Goal: Contribute content: Contribute content

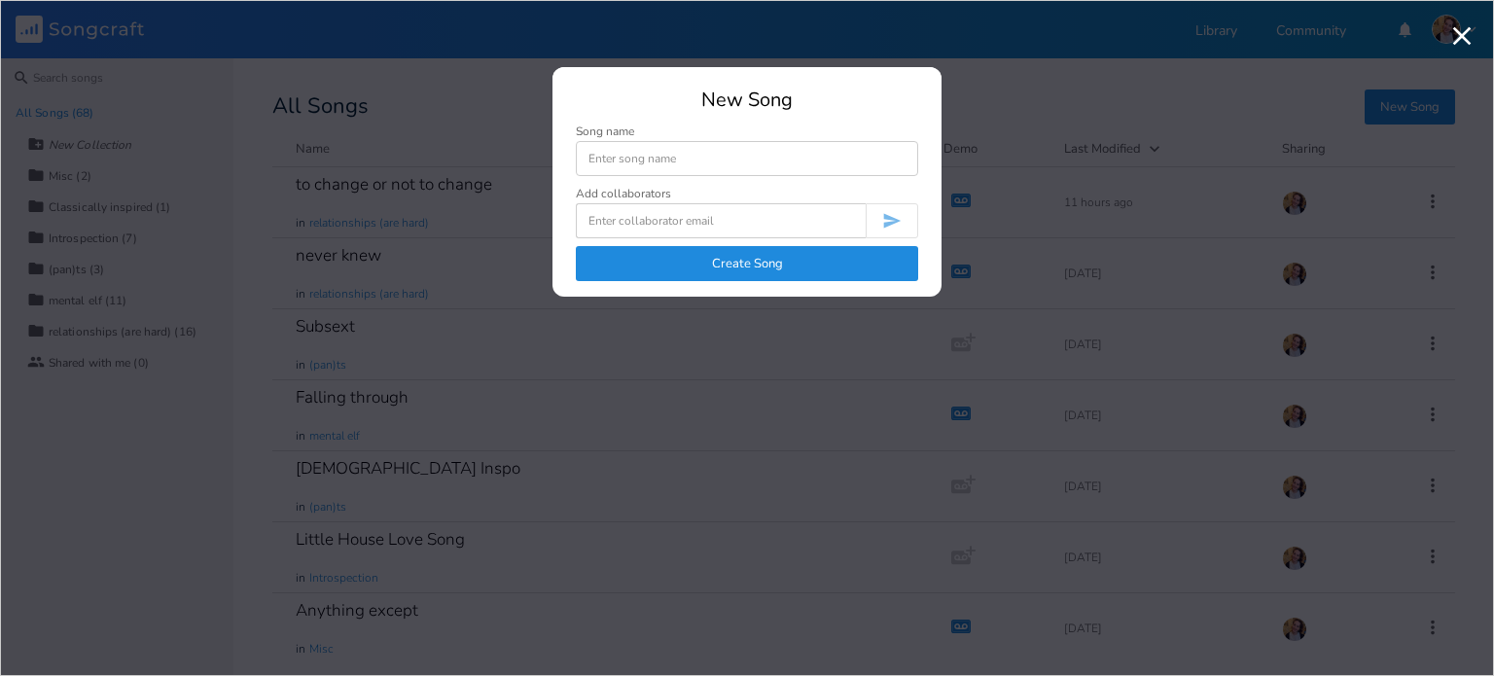
click at [880, 170] on input at bounding box center [747, 158] width 342 height 35
type input "i"
type input "lost control"
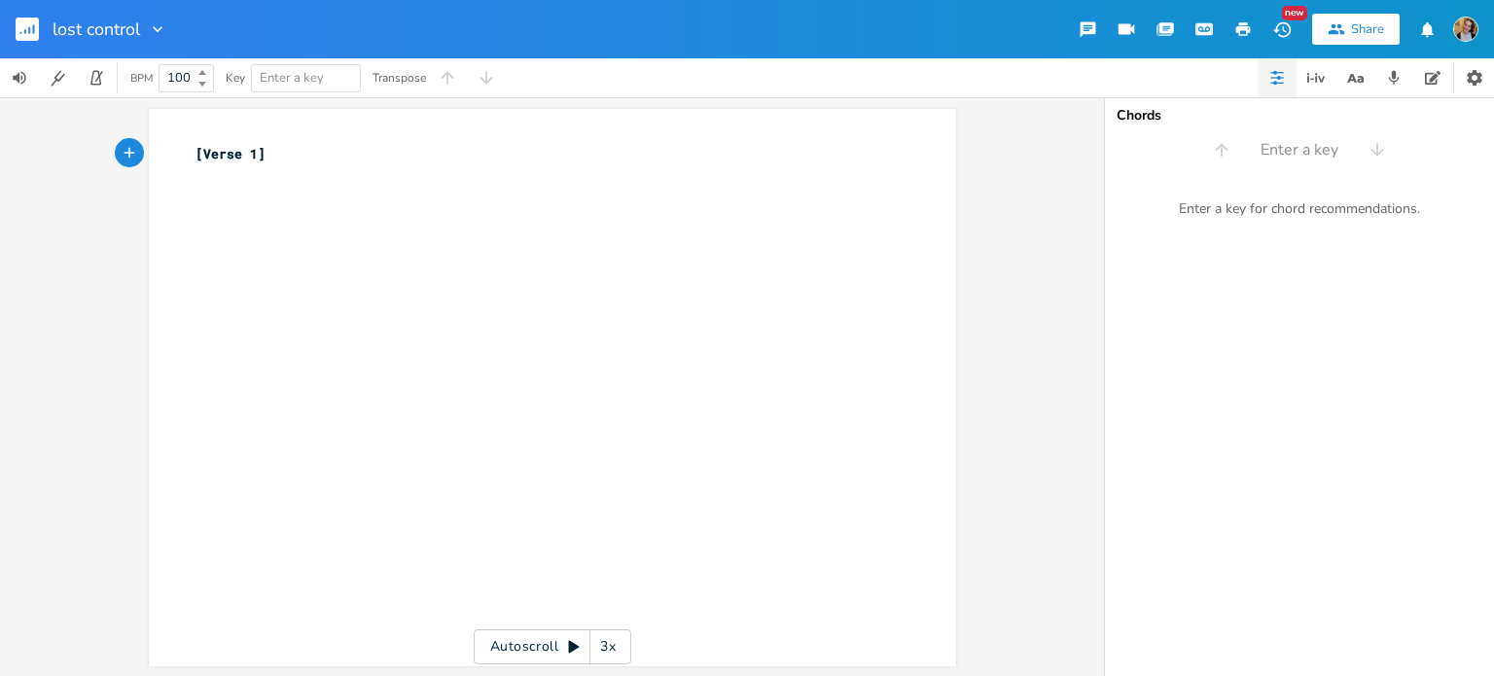
click at [588, 217] on div "xxxxxxxxxx [Verse 1] ​" at bounding box center [567, 406] width 751 height 532
click at [377, 245] on div "xxxxxxxxxx [Verse 1] ​" at bounding box center [567, 406] width 751 height 532
click at [269, 196] on div "xxxxxxxxxx [Verse 1] ​" at bounding box center [567, 406] width 751 height 532
click at [288, 151] on div "[Verse 1] ​" at bounding box center [543, 164] width 702 height 41
type textarea "]"
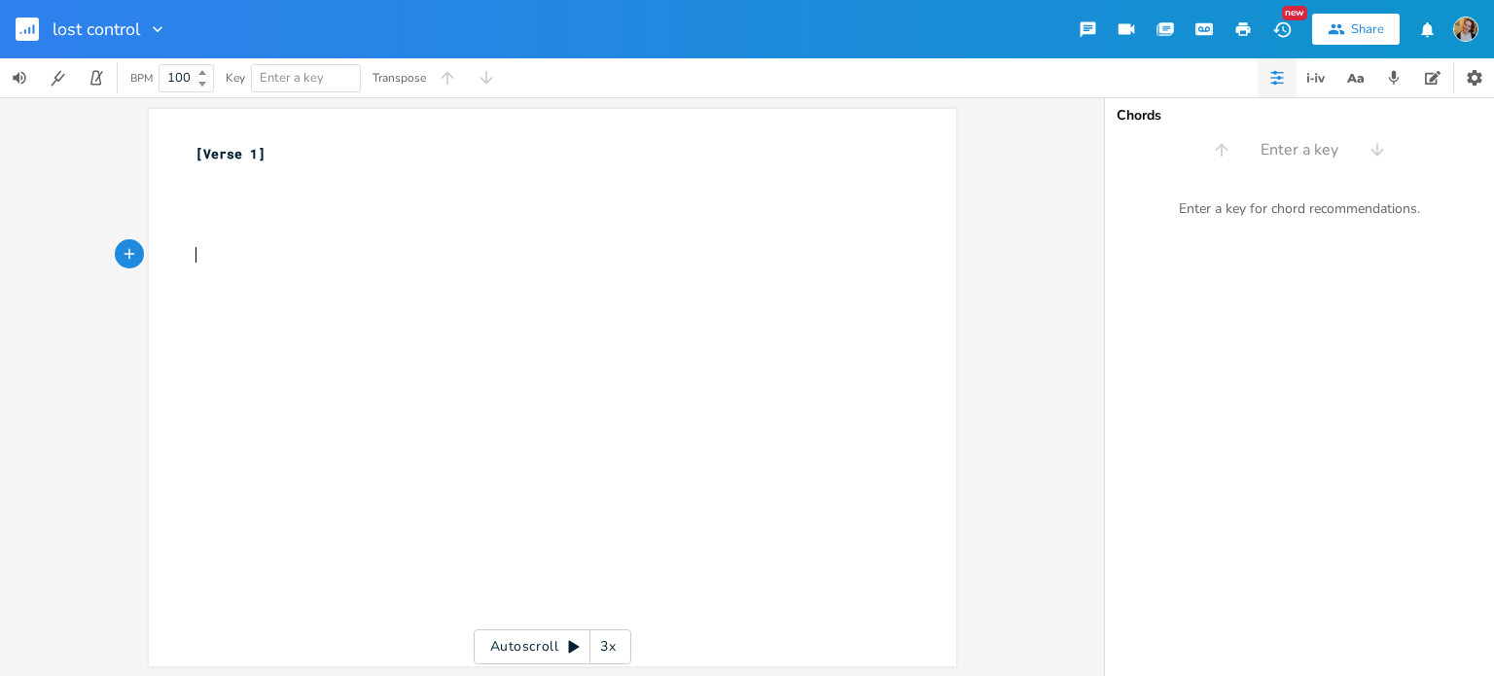
click at [374, 356] on div "x [Verse 1] ​ ​ ​ ​ ​" at bounding box center [567, 406] width 751 height 532
type textarea "I'm chasing"
click at [347, 240] on pre "​" at bounding box center [543, 235] width 702 height 20
click at [362, 251] on pre "I'm chasing" at bounding box center [543, 255] width 702 height 20
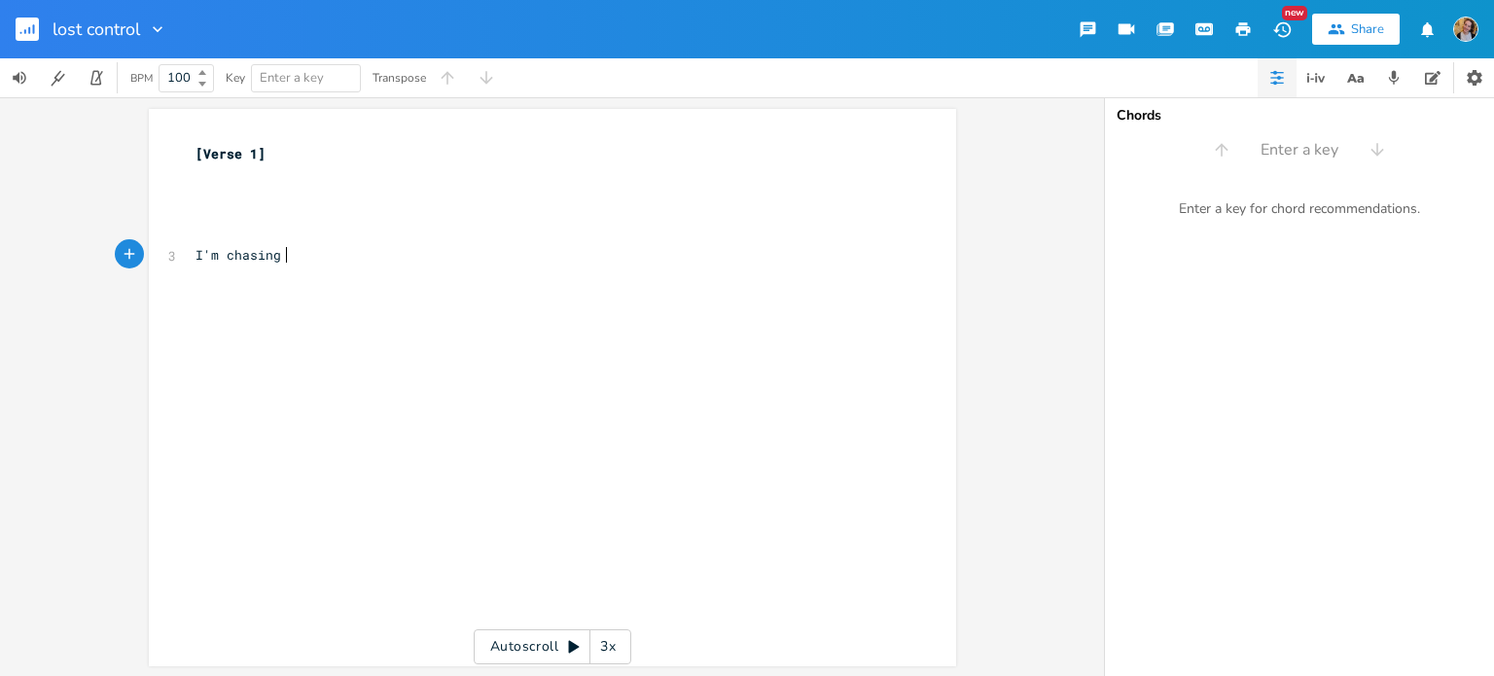
scroll to position [0, 4]
type textarea "someone who i think i was before"
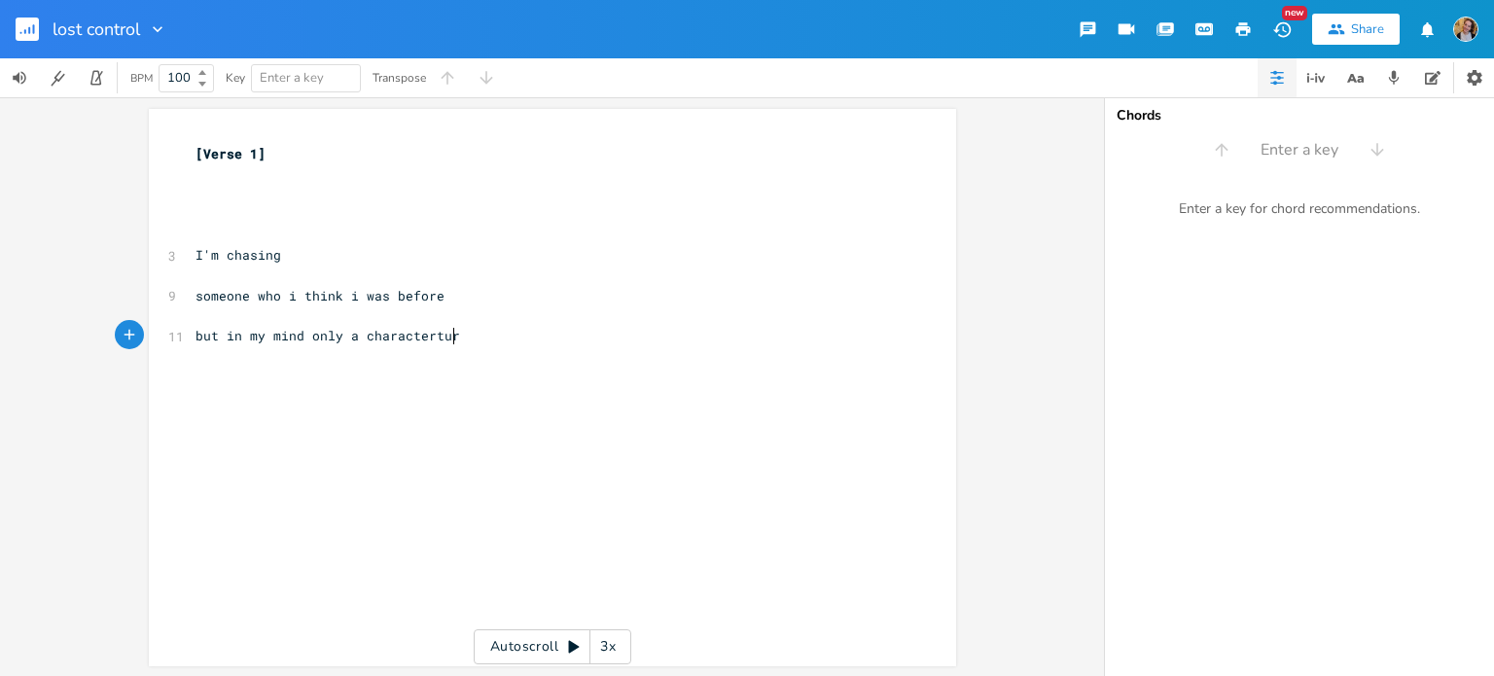
type textarea "but in my mind only a characterture"
type textarea "is ;e"
type textarea "remains and i cant follow what i"
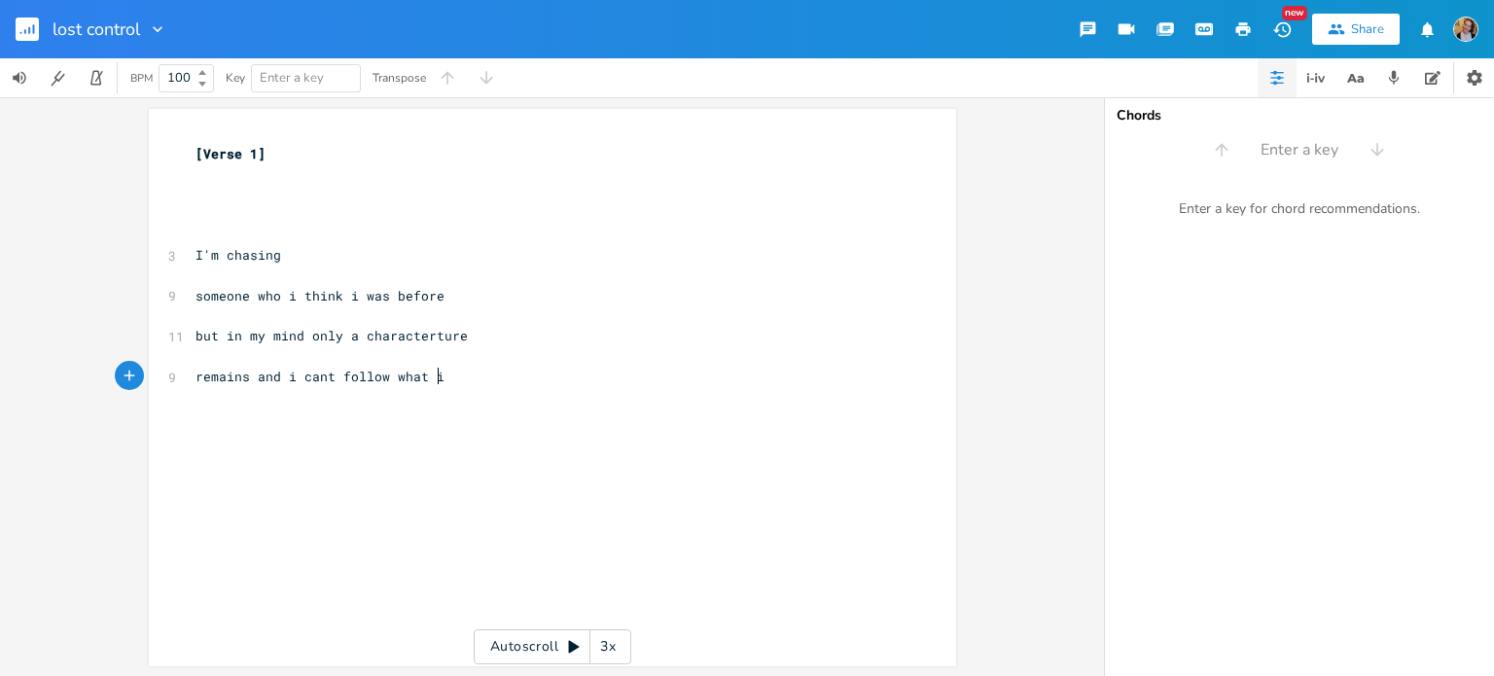
scroll to position [0, 183]
type textarea "liked and needed all"
click at [479, 349] on pre "​" at bounding box center [543, 356] width 702 height 20
type textarea "and i cant follow what i"
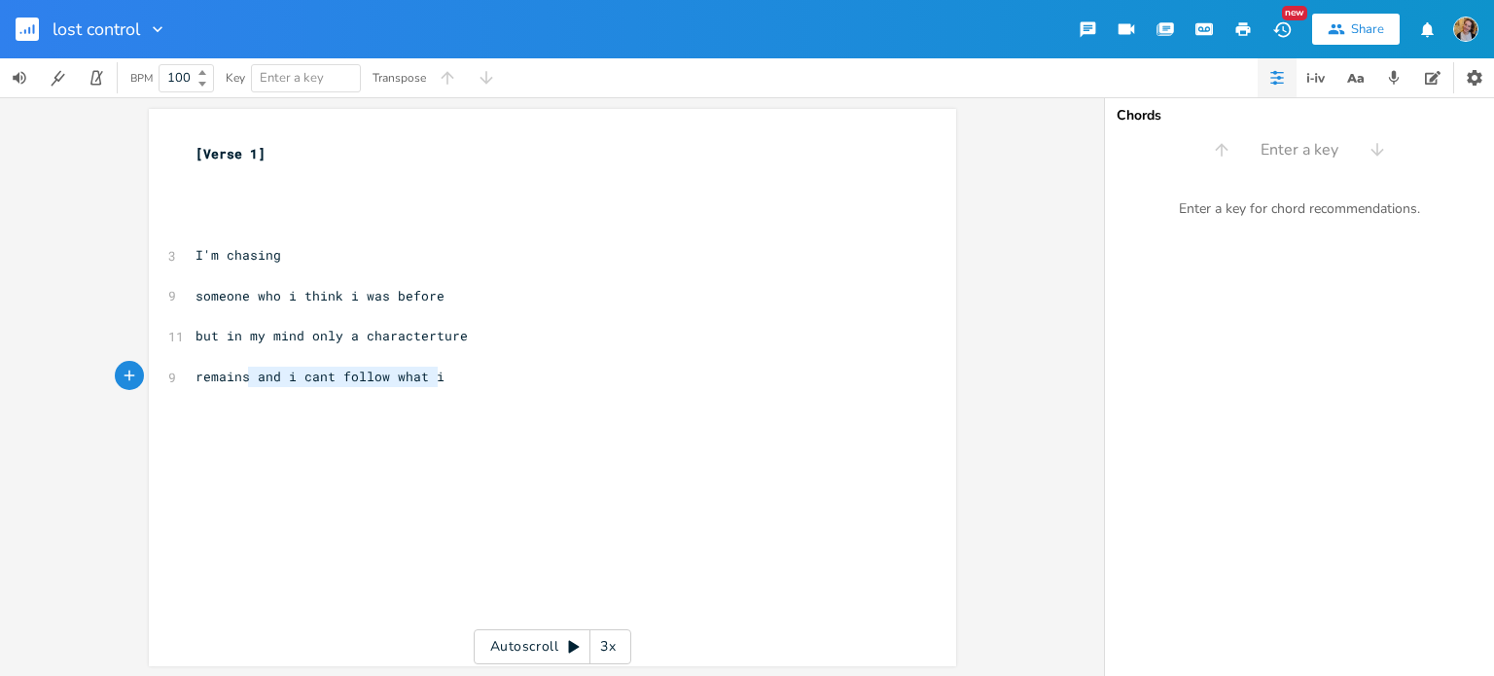
drag, startPoint x: 464, startPoint y: 373, endPoint x: 247, endPoint y: 379, distance: 217.1
click at [247, 379] on pre "remains and i cant follow what i" at bounding box center [543, 377] width 702 height 20
click at [229, 238] on pre "​" at bounding box center [543, 235] width 702 height 20
click at [269, 274] on pre "​" at bounding box center [543, 276] width 702 height 20
type textarea "F"
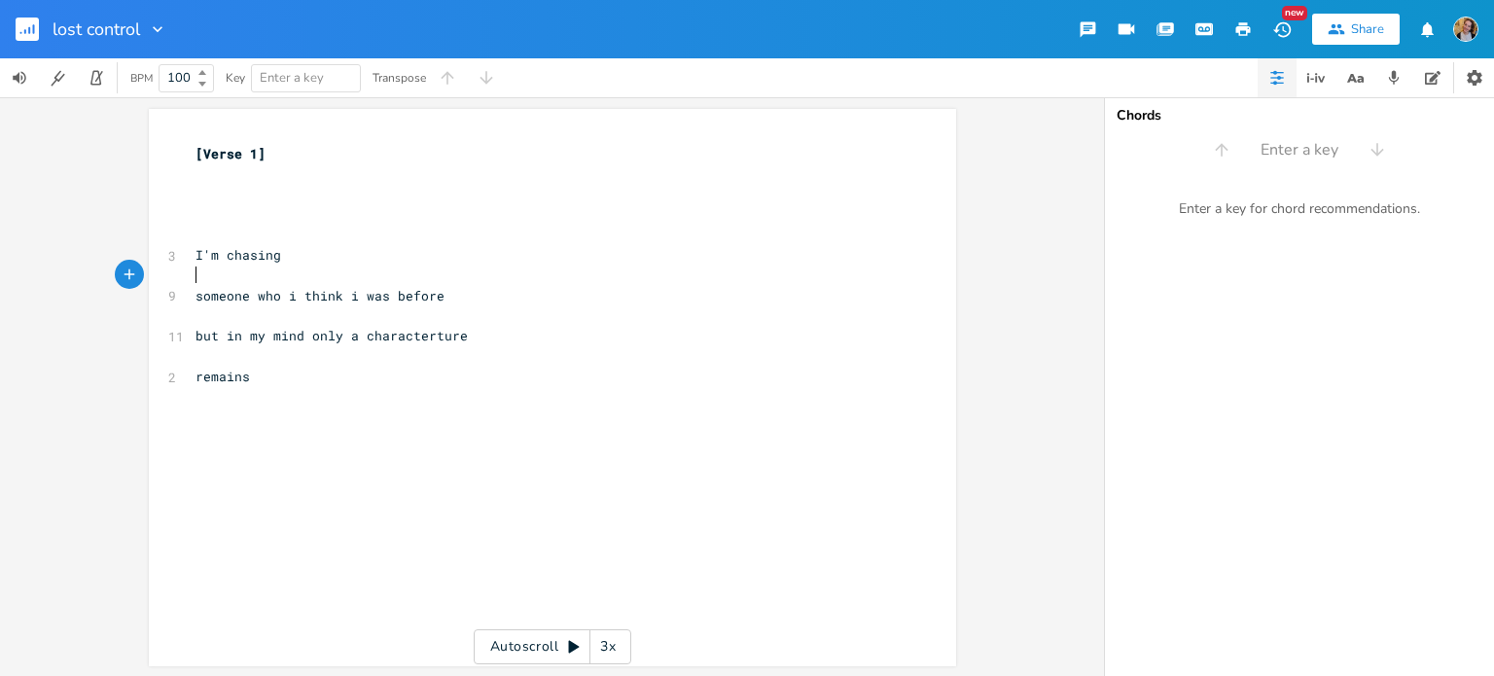
scroll to position [0, 6]
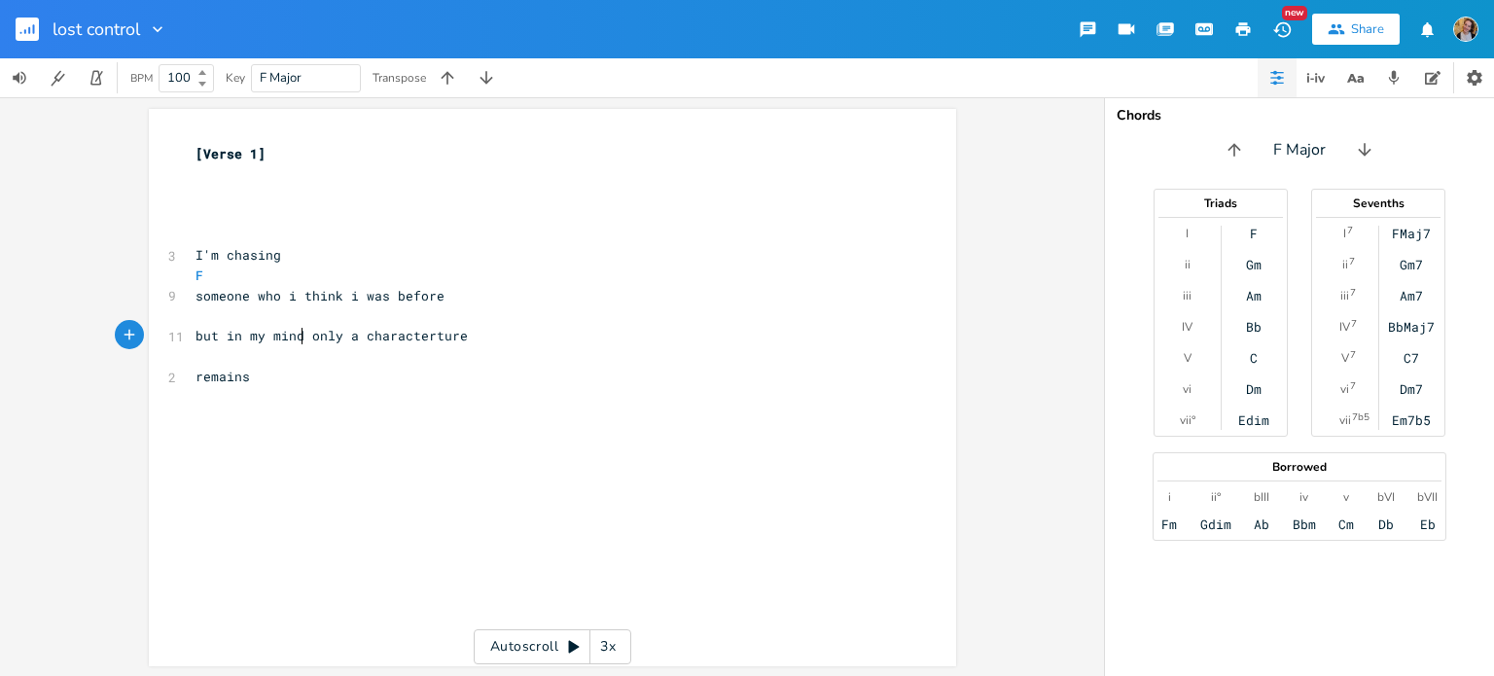
click at [298, 327] on span "but in my mind only a characterture" at bounding box center [332, 336] width 272 height 18
type textarea "but i"
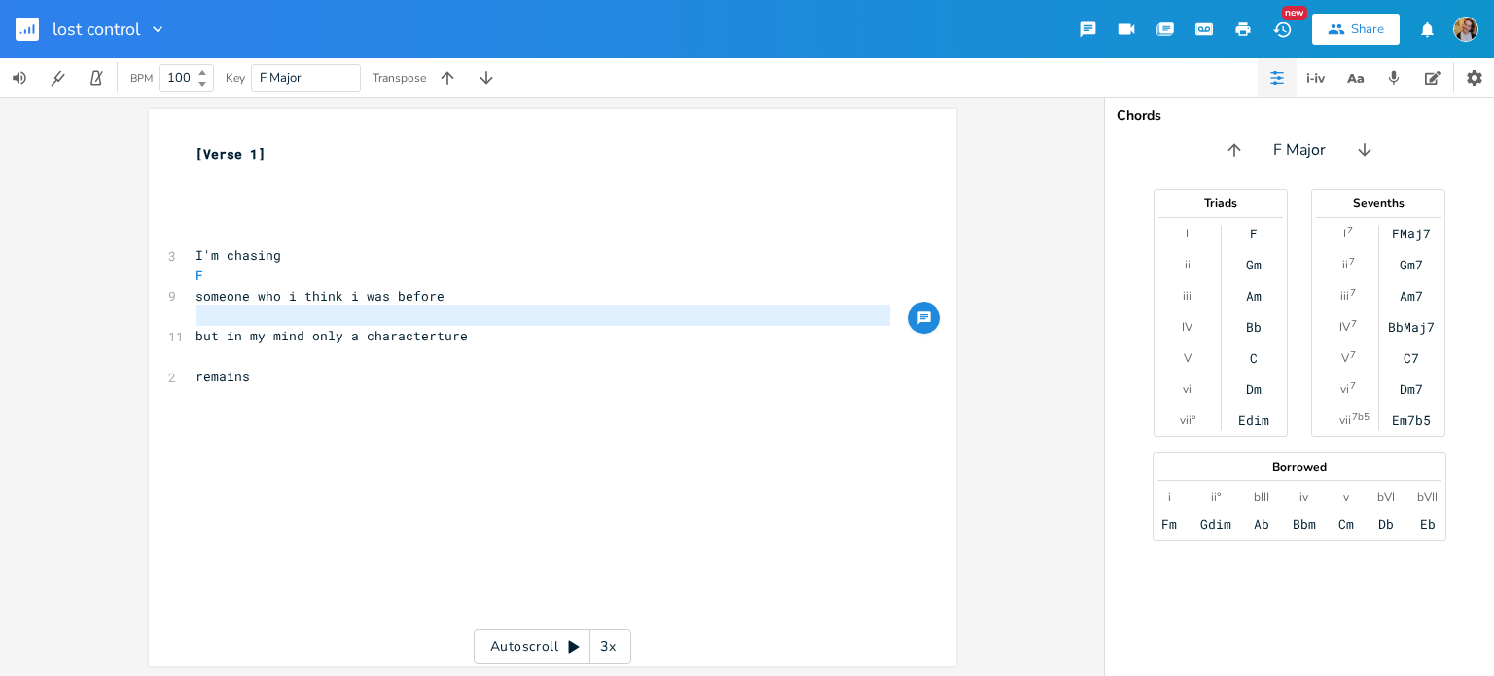
drag, startPoint x: 191, startPoint y: 329, endPoint x: 229, endPoint y: 330, distance: 38.0
click at [229, 330] on span "but in my mind only a characterture" at bounding box center [332, 336] width 272 height 18
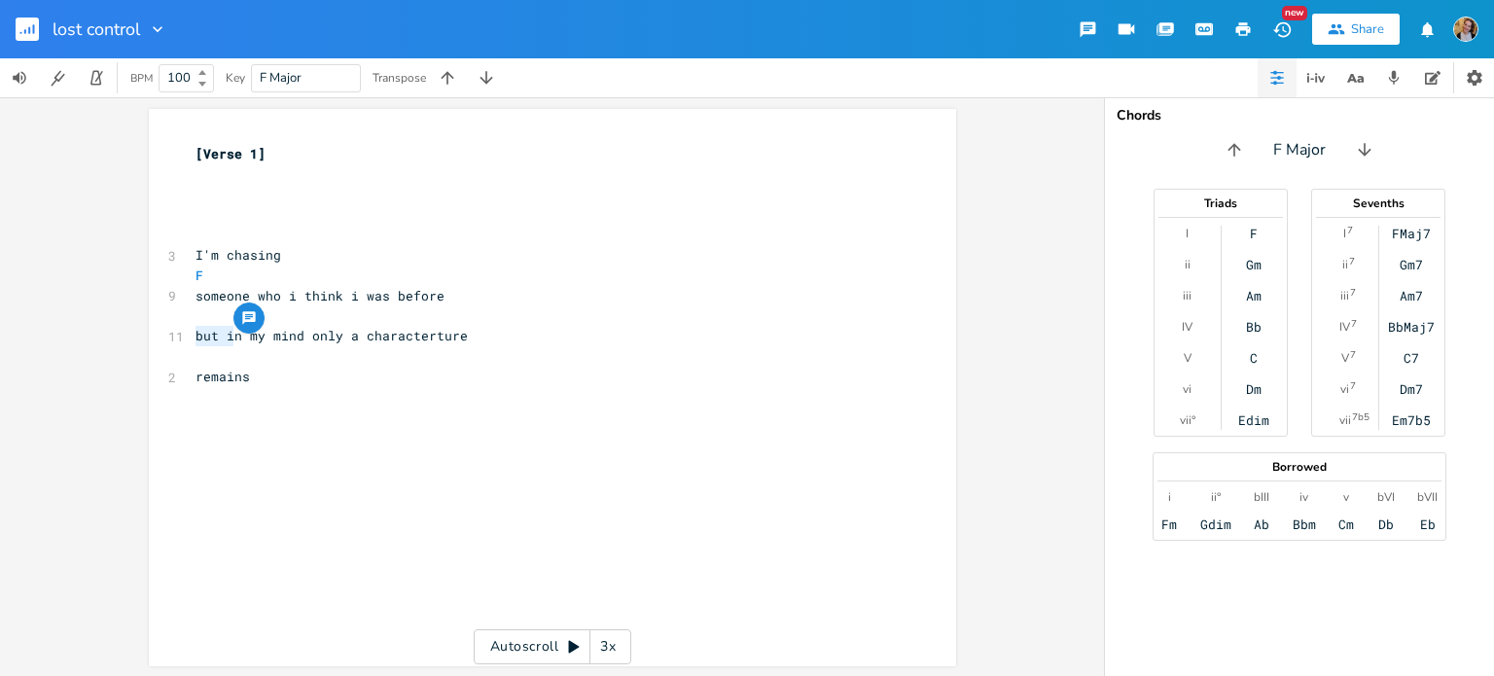
type textarea "but i"
click at [257, 317] on div "button" at bounding box center [248, 318] width 31 height 31
click at [391, 417] on button "Cancel" at bounding box center [399, 414] width 96 height 23
click at [299, 318] on pre "​" at bounding box center [543, 315] width 702 height 20
click at [327, 375] on pre "remains" at bounding box center [543, 377] width 702 height 20
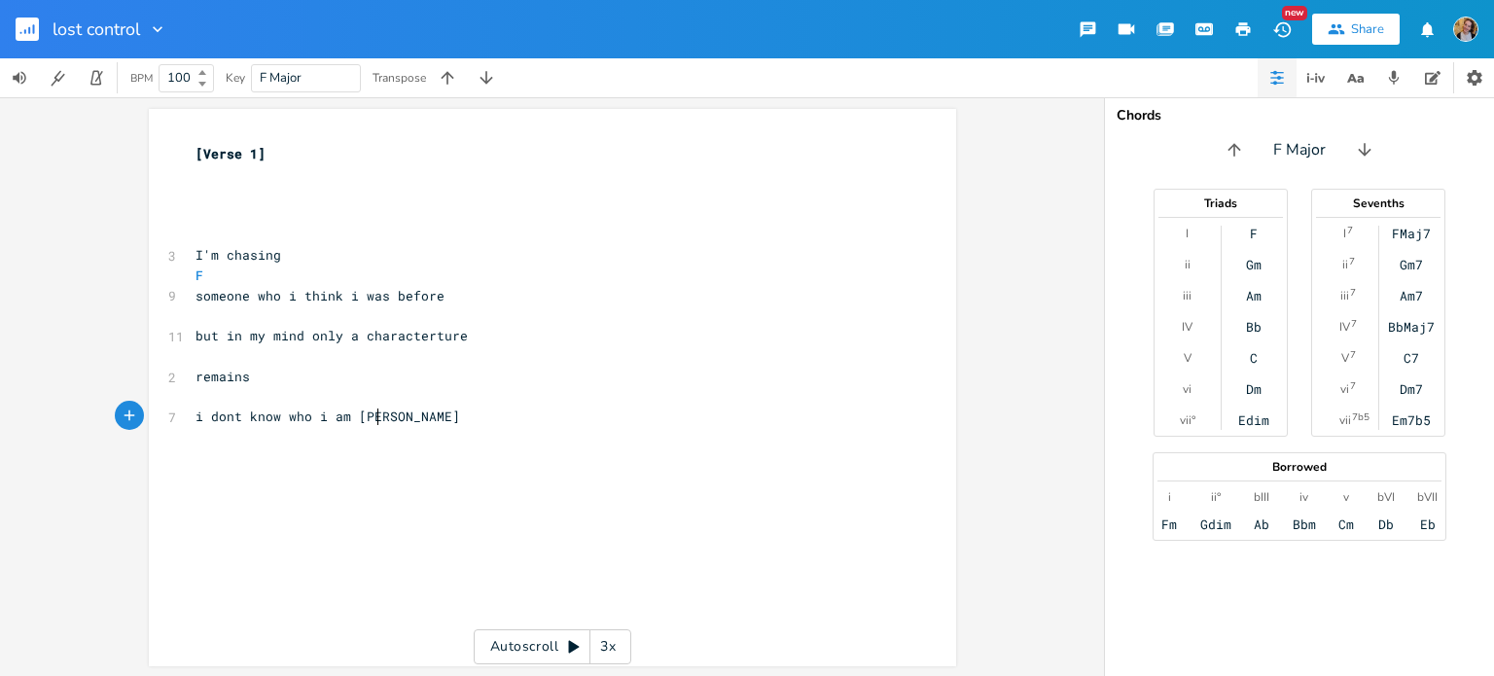
type textarea "i dont know who i am [DATE]"
type textarea "i miss the feeling of b"
click at [197, 338] on span "but in my mind only a characterture" at bounding box center [332, 336] width 272 height 18
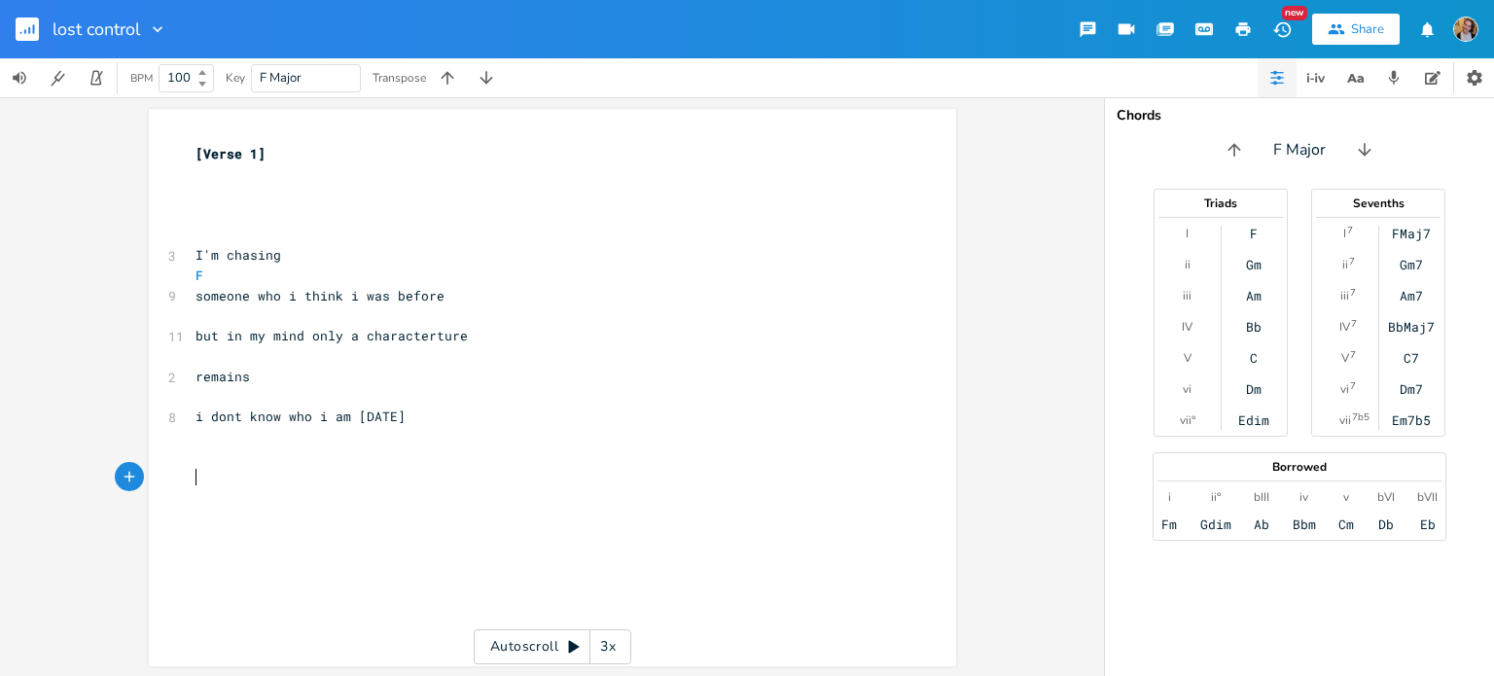
type textarea "but"
click at [197, 338] on span "but in my mind only a characterture" at bounding box center [332, 336] width 272 height 18
click at [225, 312] on pre "​" at bounding box center [543, 315] width 702 height 20
click at [197, 322] on span at bounding box center [219, 315] width 47 height 18
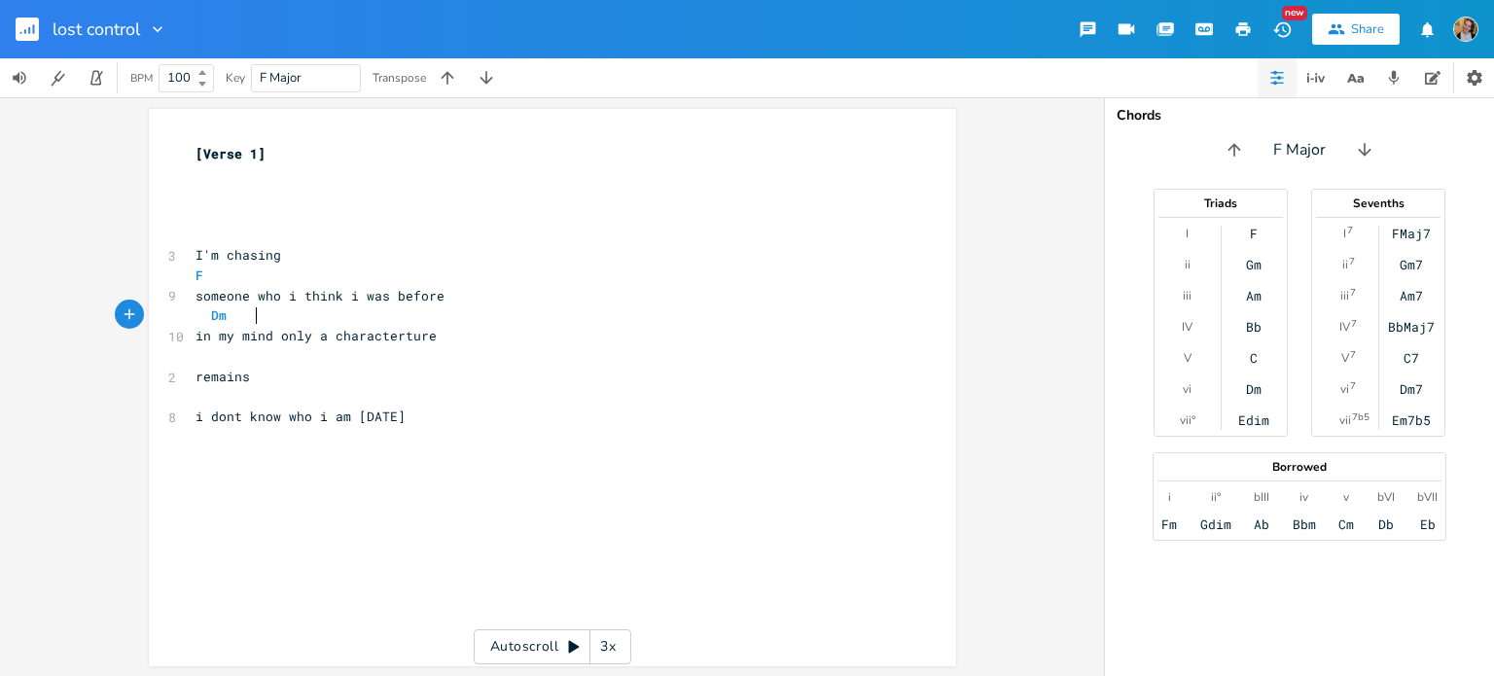
type textarea "Dm"
type textarea "C"
click at [195, 353] on pre "​" at bounding box center [543, 356] width 702 height 20
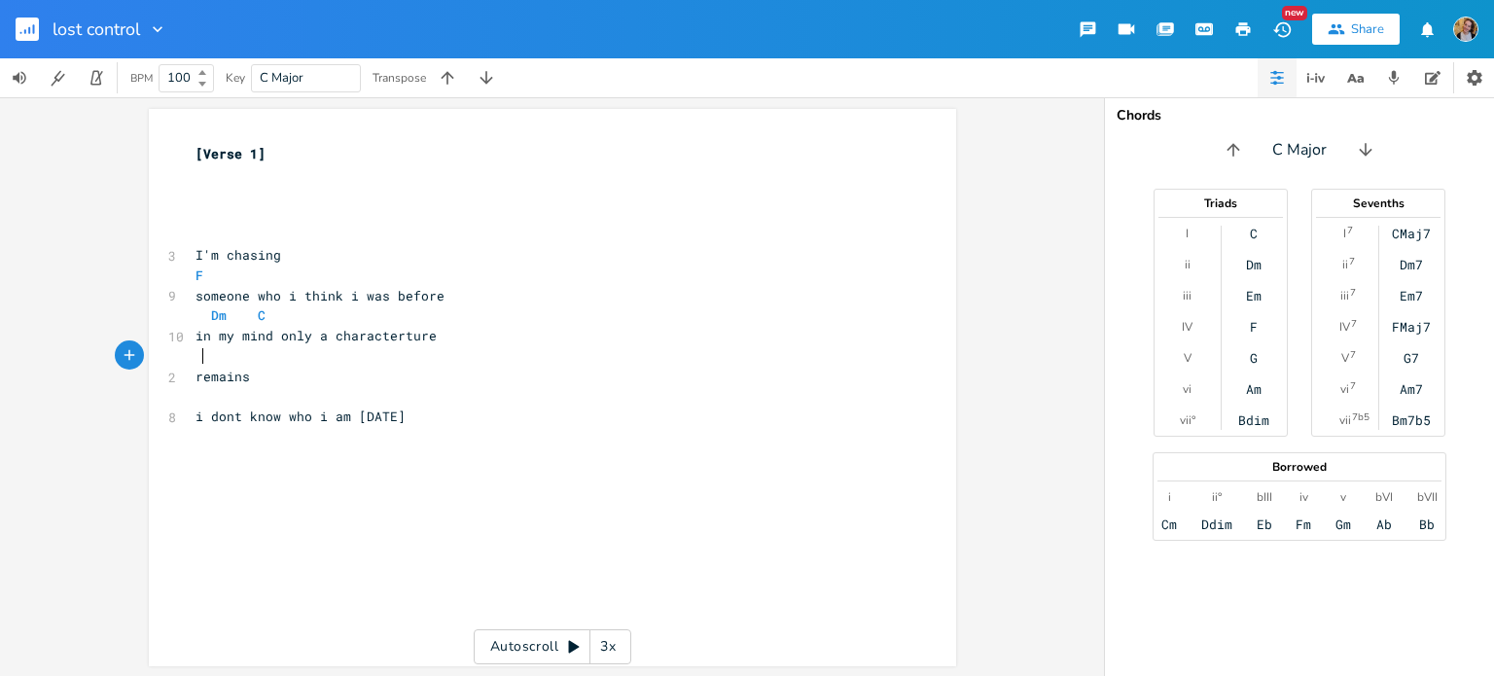
type textarea "A"
type textarea "Am"
click at [423, 462] on pre "​" at bounding box center [543, 458] width 702 height 20
click at [383, 408] on span "i dont know who i am [DATE]" at bounding box center [301, 417] width 210 height 18
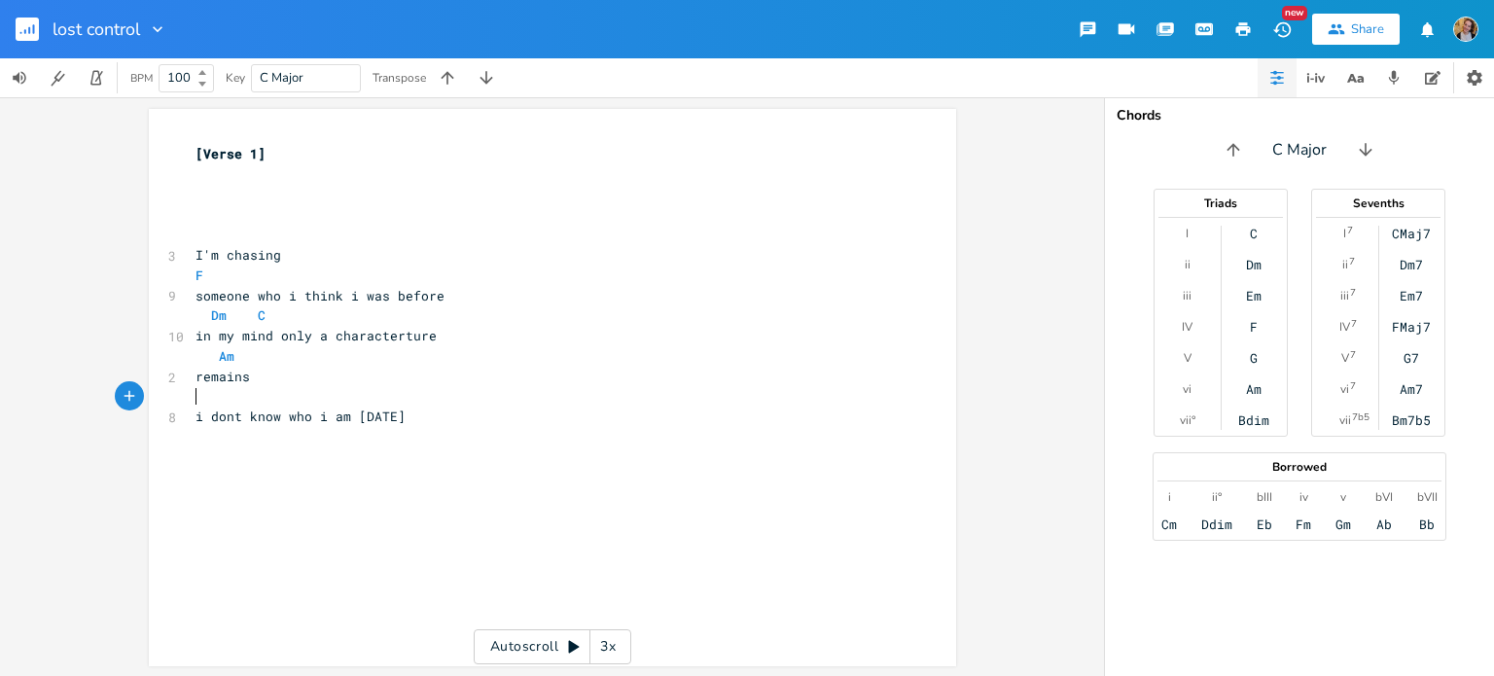
click at [370, 400] on pre "​" at bounding box center [543, 397] width 702 height 20
type textarea "C"
click at [428, 433] on pre "​" at bounding box center [543, 437] width 702 height 20
click at [426, 448] on pre "​" at bounding box center [543, 458] width 702 height 20
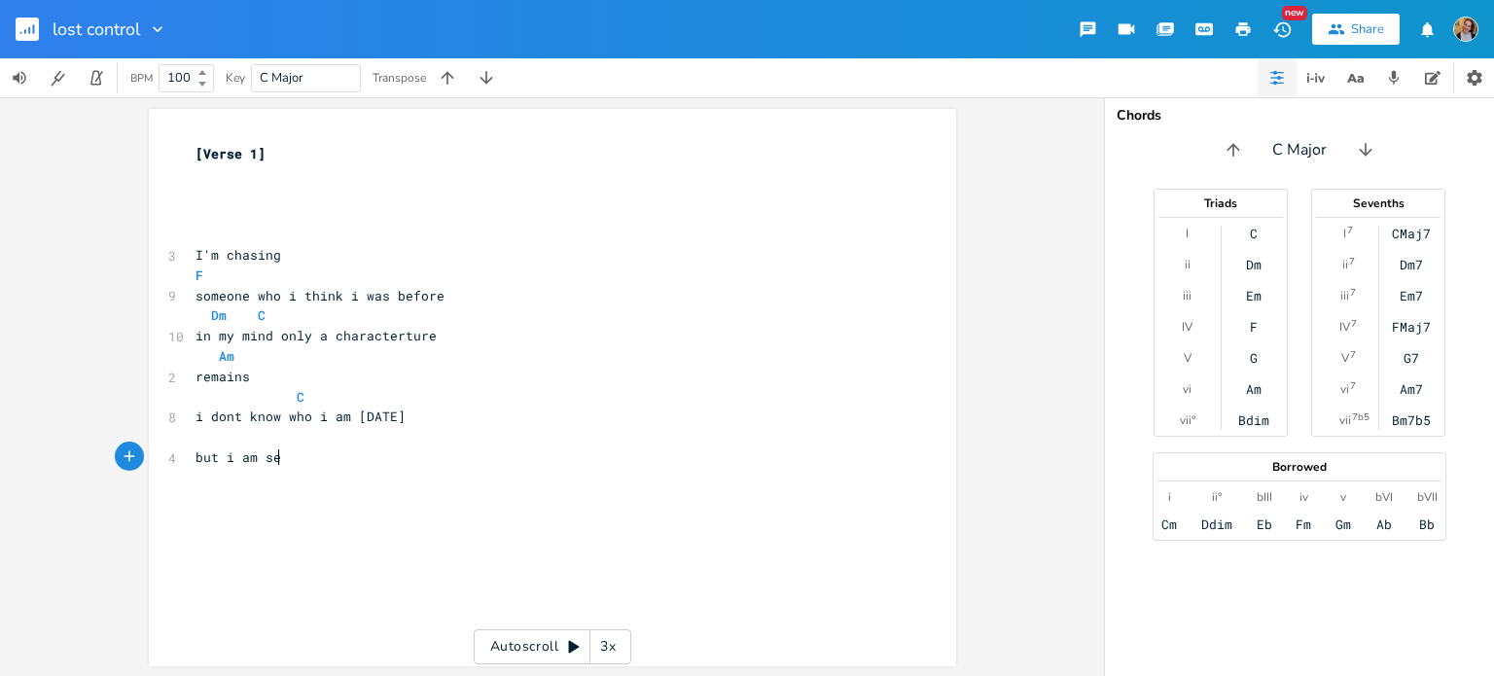
type textarea "but i am sea"
click at [393, 374] on pre "remains" at bounding box center [543, 377] width 702 height 20
type textarea "///"
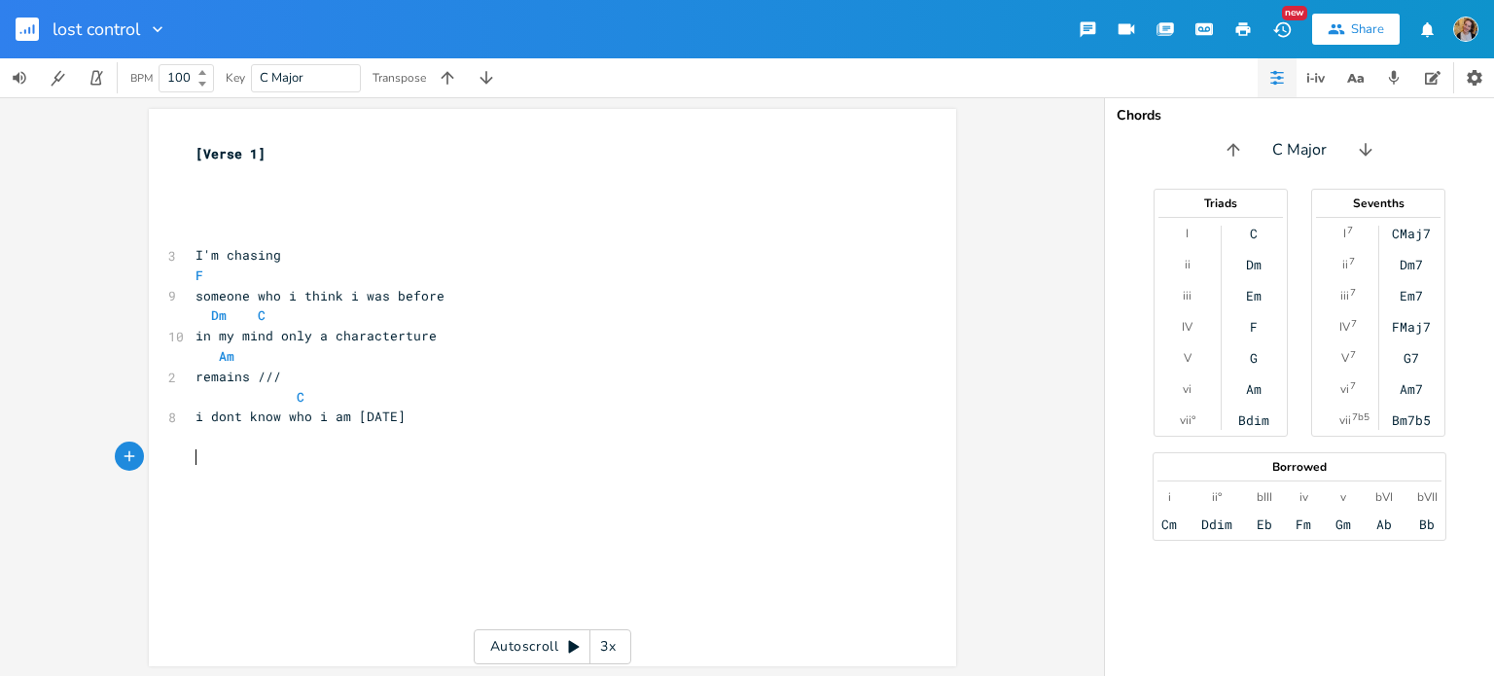
click at [288, 452] on pre "​" at bounding box center [543, 458] width 702 height 20
type textarea "you"
type textarea "h"
type textarea "am"
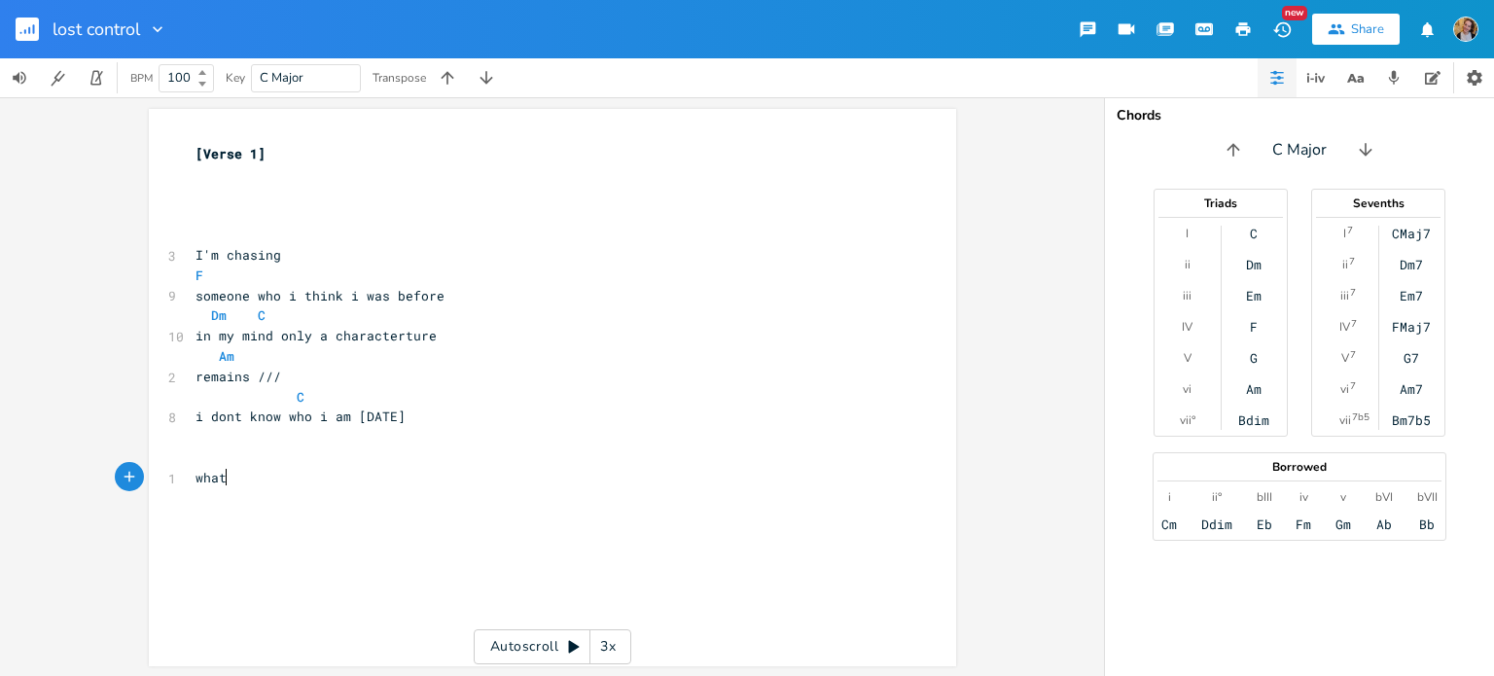
type textarea "what"
type textarea "and are my needs really"
type textarea "and how i feel change"
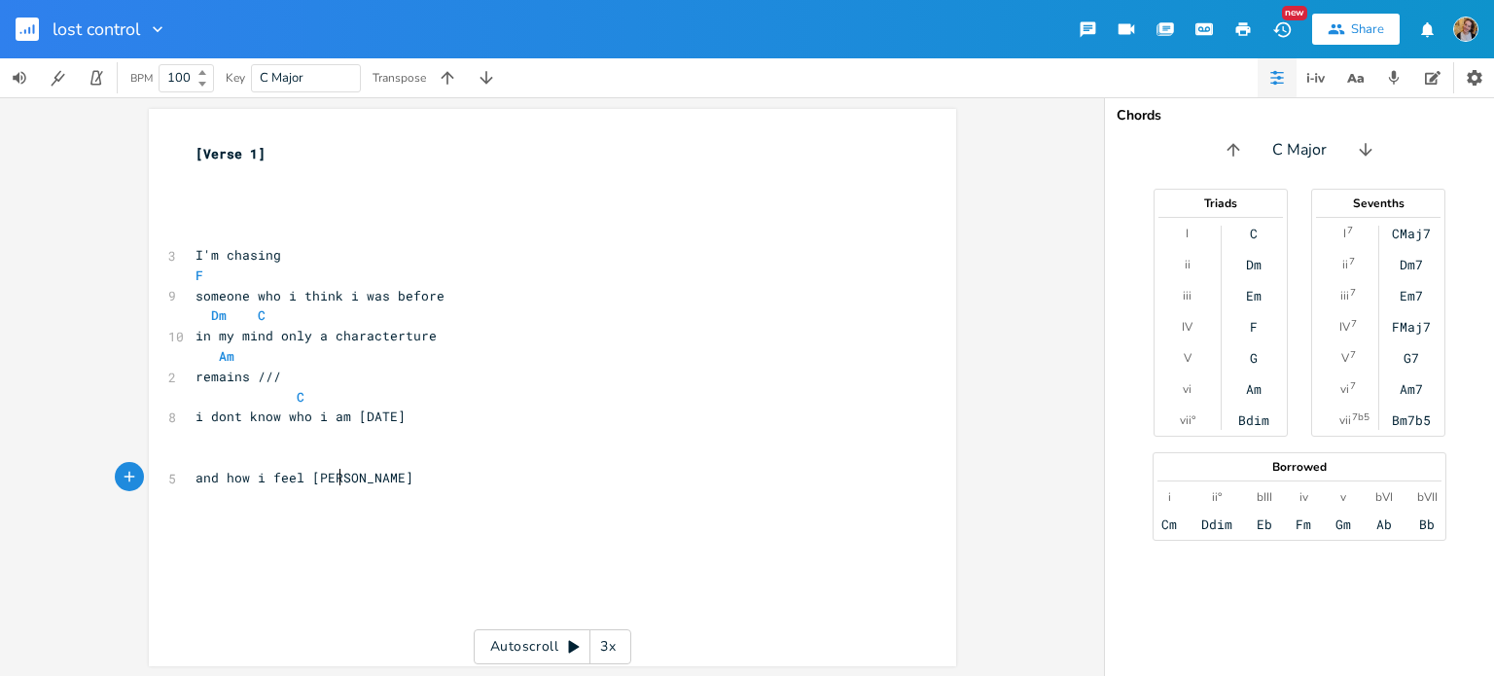
scroll to position [0, 125]
type textarea "i want to know that you"
type textarea "need wha"
type textarea "t"
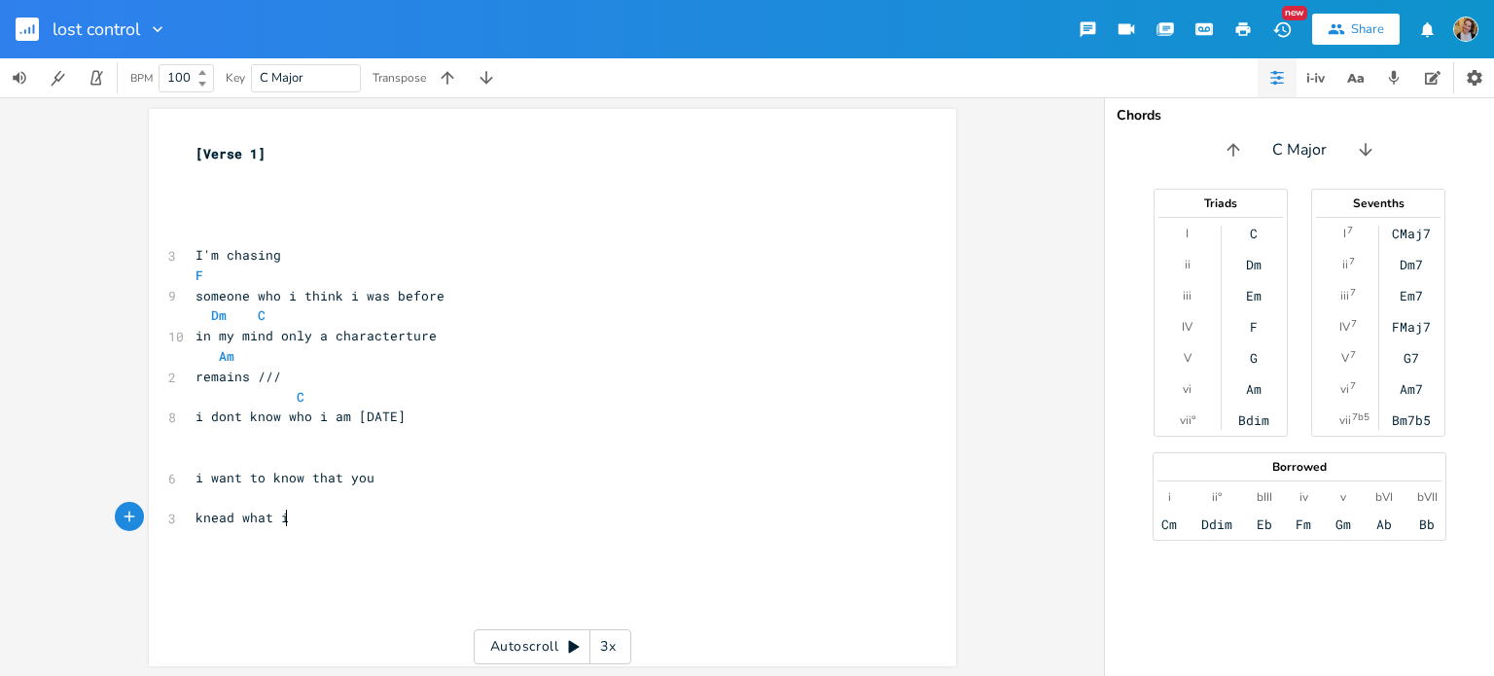
type textarea "knead what i"
type textarea "will knead u"
type textarea "my dough someon="
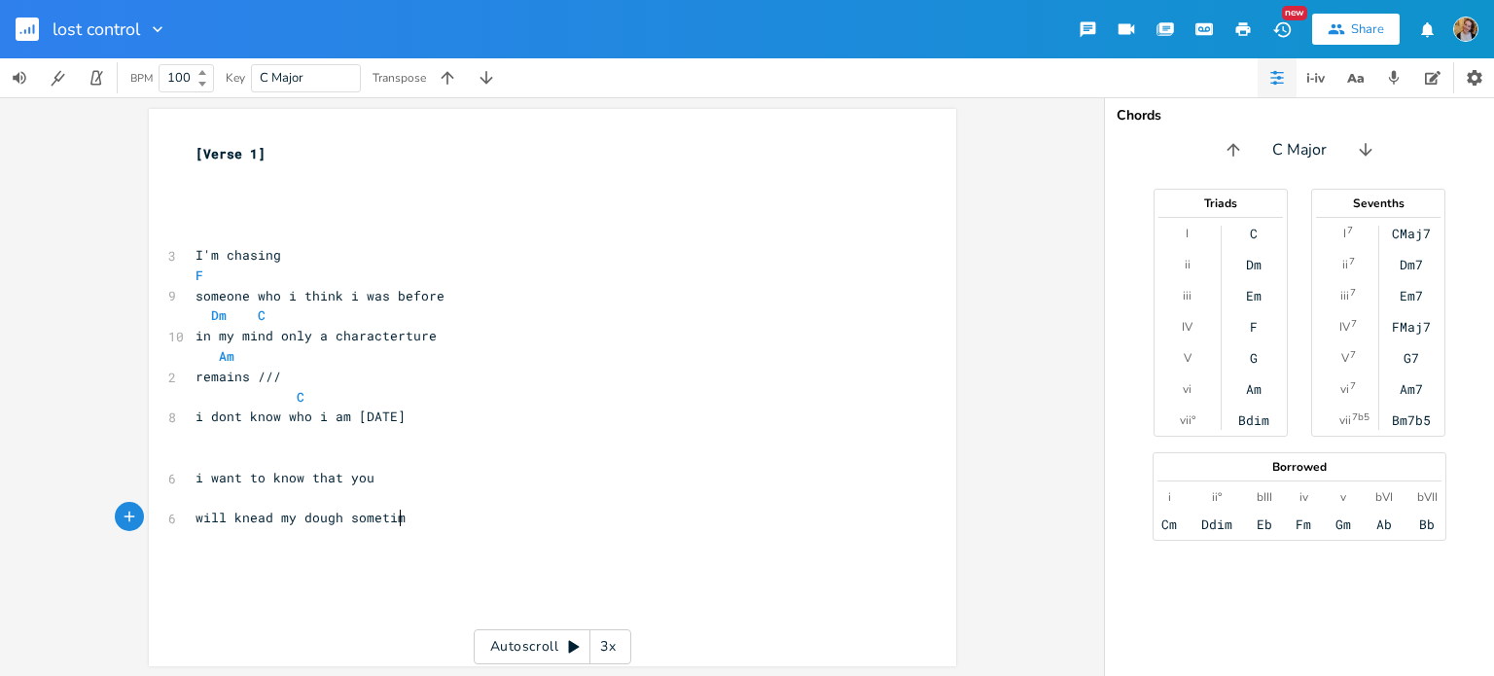
type textarea "times"
type textarea "because its hard to diy"
type textarea "i wantbt"
type textarea "to know if you"
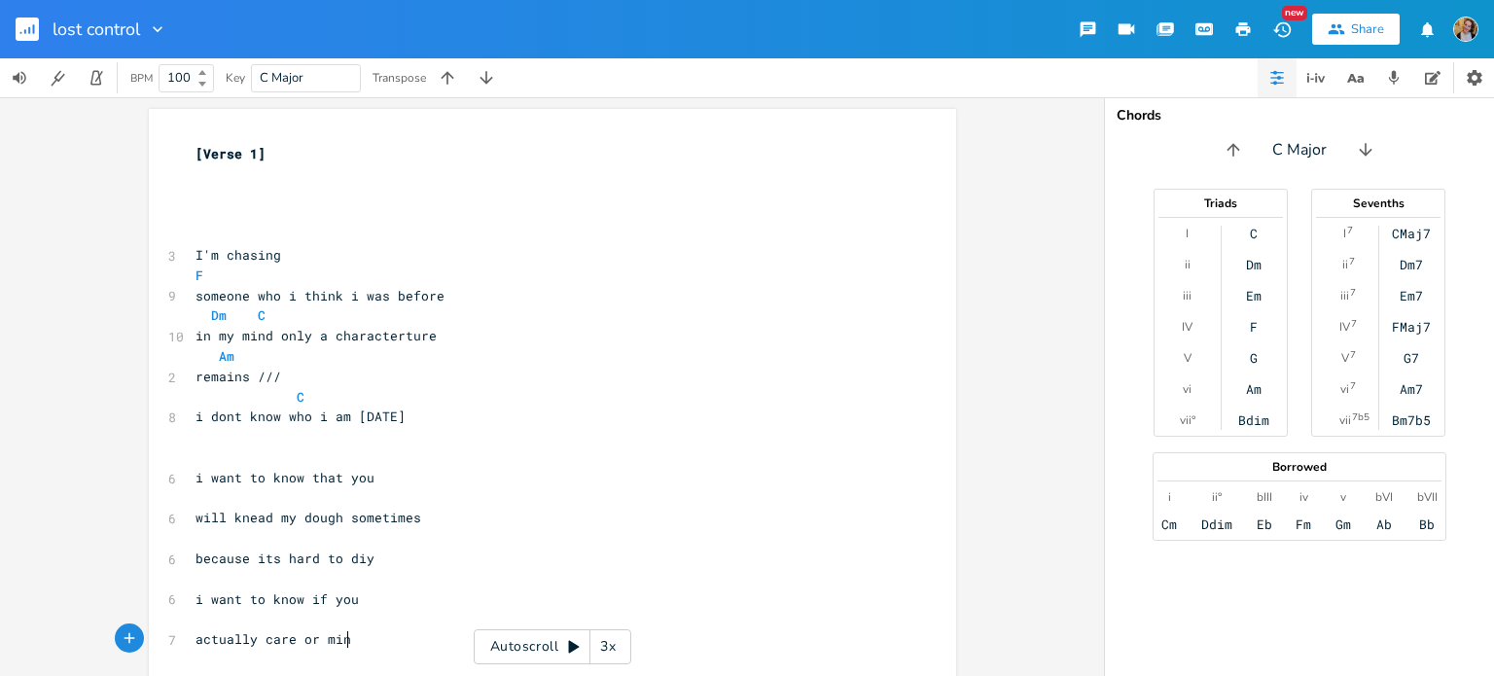
type textarea "actually care or mind"
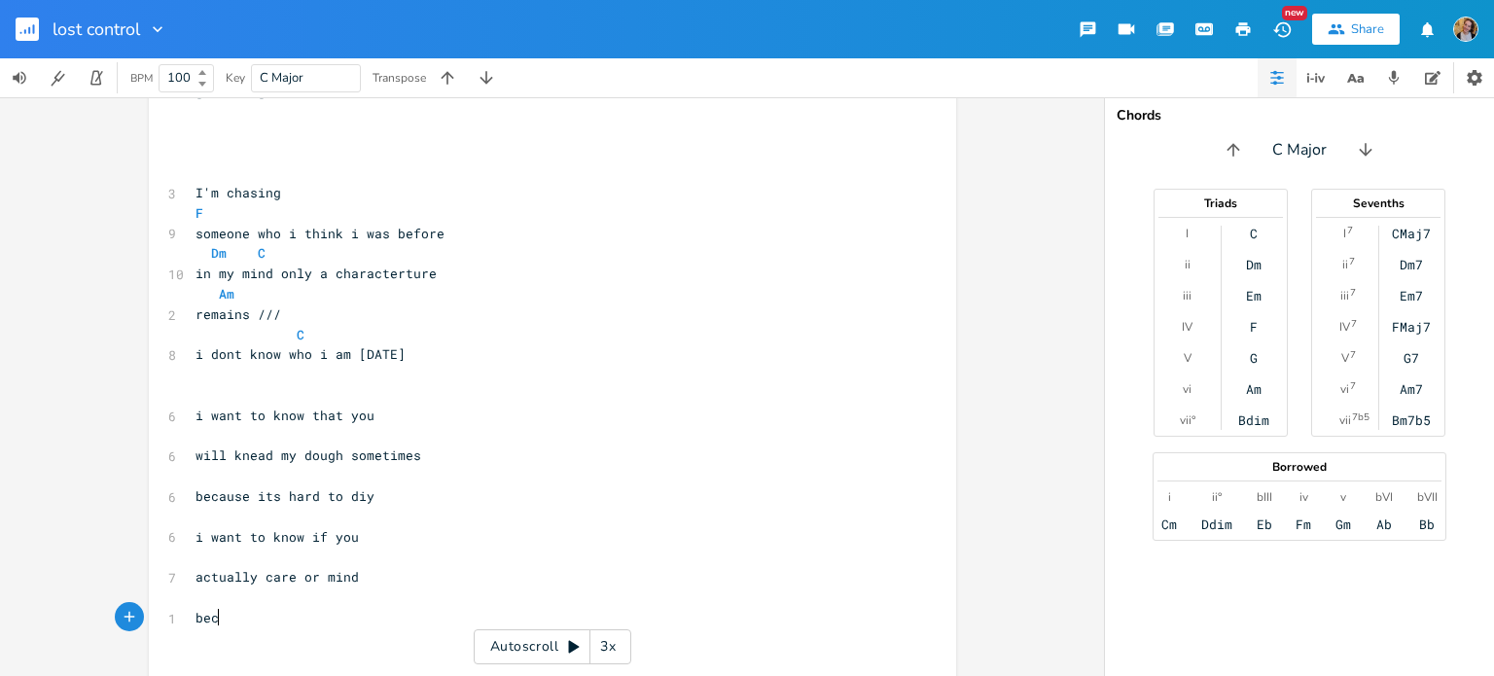
type textarea "becy"
type textarea "ause i get [MEDICAL_DATA]"
type textarea "nrly somrt"
type textarea "[PERSON_NAME]"
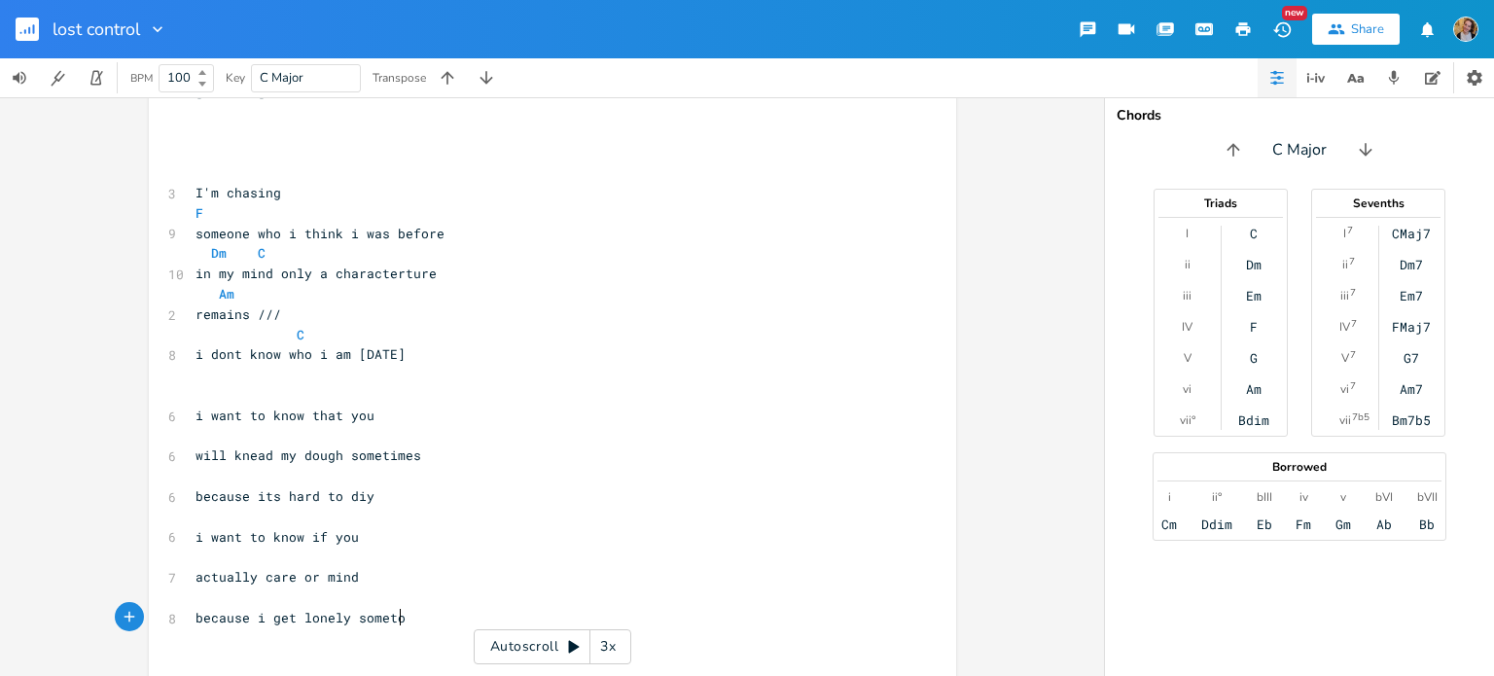
type textarea "etome"
type textarea "[PERSON_NAME]"
type textarea "but only a little bit"
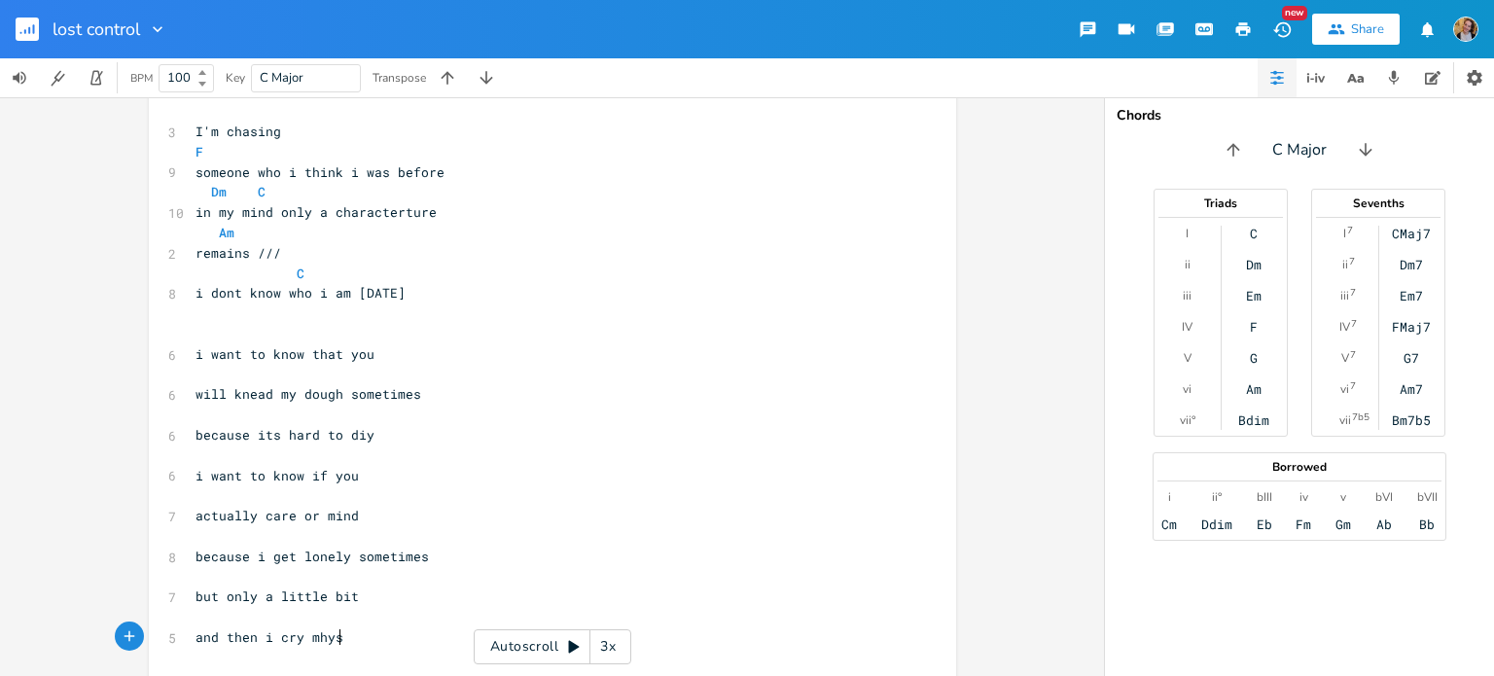
type textarea "and then i cry mhyse"
type textarea "yself dru"
type textarea "y"
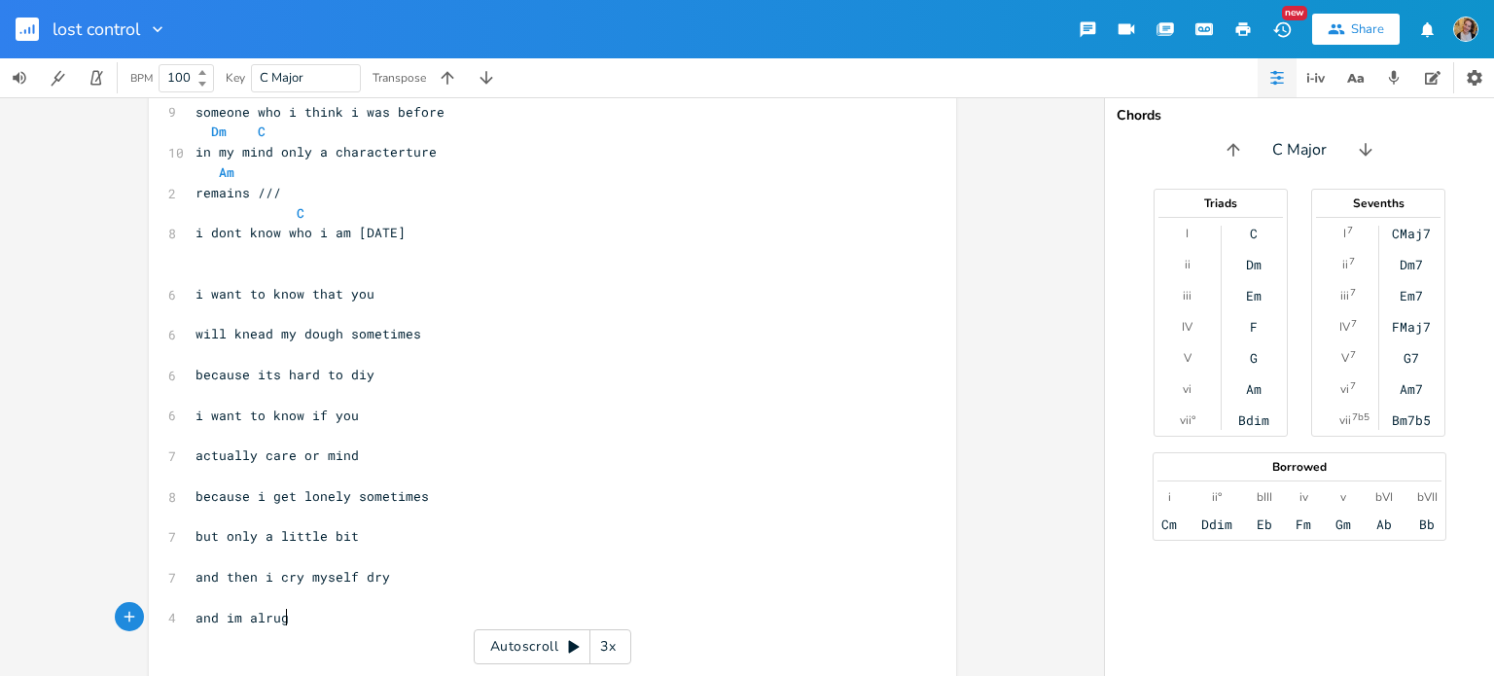
scroll to position [0, 83]
type textarea "and im alrught"
type textarea "ight mm"
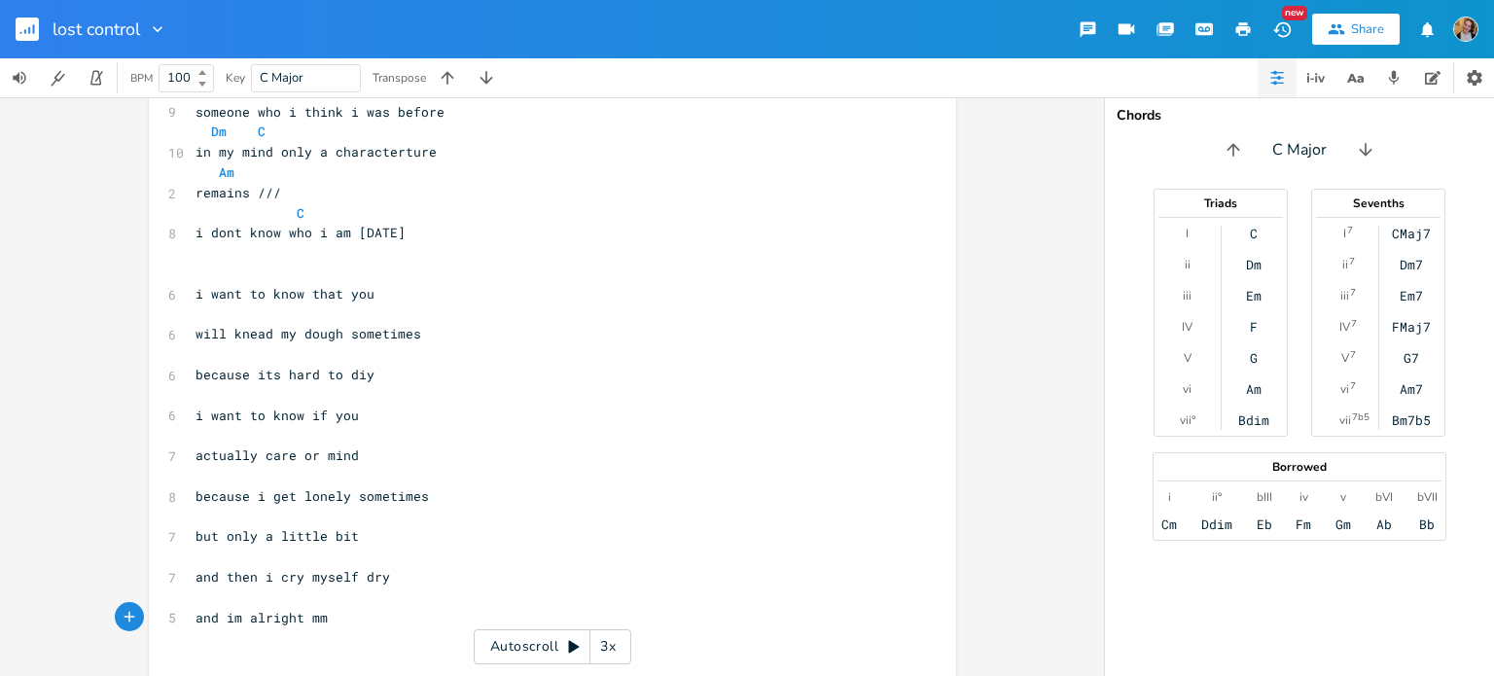
click at [469, 270] on pre "​" at bounding box center [543, 274] width 702 height 20
click at [443, 170] on pre "Am" at bounding box center [543, 172] width 702 height 20
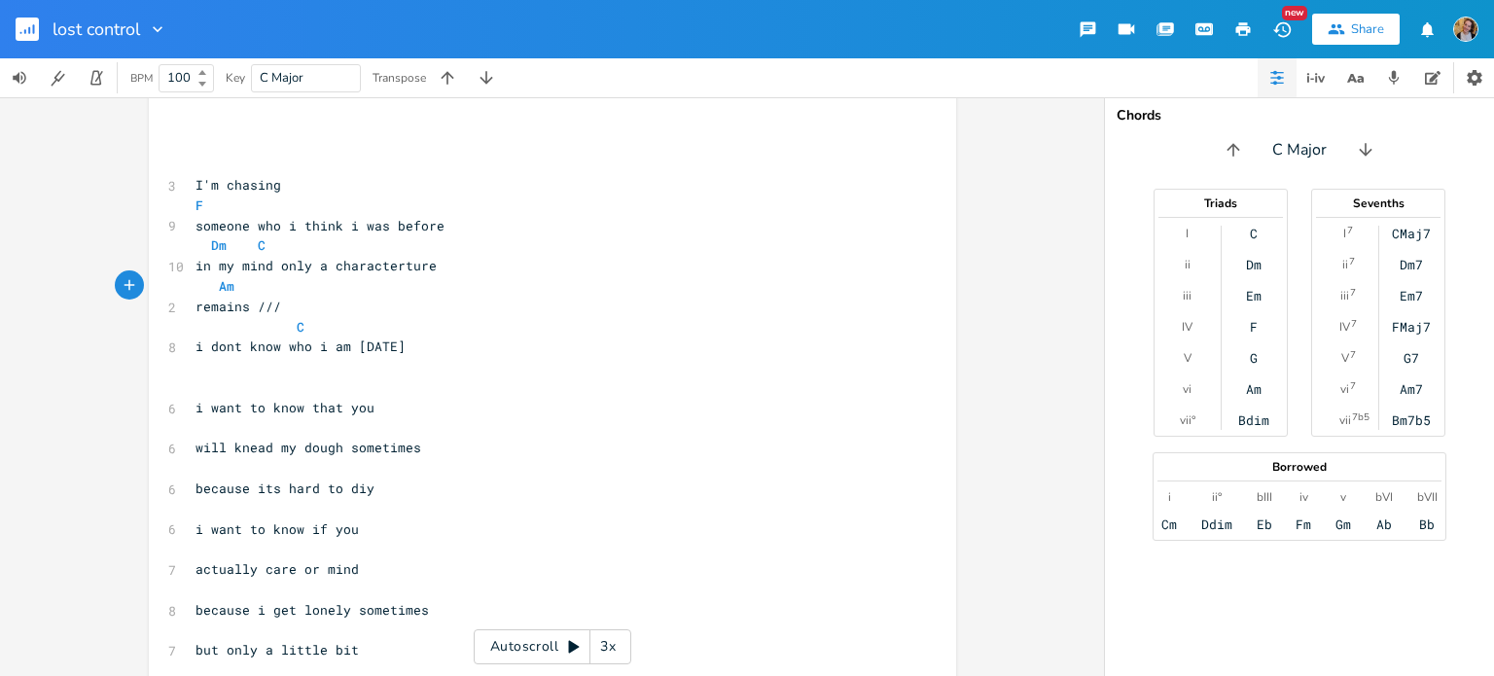
scroll to position [97, 0]
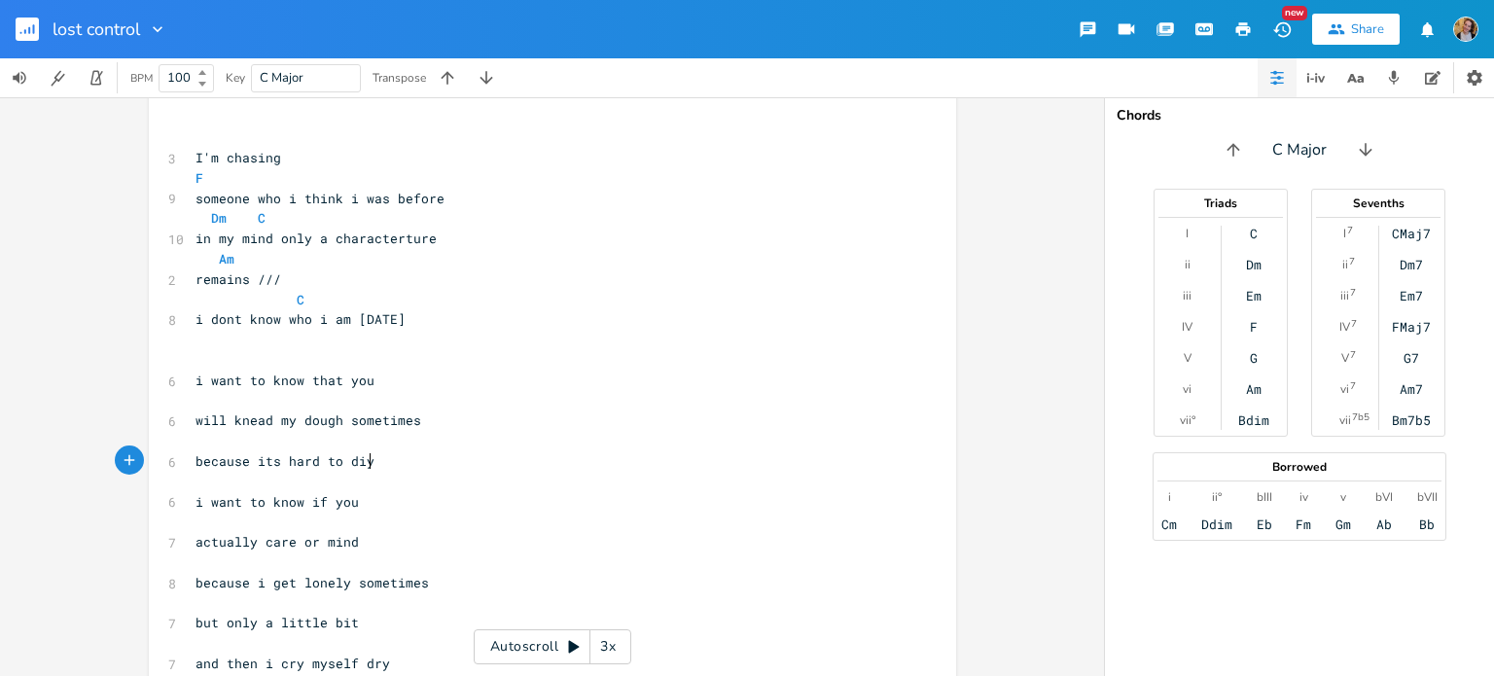
click at [390, 463] on pre "because its hard to diy" at bounding box center [543, 461] width 702 height 20
click at [453, 453] on pre "because its hard to diy" at bounding box center [543, 461] width 702 height 20
click at [439, 412] on pre "will knead my dough sometimes" at bounding box center [543, 421] width 702 height 20
click at [483, 297] on pre "C" at bounding box center [543, 300] width 702 height 20
click at [496, 247] on pre "in my mind only a characterture" at bounding box center [543, 239] width 702 height 20
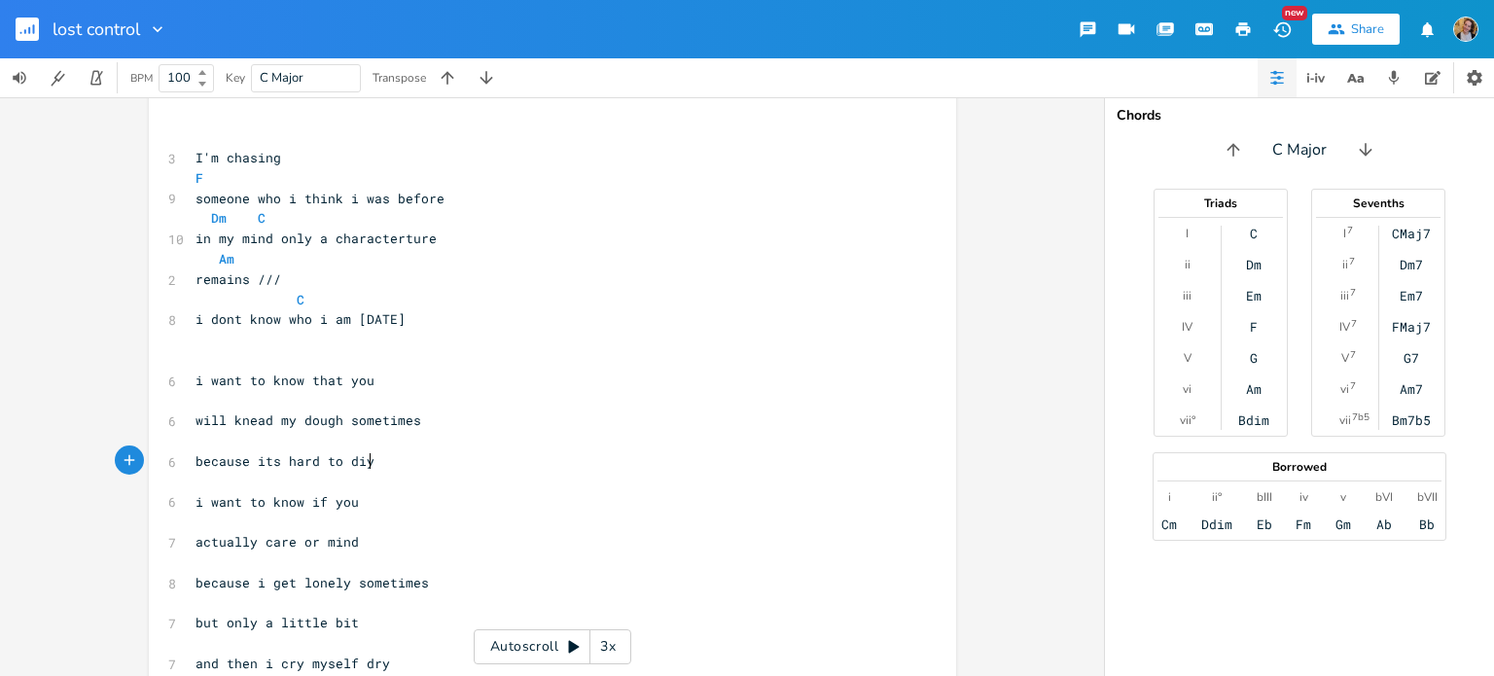
click at [408, 463] on pre "because its hard to diy" at bounding box center [543, 461] width 702 height 20
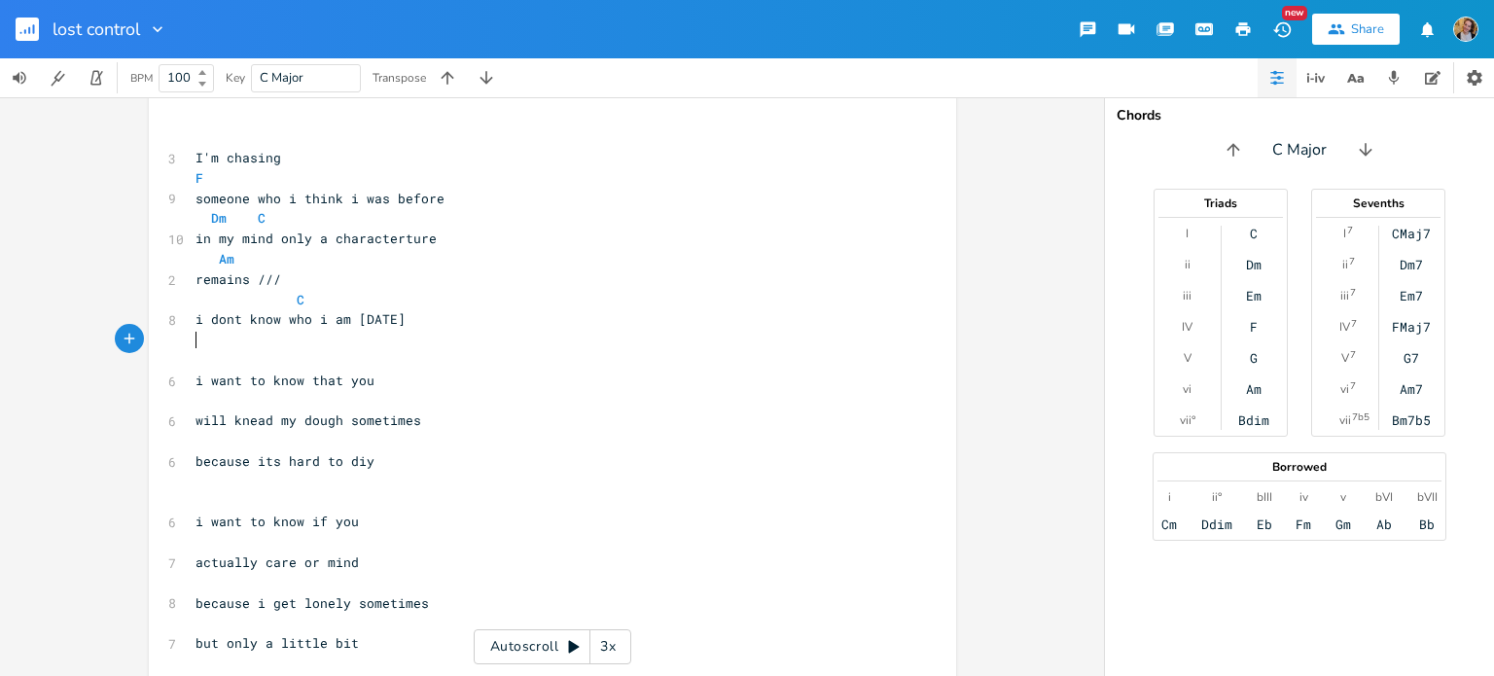
click at [323, 350] on pre "​" at bounding box center [543, 360] width 702 height 20
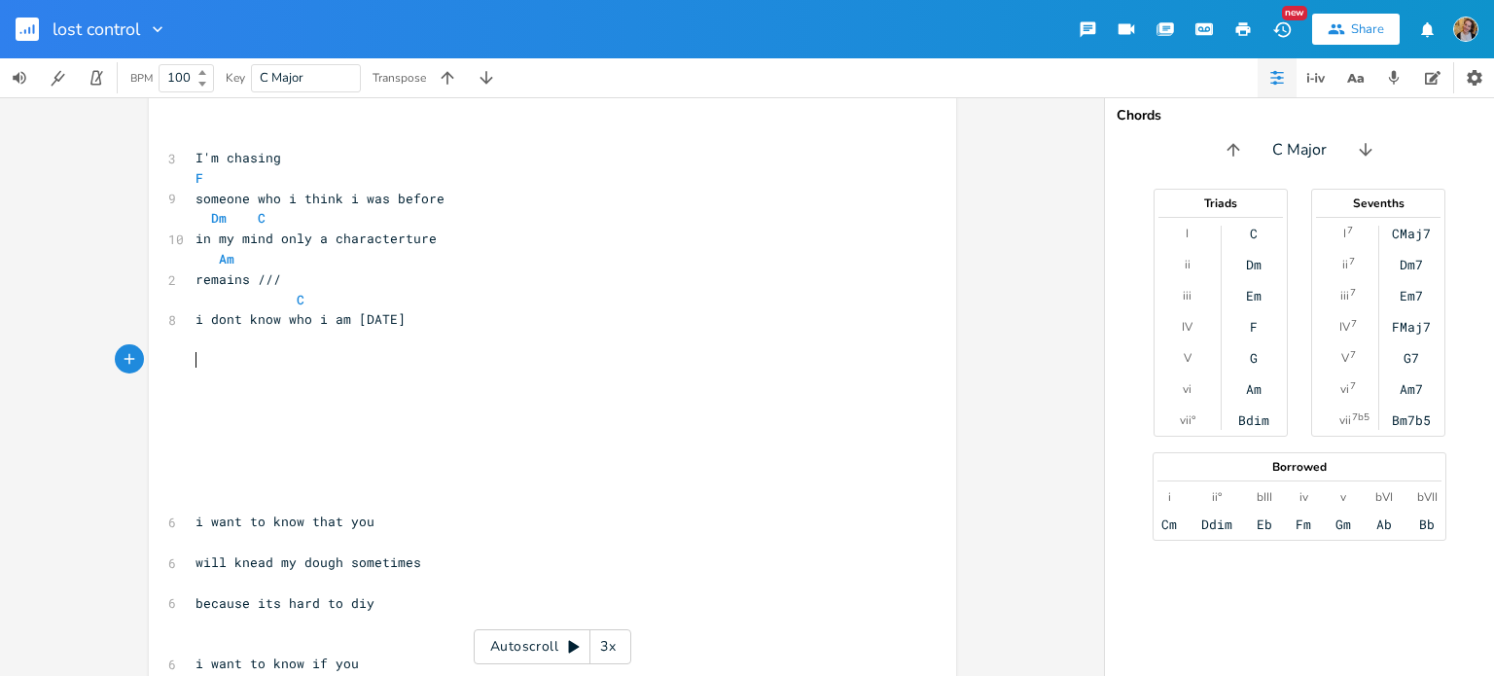
click at [225, 359] on pre "​" at bounding box center [543, 360] width 702 height 20
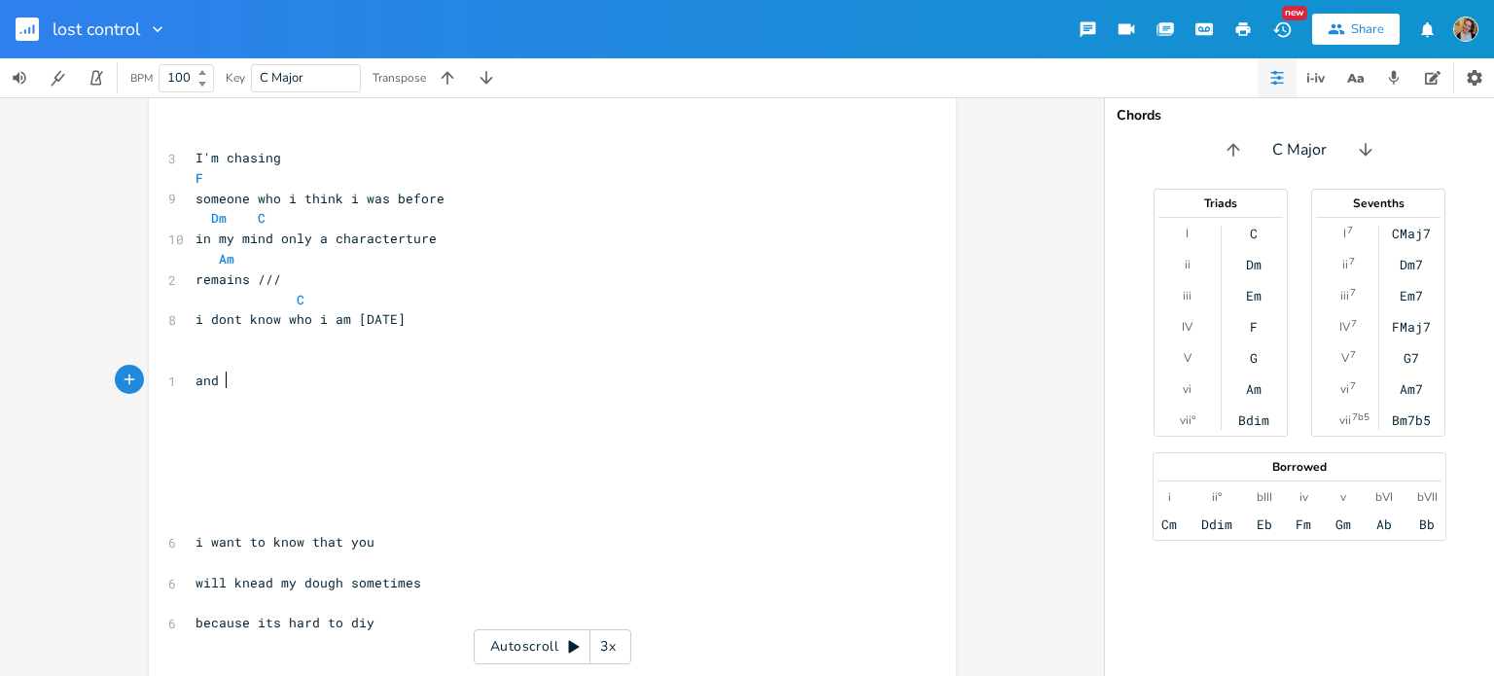
type textarea "and i"
type textarea "i think you"
type textarea "we match but i dont know for sure"
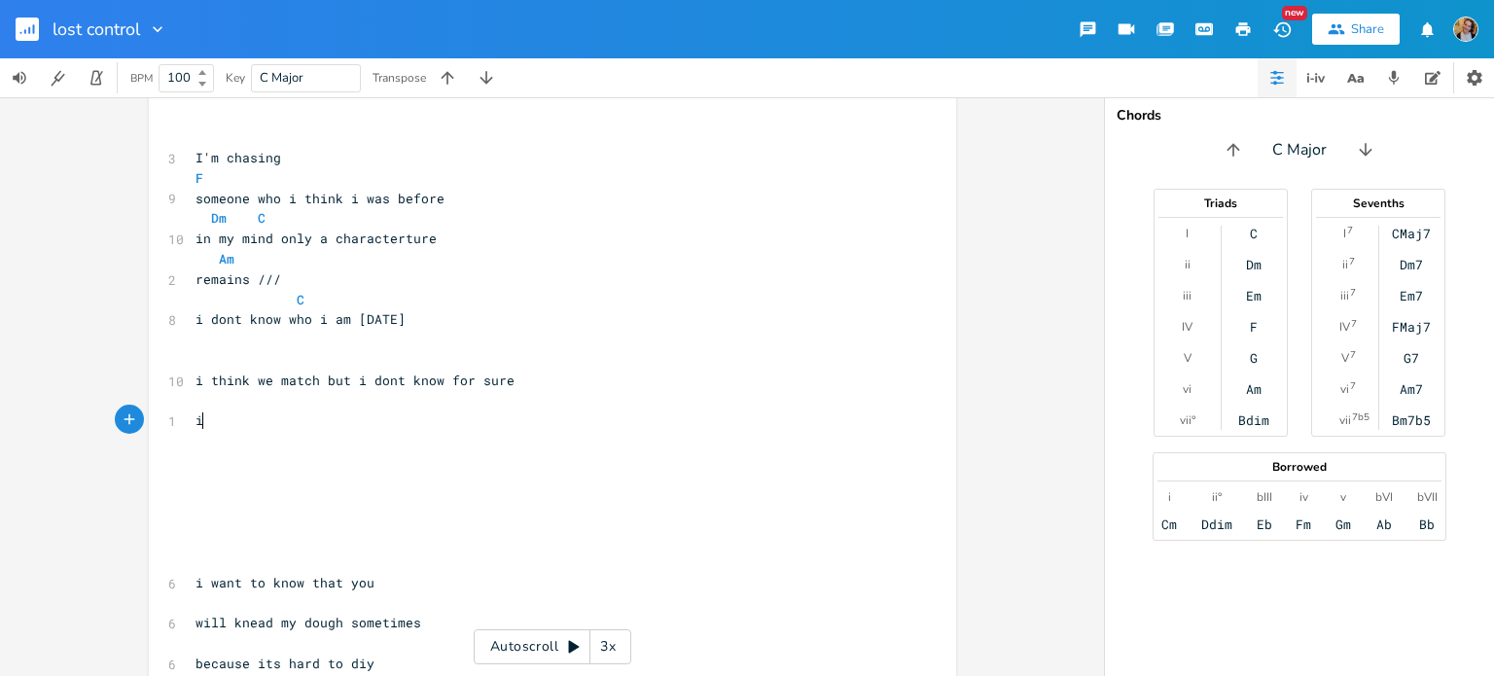
type textarea "i"
type textarea "sometimes i hop"
type textarea "e so much that i make sure"
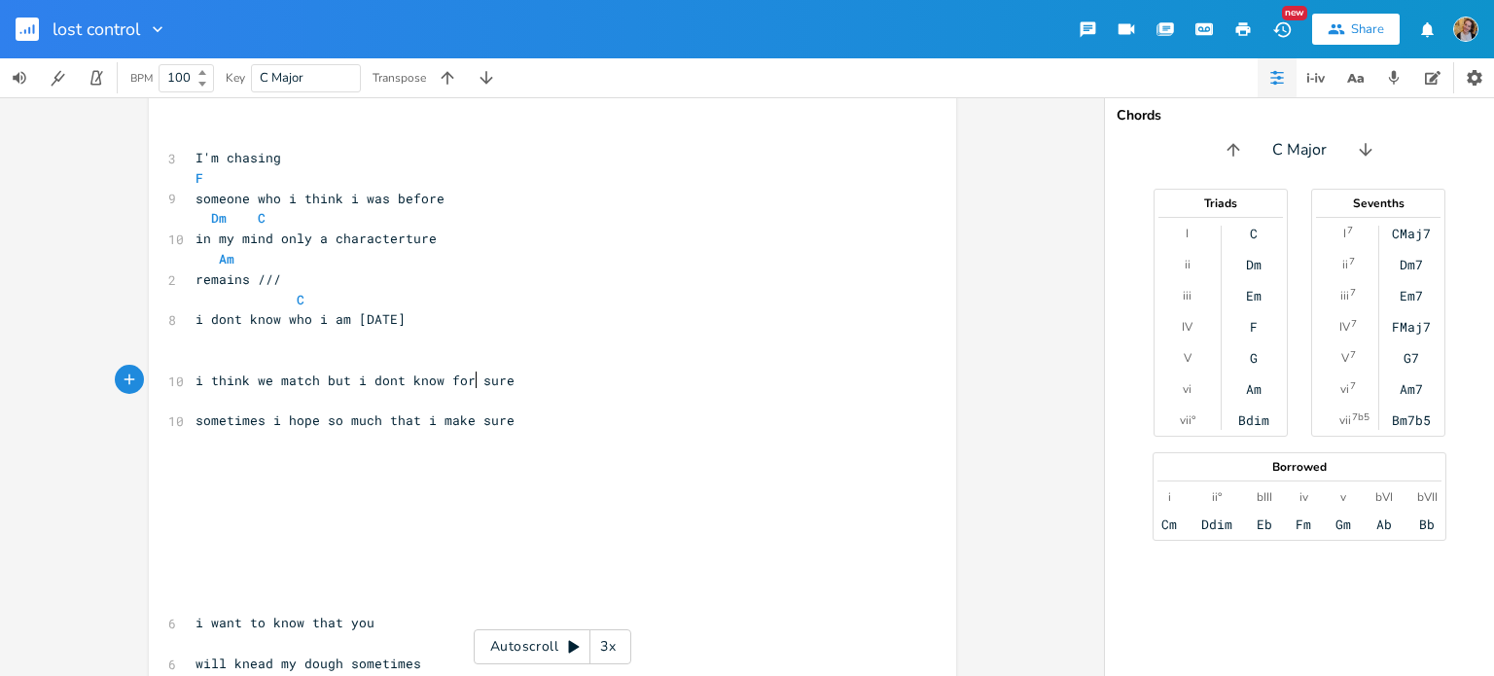
click at [471, 381] on span "i think we match but i dont know for sure" at bounding box center [355, 381] width 319 height 18
type textarea "sure"
click at [471, 381] on span "i think we match but i dont know for sure" at bounding box center [355, 381] width 319 height 18
click at [479, 428] on span "sometimes i hope so much that i make sure" at bounding box center [355, 421] width 319 height 18
type textarea "sure"
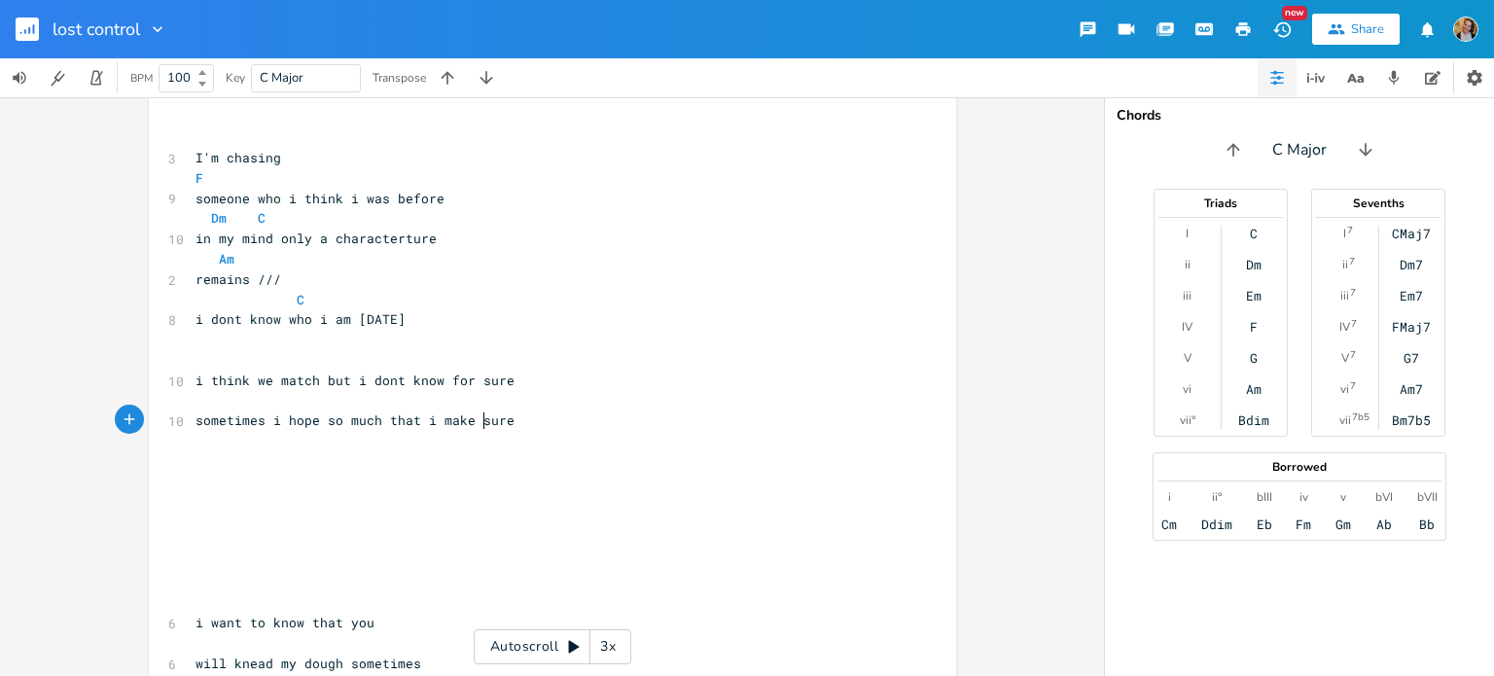
click at [479, 428] on span "sometimes i hope so much that i make sure" at bounding box center [355, 421] width 319 height 18
type textarea "try to"
click at [487, 417] on pre "sometimes i hope so much that i try to" at bounding box center [543, 421] width 702 height 20
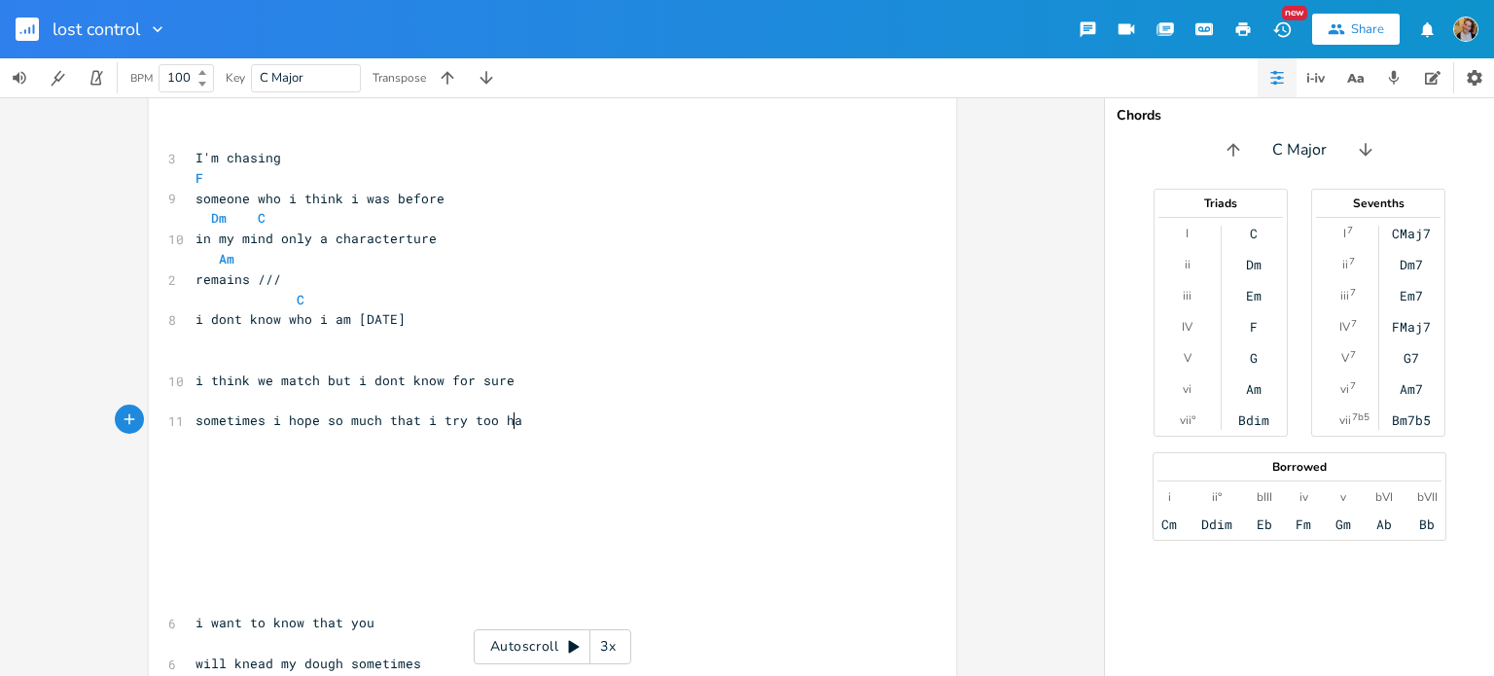
type textarea "o hard"
click at [422, 345] on pre "​" at bounding box center [543, 340] width 702 height 20
click at [357, 229] on pre "in my mind only a characterture" at bounding box center [543, 239] width 702 height 20
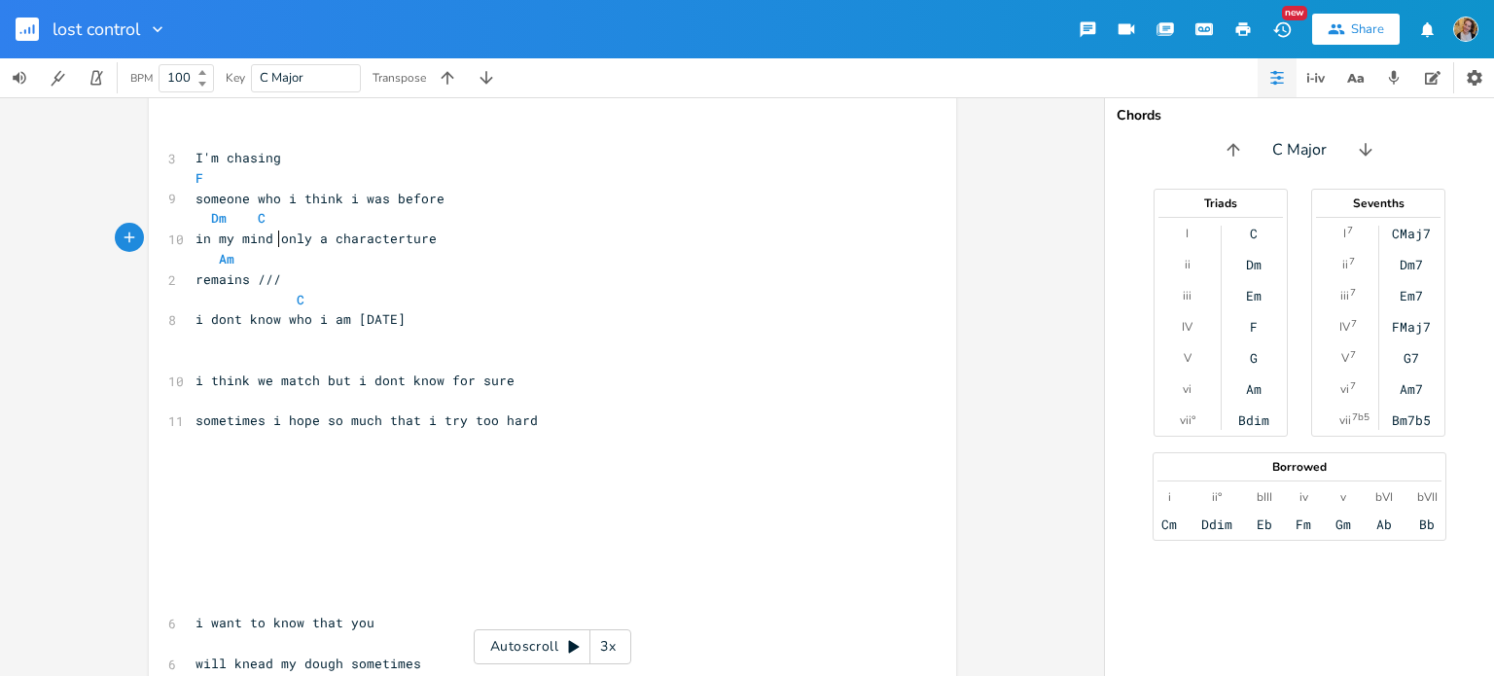
click at [270, 244] on span "in my mind only a characterture" at bounding box center [316, 239] width 241 height 18
click at [330, 237] on span "in my mind only a characterture" at bounding box center [316, 239] width 241 height 18
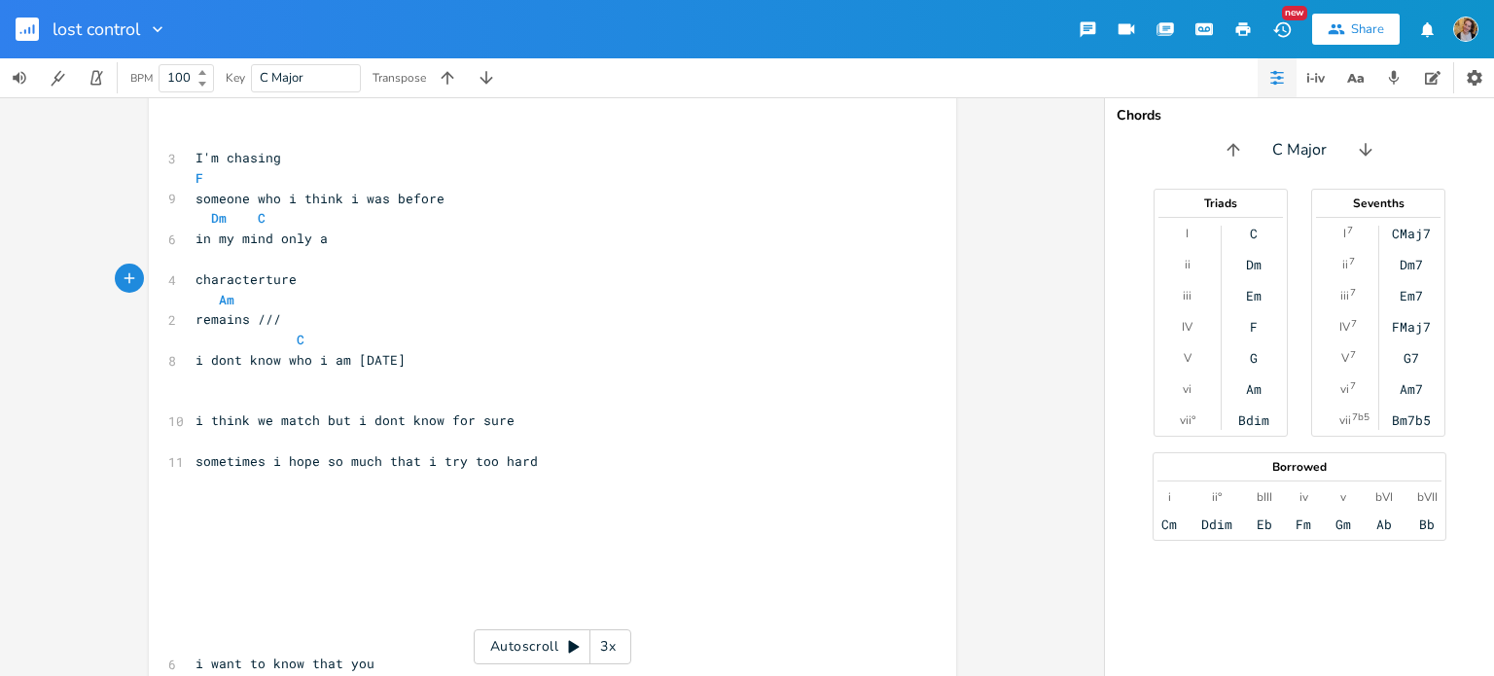
click at [306, 286] on pre "characterture" at bounding box center [543, 279] width 702 height 20
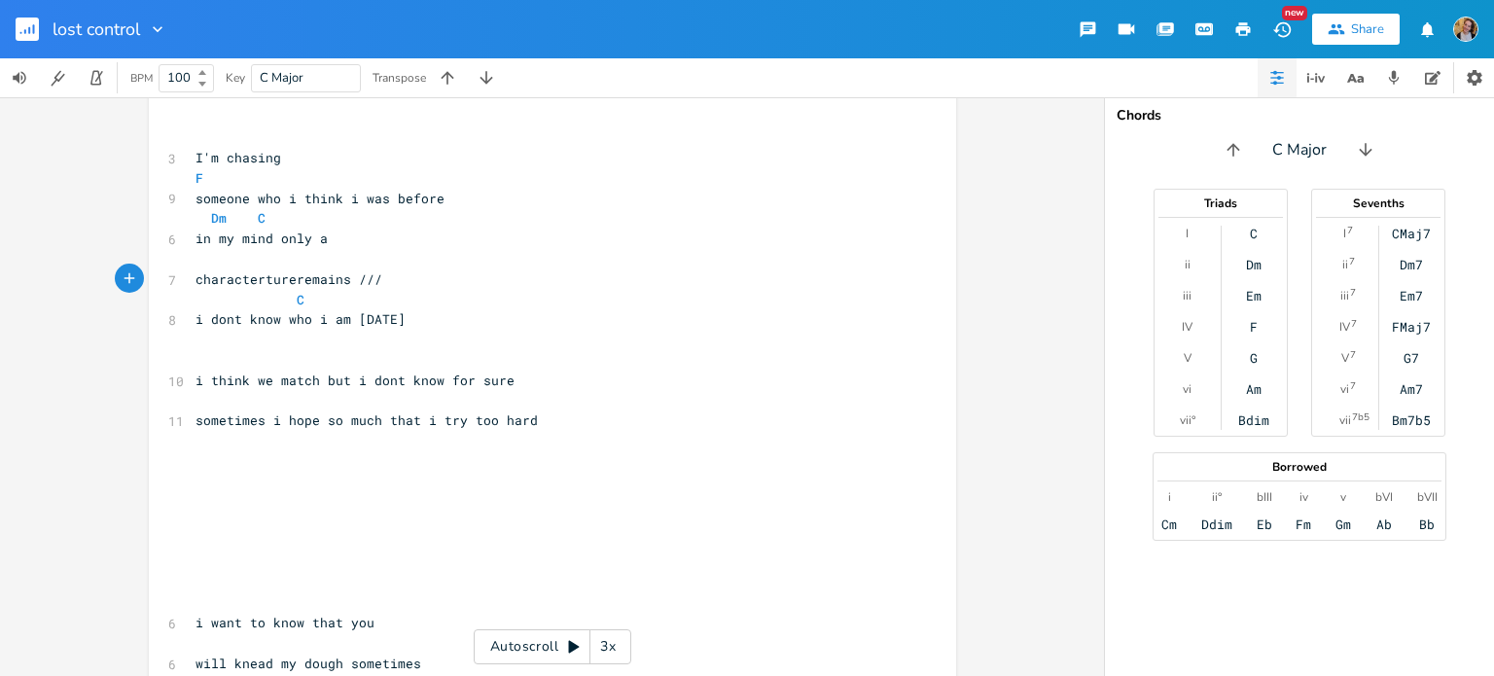
scroll to position [0, 3]
click at [378, 285] on pre "characterture remains ///" at bounding box center [543, 279] width 702 height 20
click at [341, 175] on pre "F" at bounding box center [543, 178] width 702 height 20
type textarea "G"
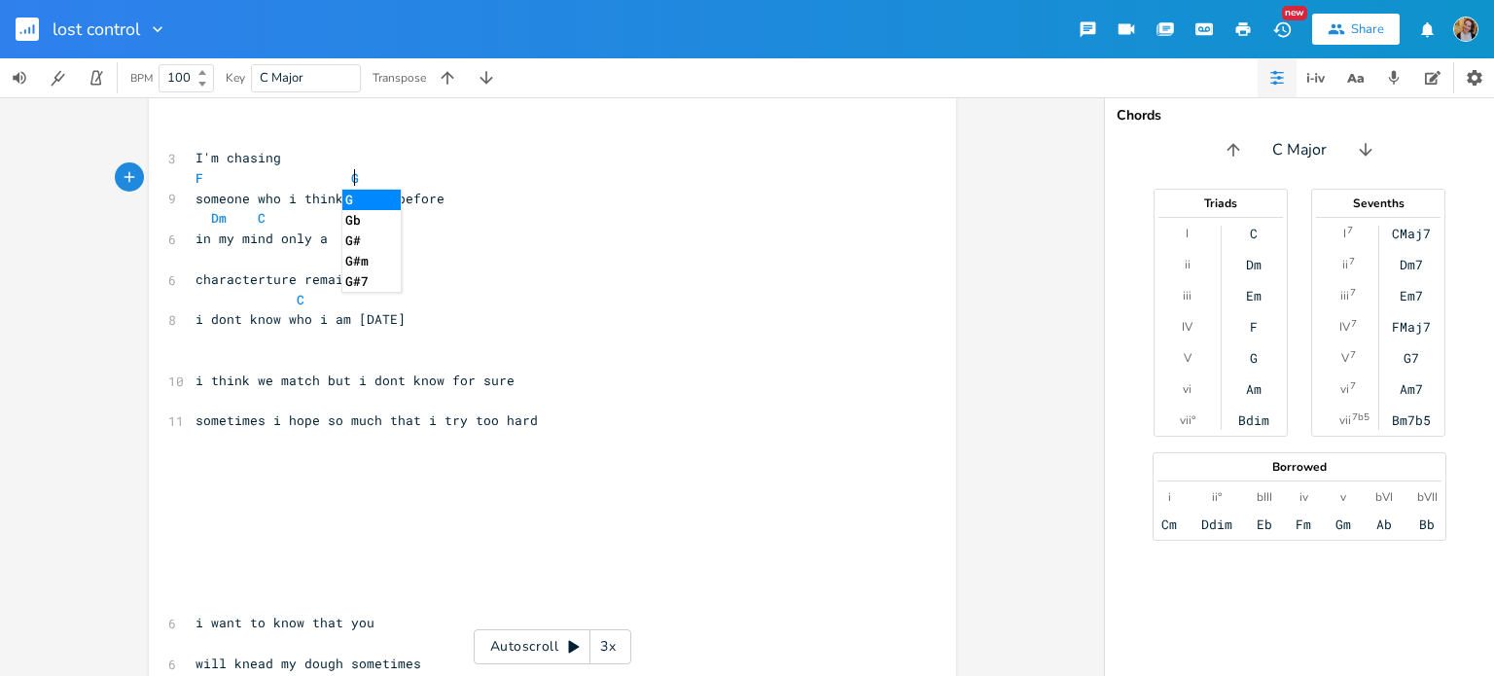
click at [319, 250] on pre "​" at bounding box center [543, 259] width 702 height 20
click at [300, 249] on pre "​" at bounding box center [543, 259] width 702 height 20
click at [237, 276] on span "characterture remains" at bounding box center [277, 279] width 163 height 18
click at [257, 270] on span "characterture remains" at bounding box center [277, 279] width 163 height 18
click at [259, 260] on pre "​" at bounding box center [543, 259] width 702 height 20
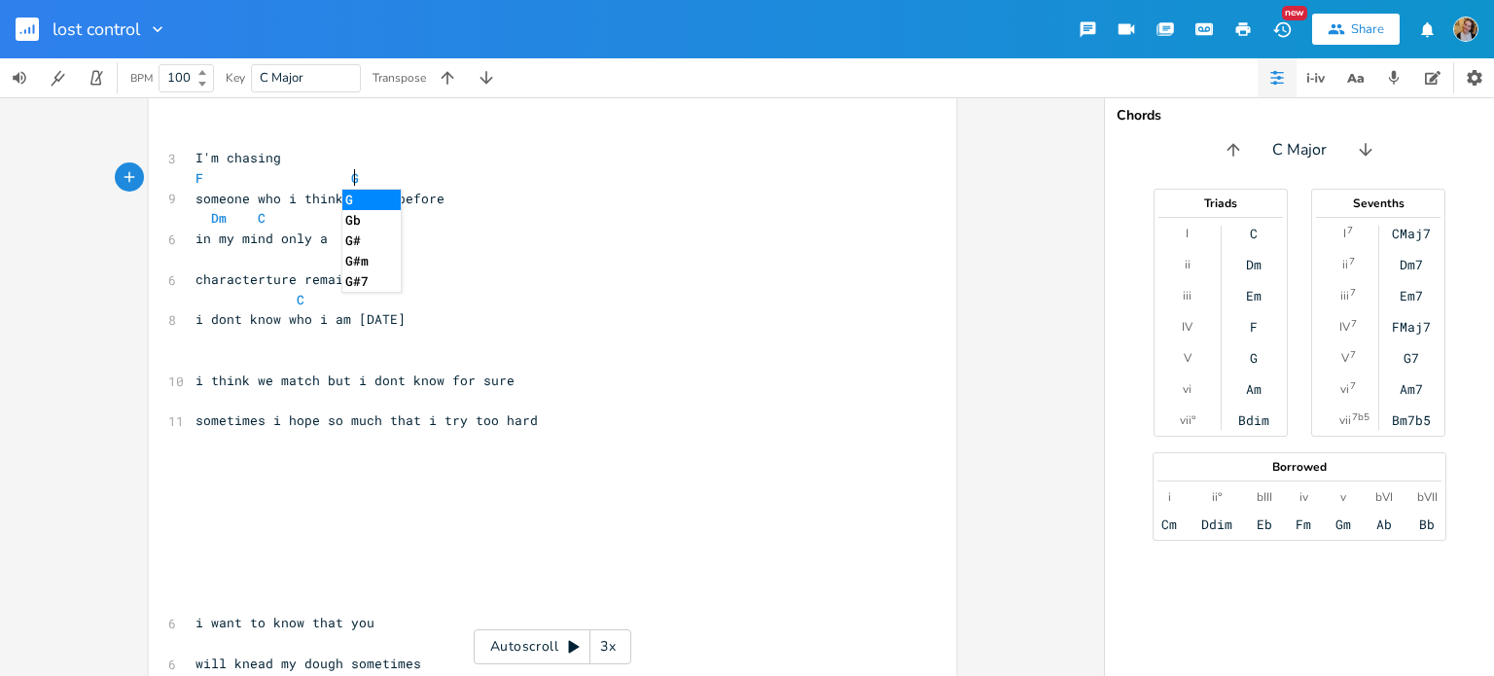
click at [274, 256] on pre "​" at bounding box center [543, 259] width 702 height 20
type textarea "Am"
click at [388, 317] on pre "i dont know who i am [DATE]" at bounding box center [543, 319] width 702 height 20
click at [375, 249] on pre "Am" at bounding box center [543, 259] width 702 height 20
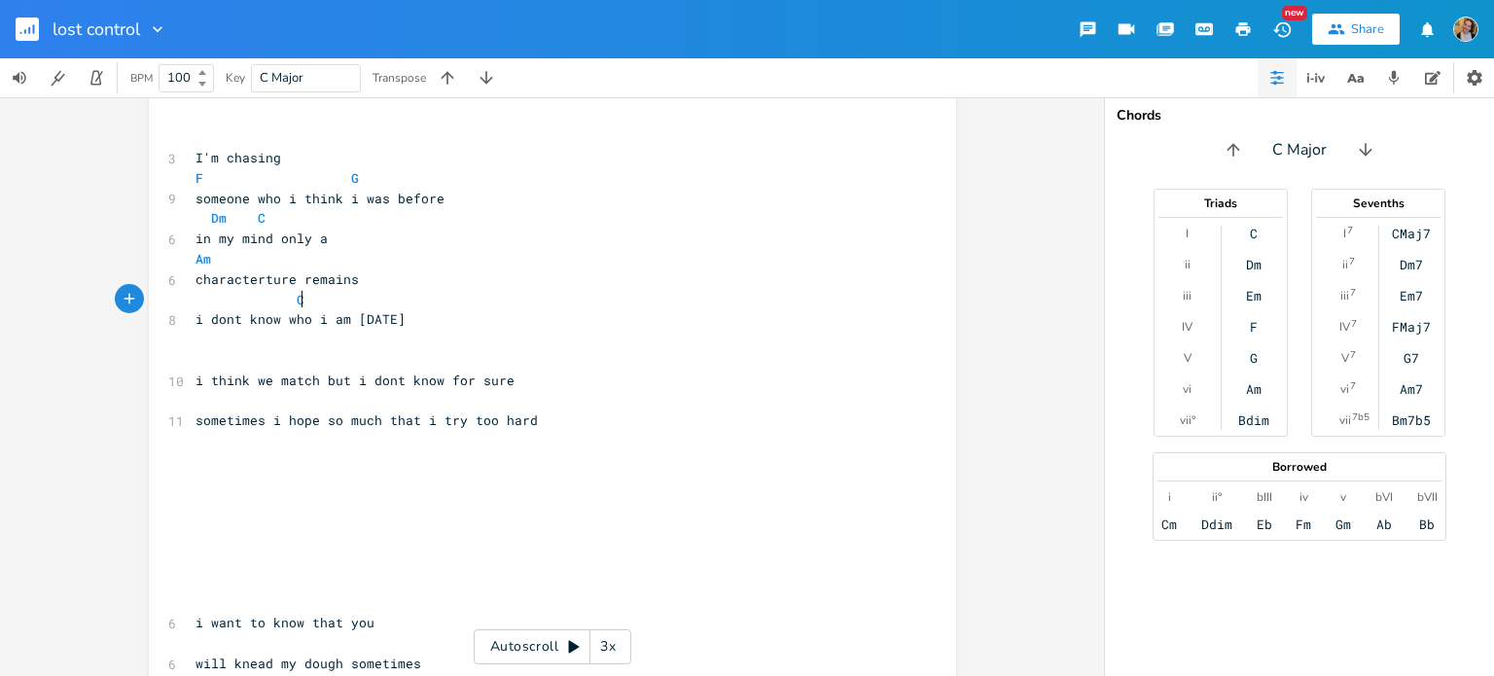
click at [362, 294] on pre "C" at bounding box center [543, 300] width 702 height 20
type textarea "ow who i am [DATE]"
type textarea "C i dont know who i am [DATE]"
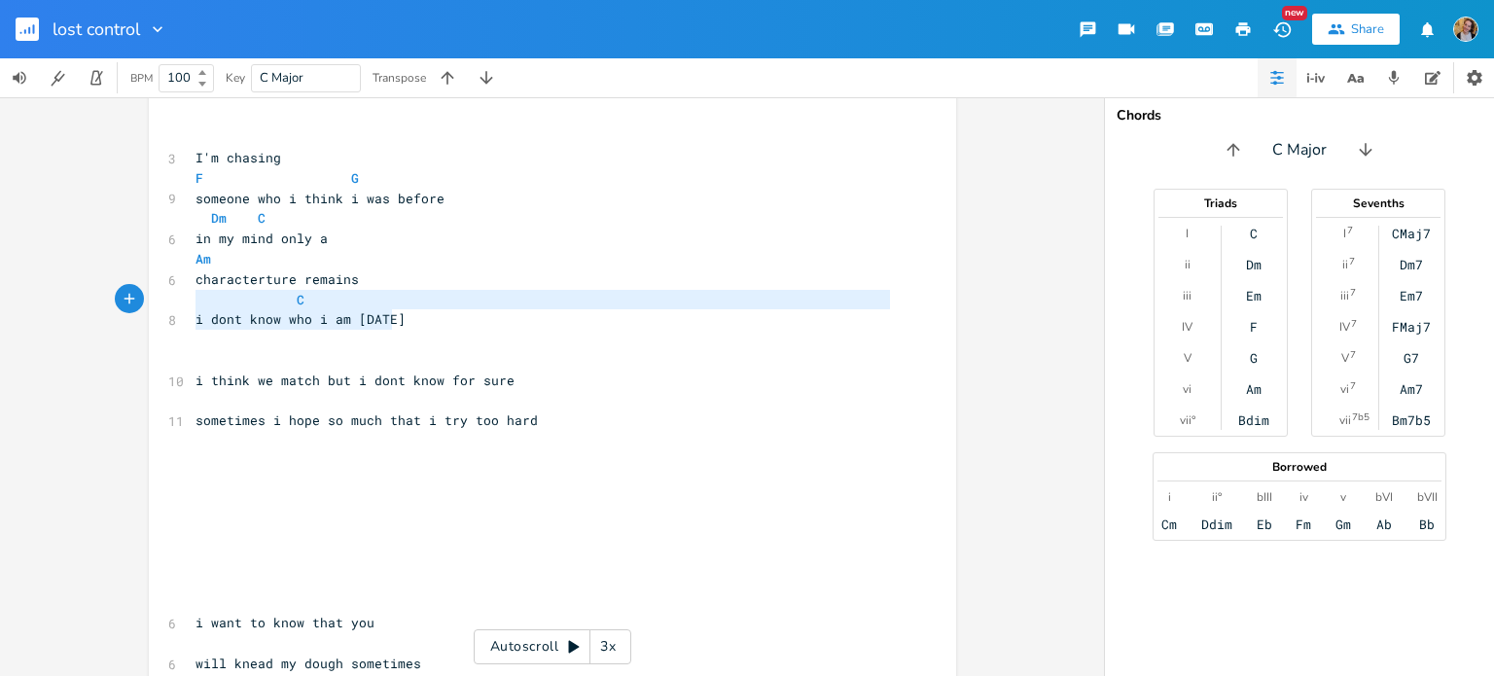
drag, startPoint x: 409, startPoint y: 311, endPoint x: 191, endPoint y: 301, distance: 218.2
click at [192, 301] on div "[Verse 1] ​ ​ ​ ​ 3 I'm chasing F G 9 someone who i think i was before Dm C 6 i…" at bounding box center [543, 563] width 702 height 1032
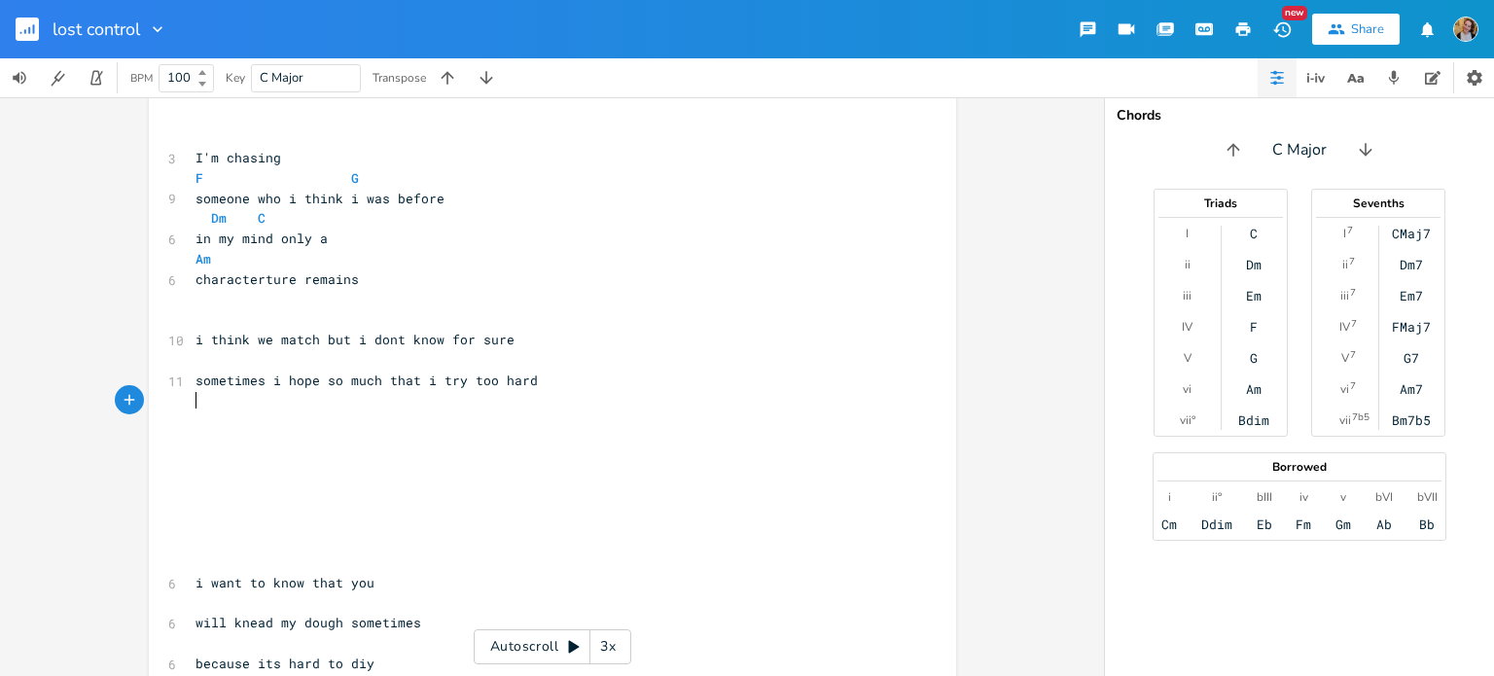
click at [231, 400] on pre "​" at bounding box center [543, 401] width 702 height 20
type textarea "too hard"
type textarea "i think we match but i dont know for sure sometimes i hope so much that i try t…"
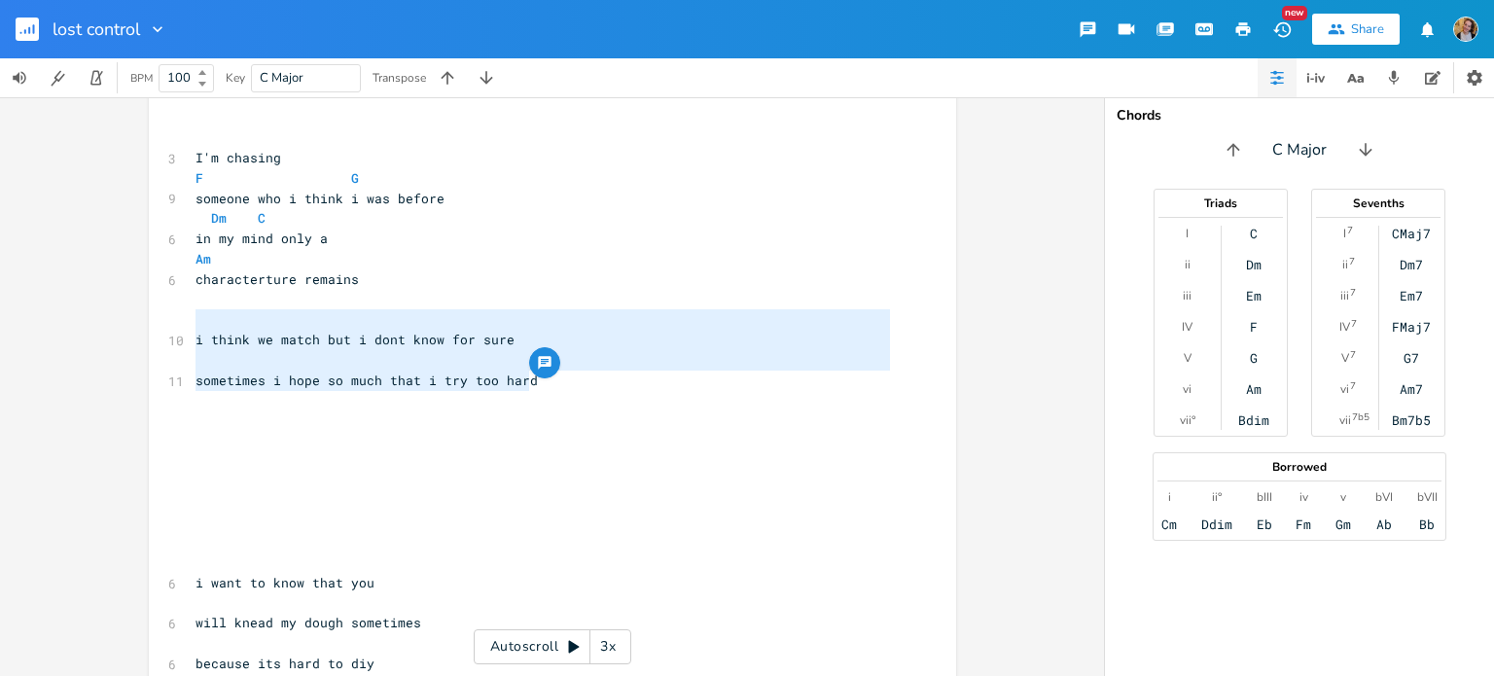
drag, startPoint x: 526, startPoint y: 386, endPoint x: 179, endPoint y: 322, distance: 353.2
click at [179, 322] on div "i think we match but i dont know for sure sometimes i hope so much that i try t…" at bounding box center [552, 539] width 807 height 1054
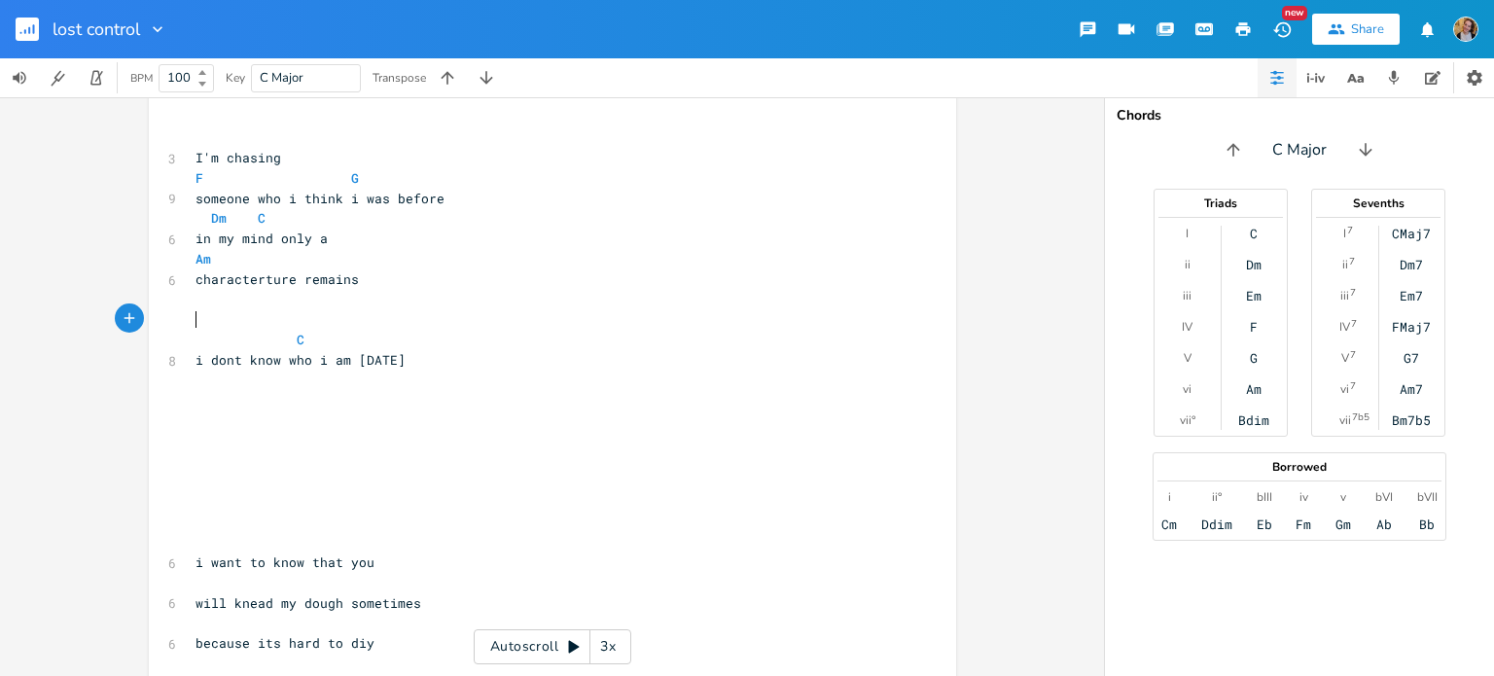
click at [276, 330] on pre "​" at bounding box center [543, 319] width 702 height 20
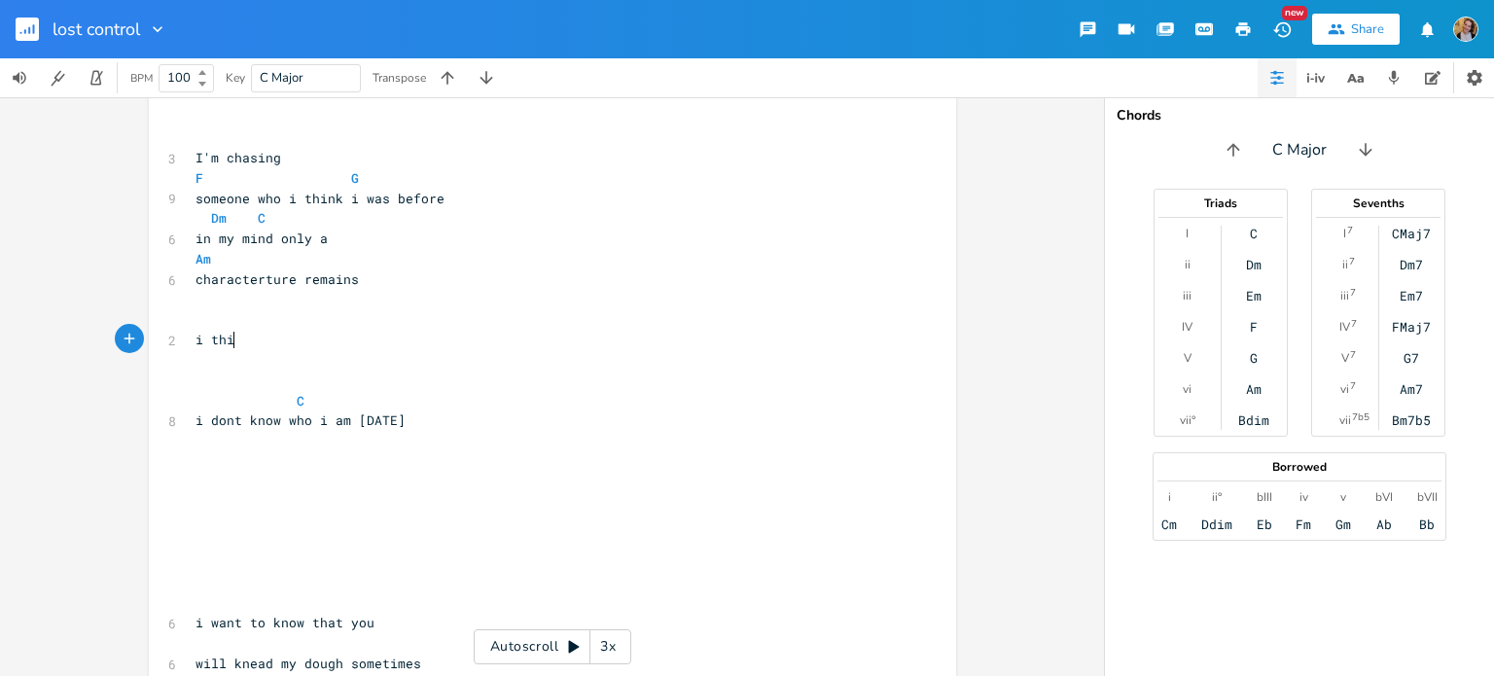
type textarea "i thib"
type textarea "nk"
type textarea "turn m"
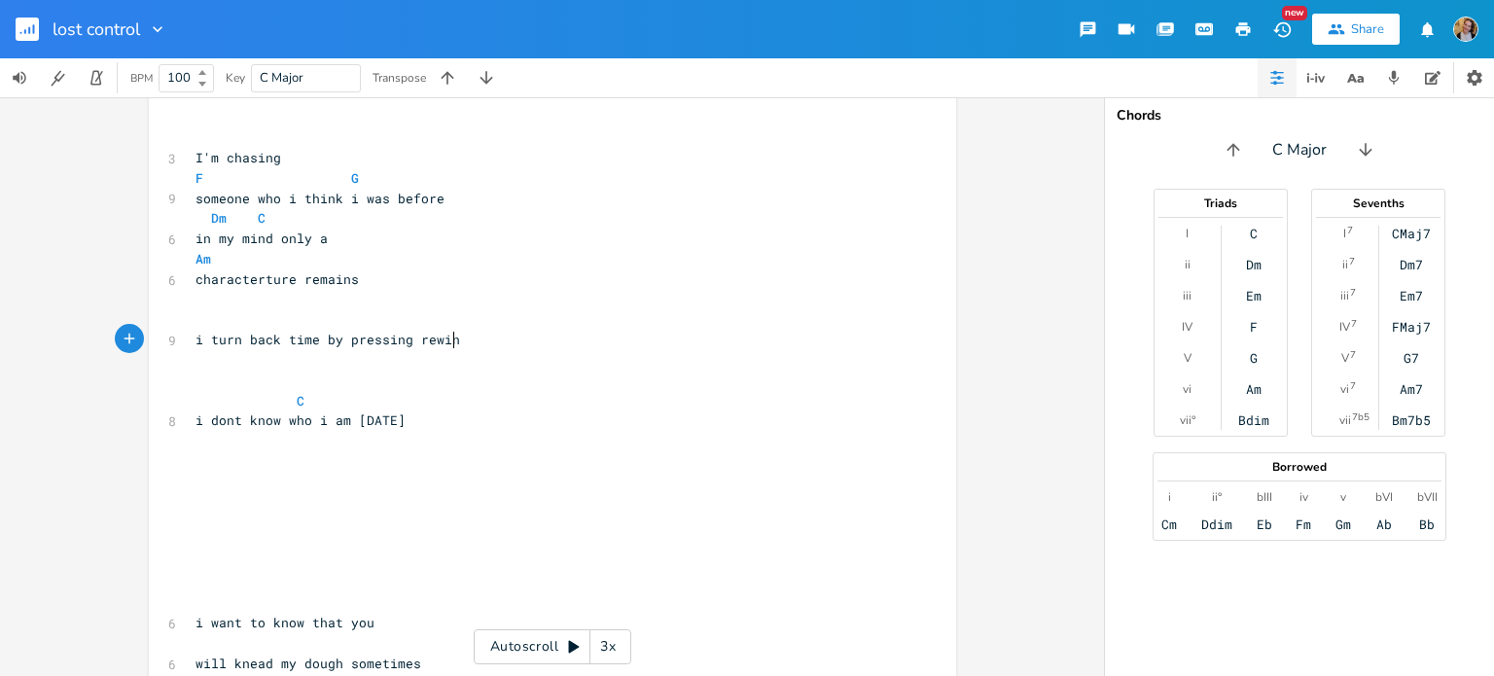
type textarea "back time by pressing rewind"
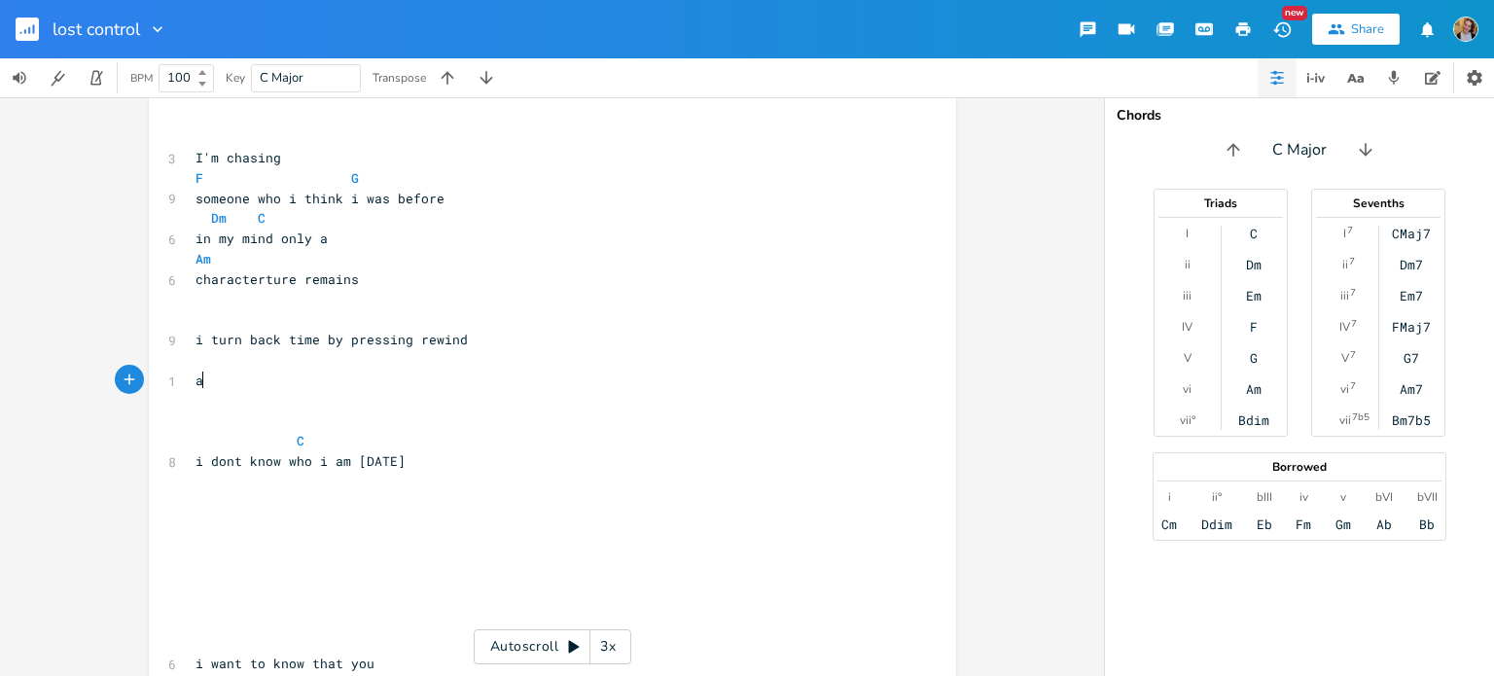
type textarea "ad"
type textarea "see the frames"
type textarea "i'm in the frames"
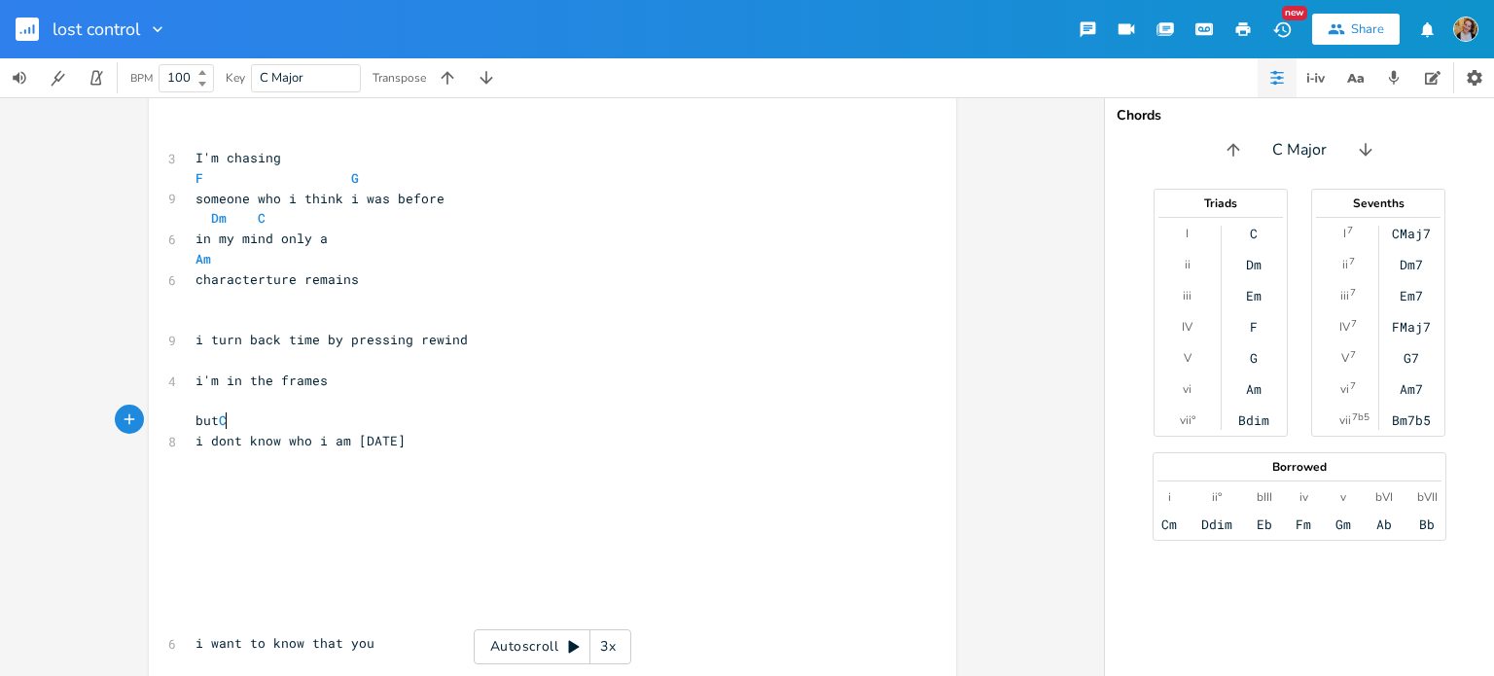
scroll to position [0, 21]
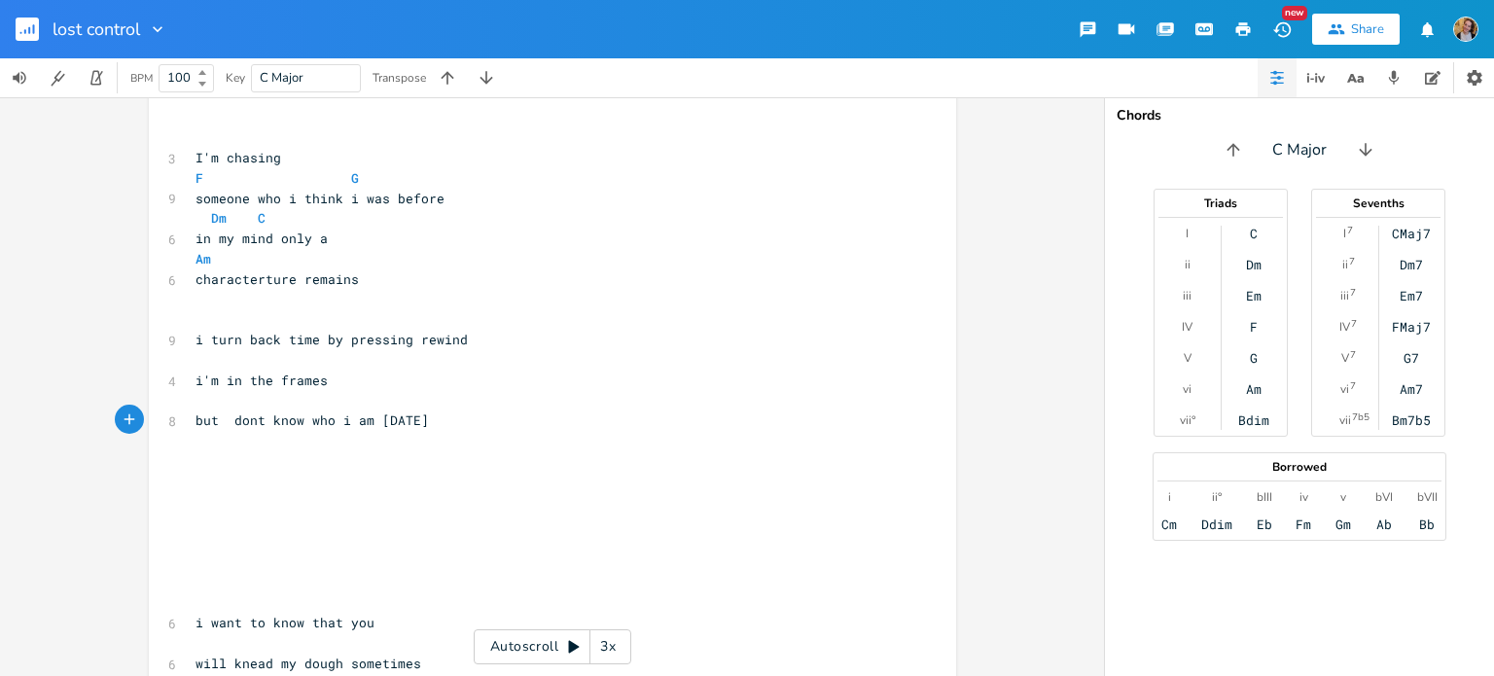
type textarea "but i"
click at [241, 401] on pre "​" at bounding box center [543, 401] width 702 height 20
type textarea "C"
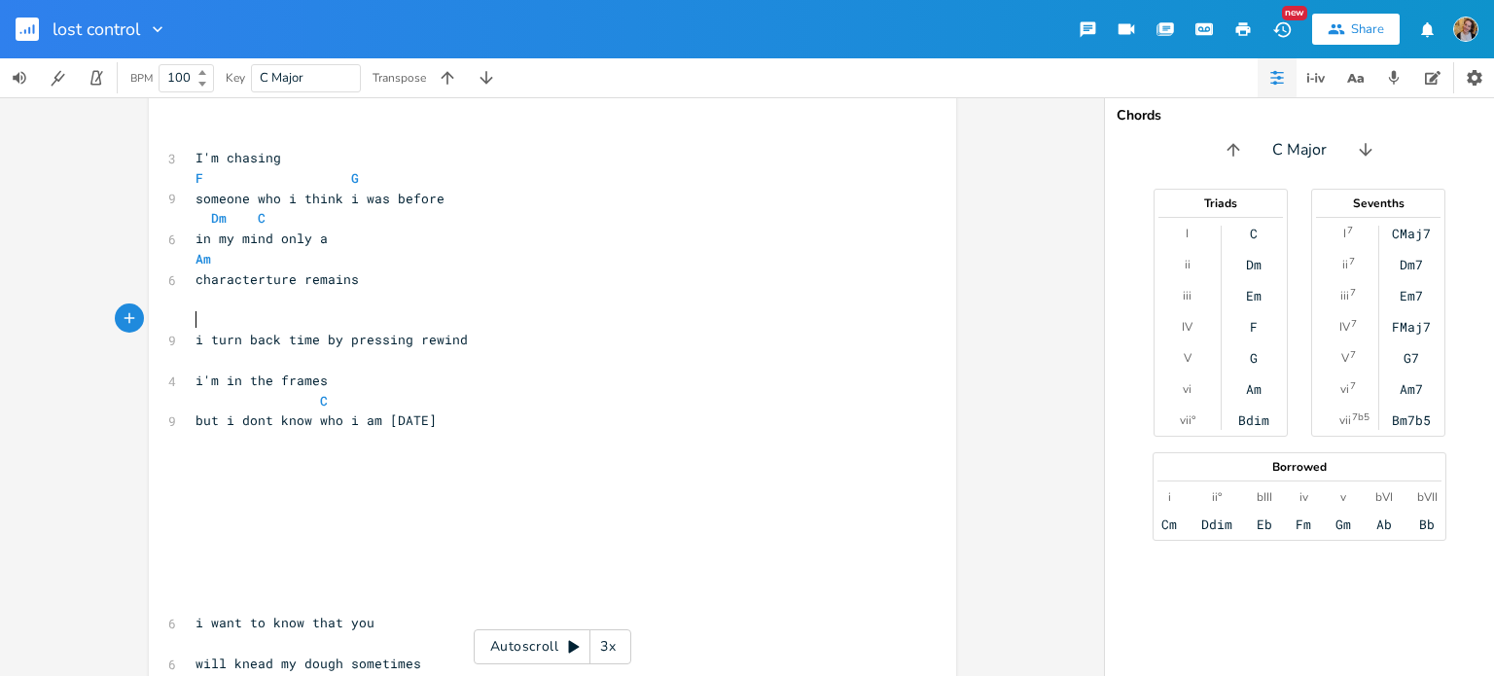
click at [374, 315] on pre "​" at bounding box center [543, 319] width 702 height 20
click at [349, 411] on pre "but i dont know who i am [DATE]" at bounding box center [543, 421] width 702 height 20
type textarea "Am"
click at [257, 322] on pre "​" at bounding box center [543, 319] width 702 height 20
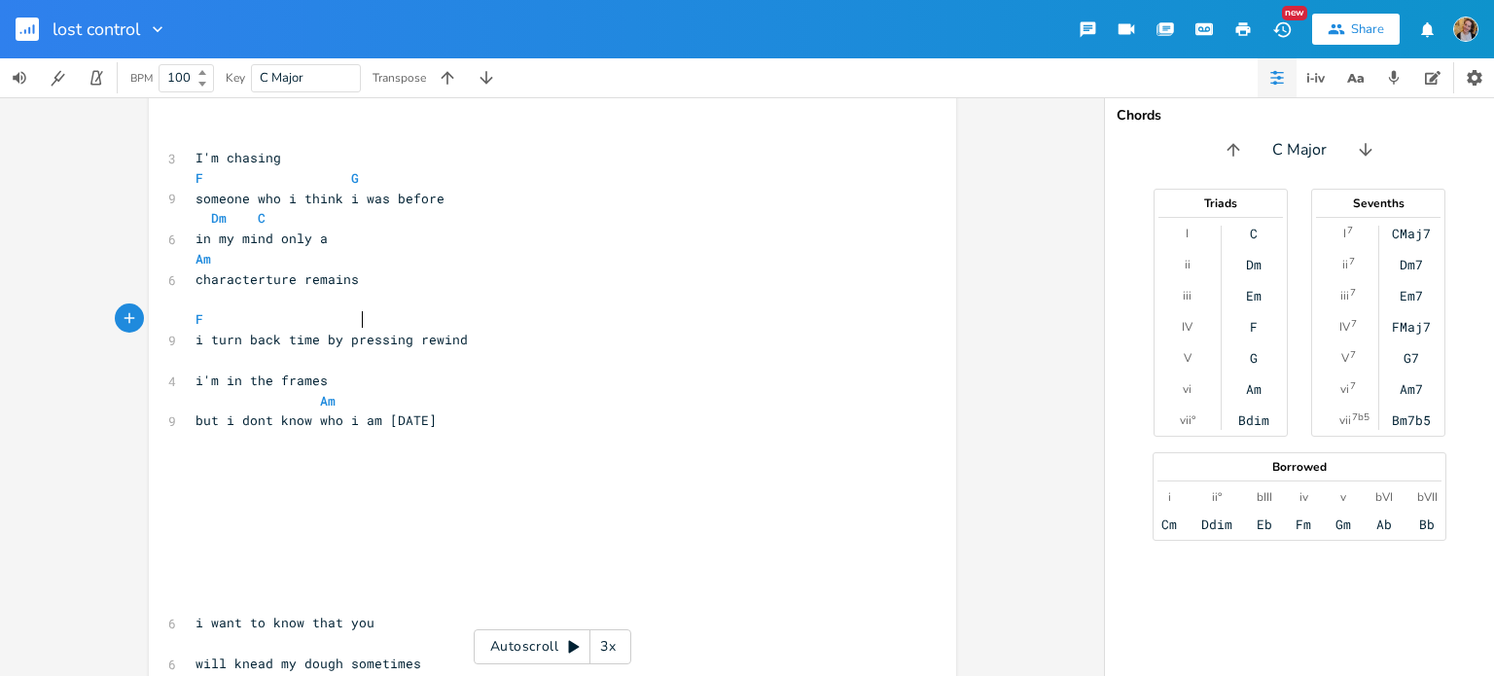
type textarea "F G"
click at [242, 358] on pre "​" at bounding box center [543, 360] width 702 height 20
type textarea "Dm C"
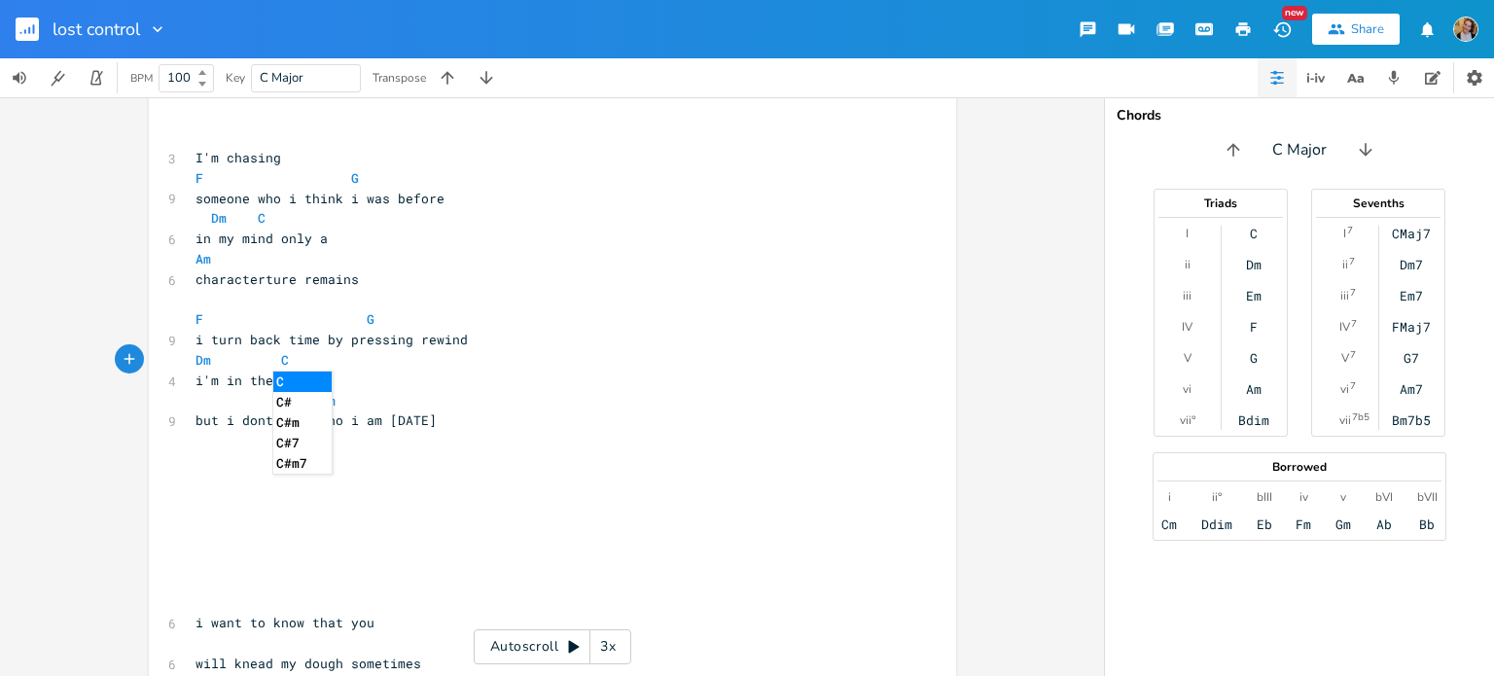
click at [216, 469] on pre "​" at bounding box center [543, 461] width 702 height 20
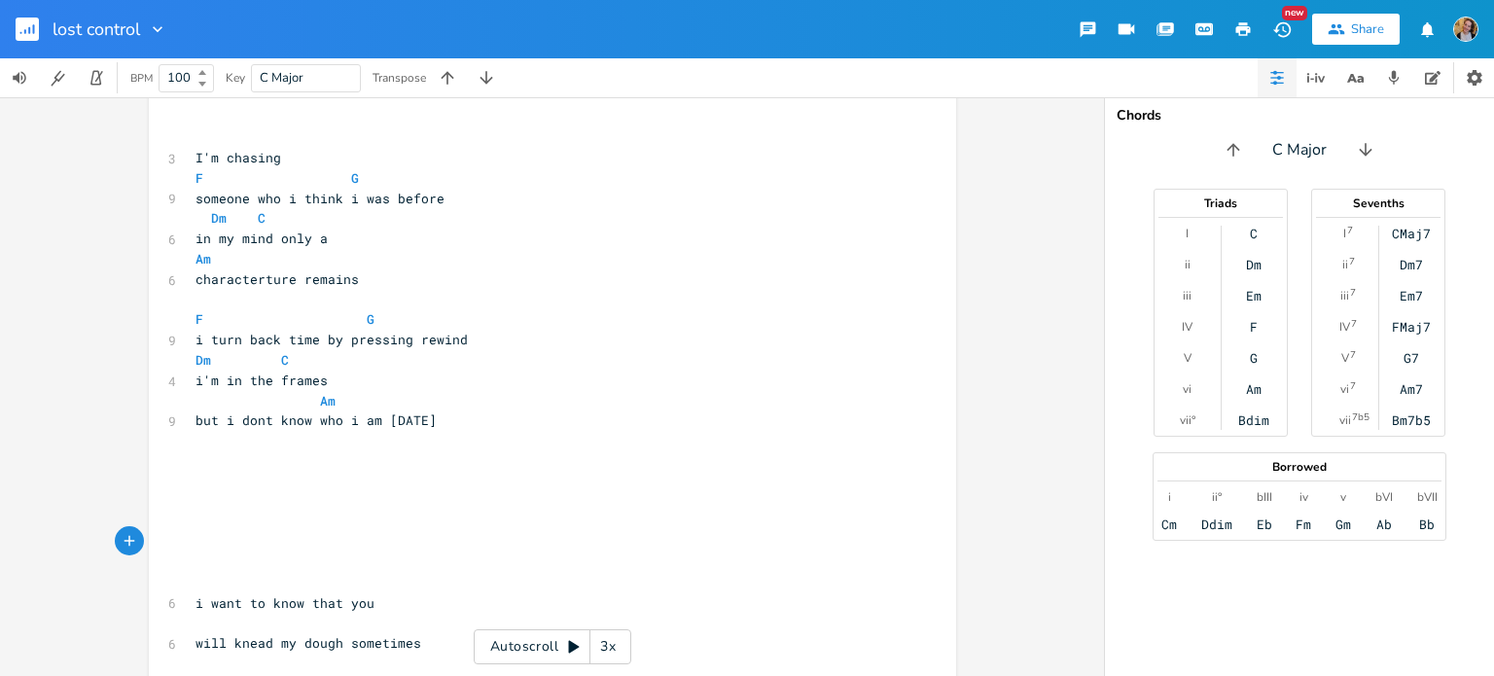
click at [331, 493] on pre "​" at bounding box center [543, 502] width 702 height 20
click at [264, 502] on pre "​" at bounding box center [543, 502] width 702 height 20
click at [195, 479] on pre "​" at bounding box center [543, 482] width 702 height 20
click at [33, 36] on rect "button" at bounding box center [27, 29] width 23 height 23
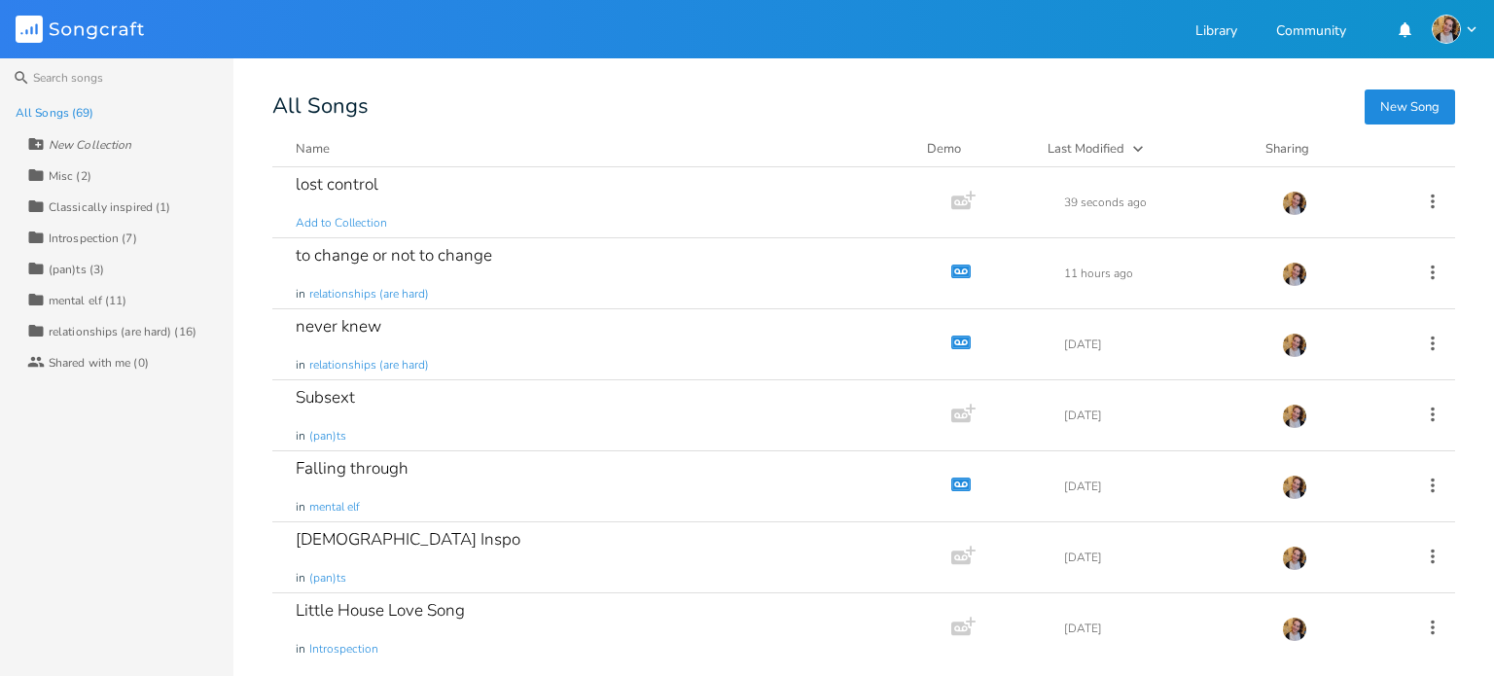
click at [1378, 90] on button "New Song" at bounding box center [1410, 107] width 90 height 35
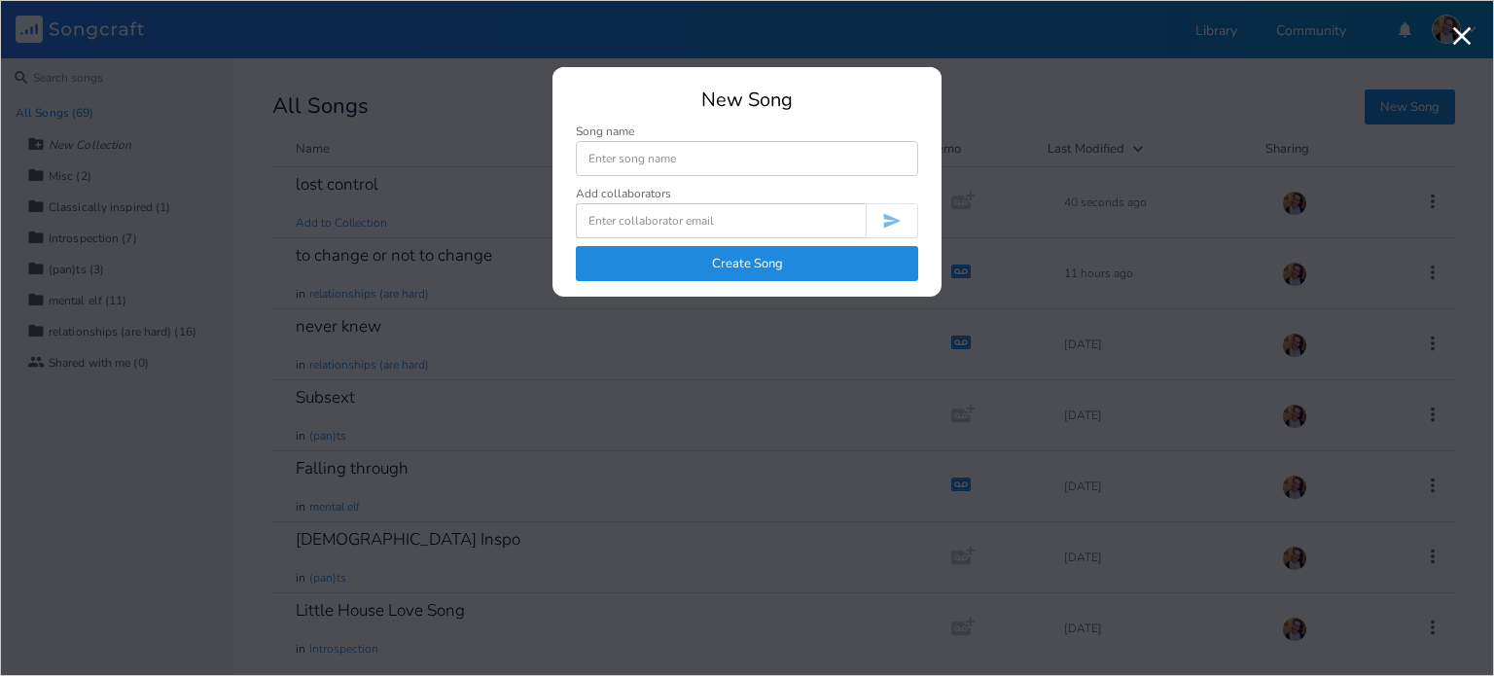
click at [890, 159] on input at bounding box center [747, 158] width 342 height 35
type input "touch and feel"
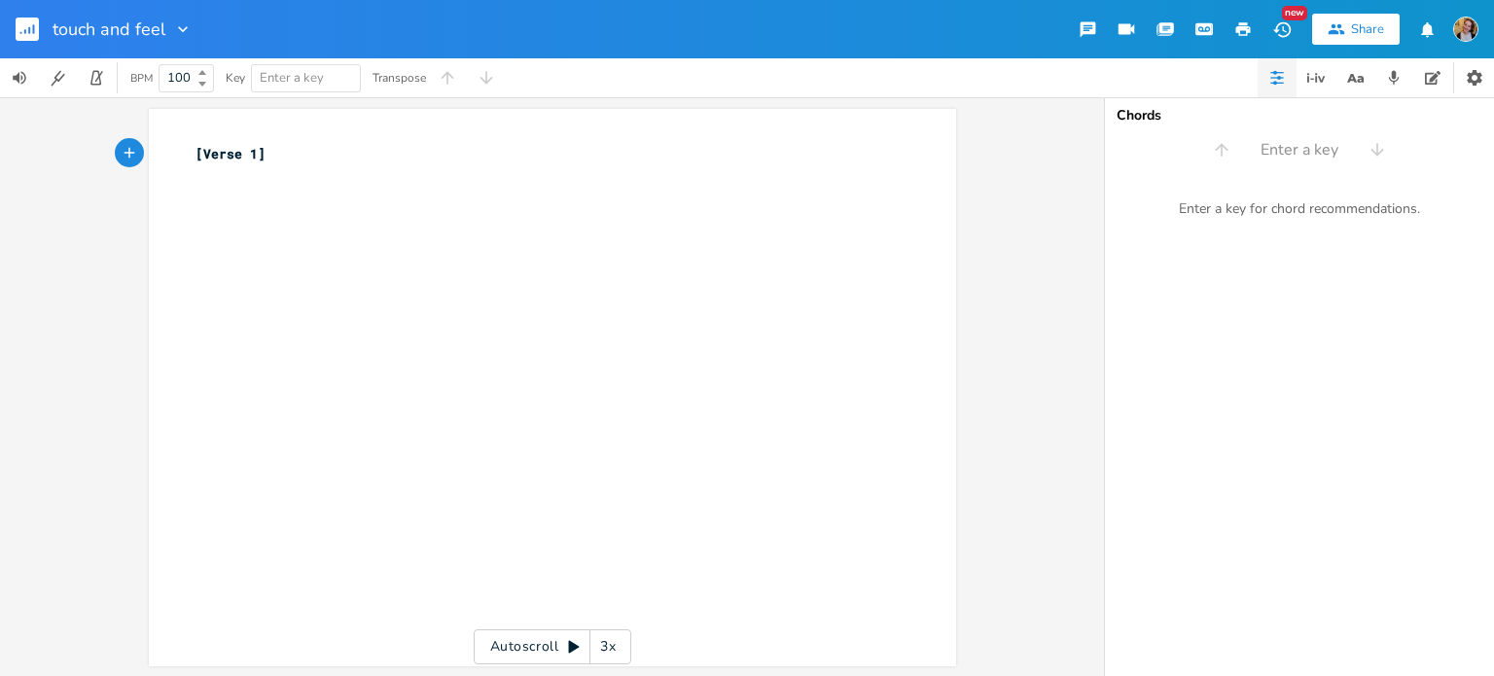
type textarea "[Verse 1]"
drag, startPoint x: 642, startPoint y: 161, endPoint x: 643, endPoint y: 136, distance: 25.3
click at [643, 136] on div "[Verse 1] xxxxxxxxxx [Verse 1] ​" at bounding box center [552, 387] width 807 height 557
click at [643, 136] on div "[Verse 1] x [Verse 1] ​" at bounding box center [552, 387] width 807 height 557
click at [574, 182] on pre "​" at bounding box center [543, 174] width 702 height 20
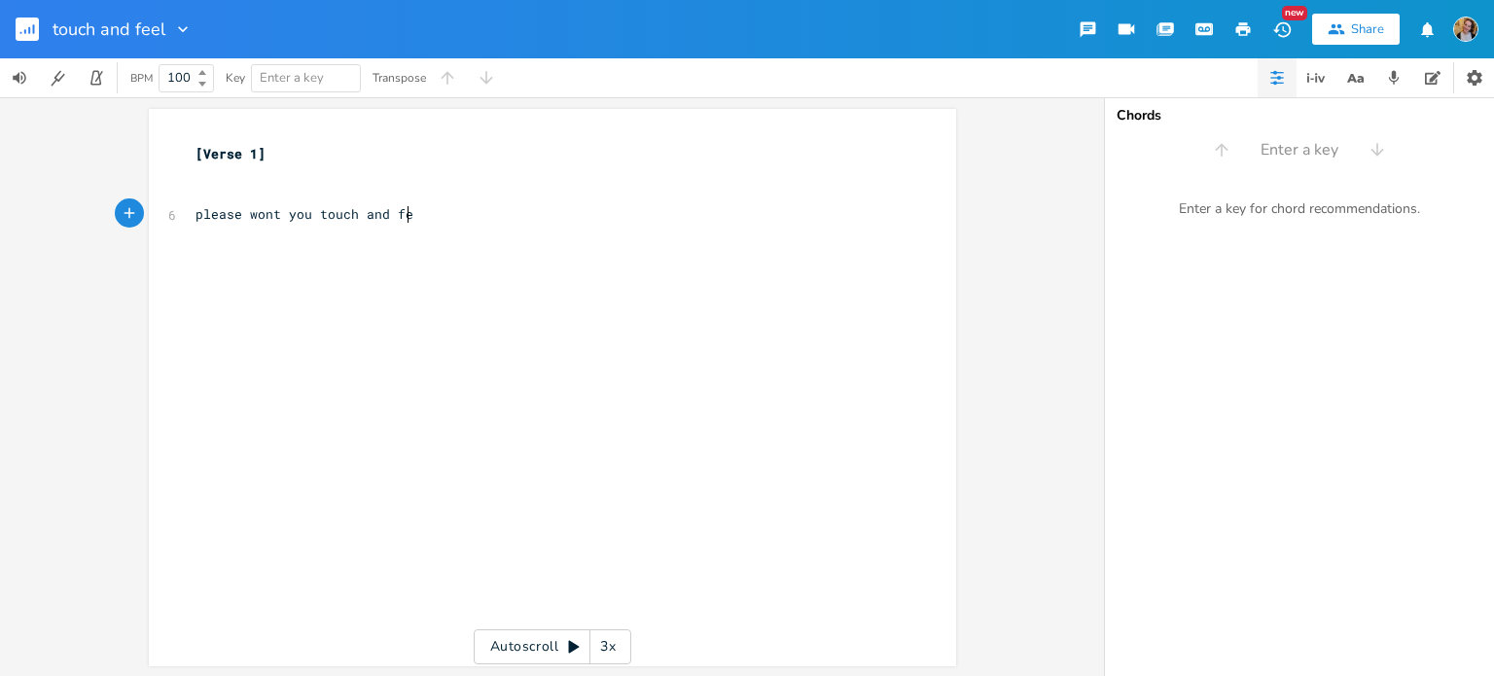
type textarea "please wont you touch and feel"
type textarea "homey w"
type textarea "neys whats the deal"
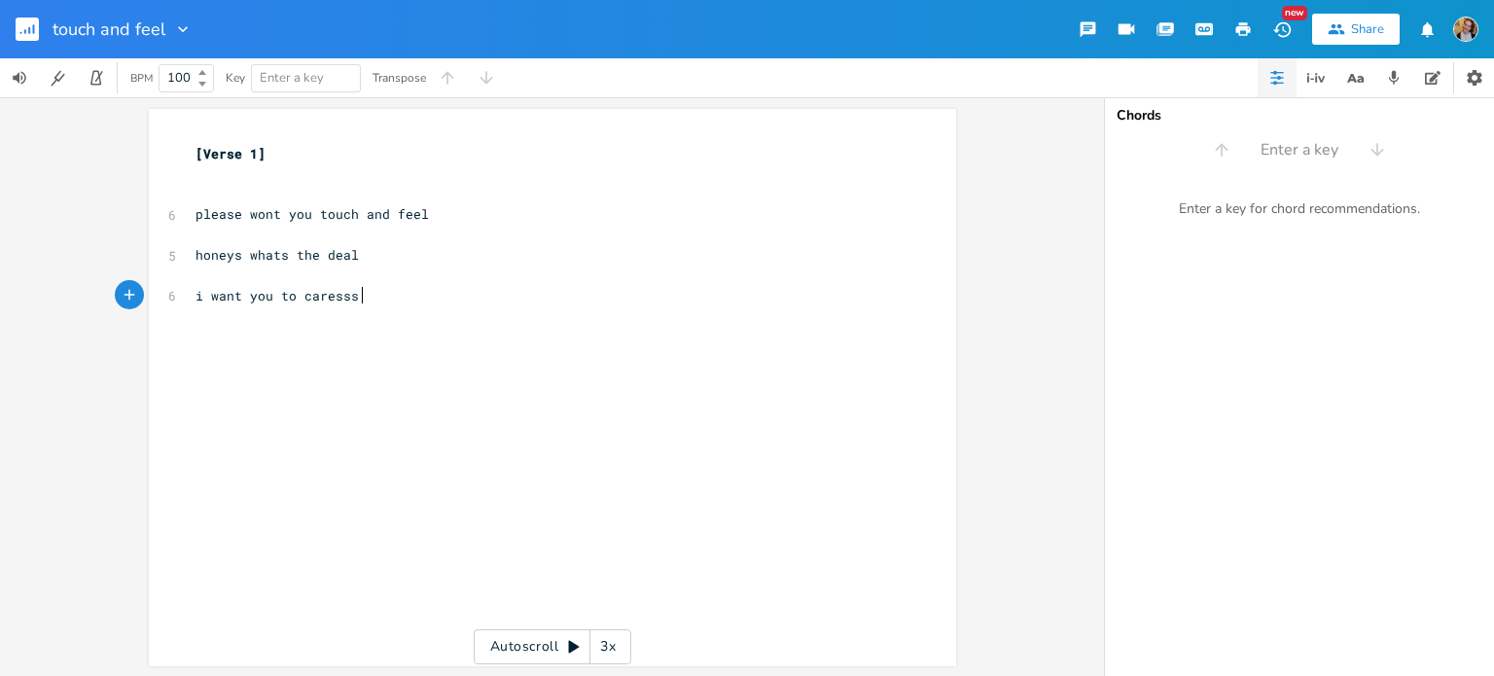
type textarea "i want you to caresss m"
type textarea "to"
click at [366, 205] on pre "please wont you touch and feel" at bounding box center [543, 214] width 702 height 20
click at [353, 200] on pre "​" at bounding box center [543, 195] width 702 height 20
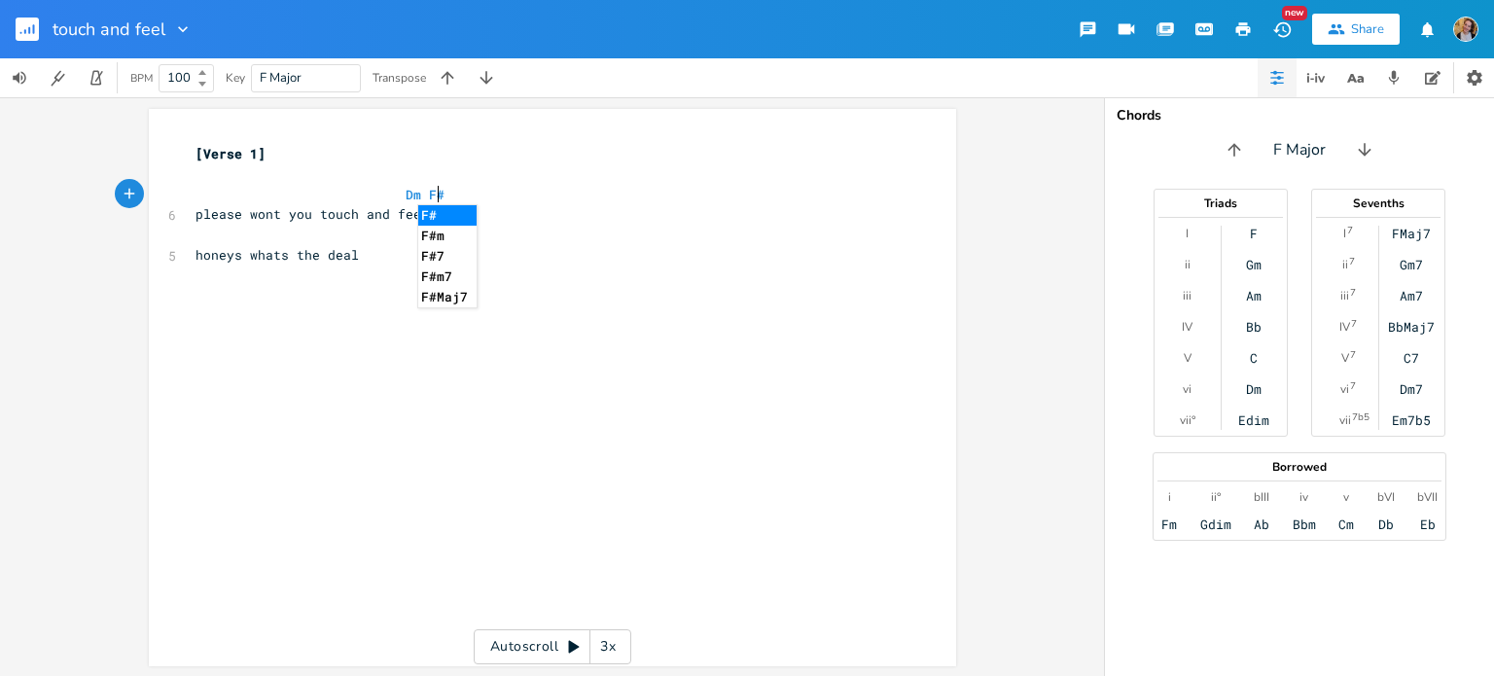
scroll to position [0, 131]
type textarea "Dm F# B"
click at [229, 239] on pre "​" at bounding box center [543, 235] width 702 height 20
type input "dm"
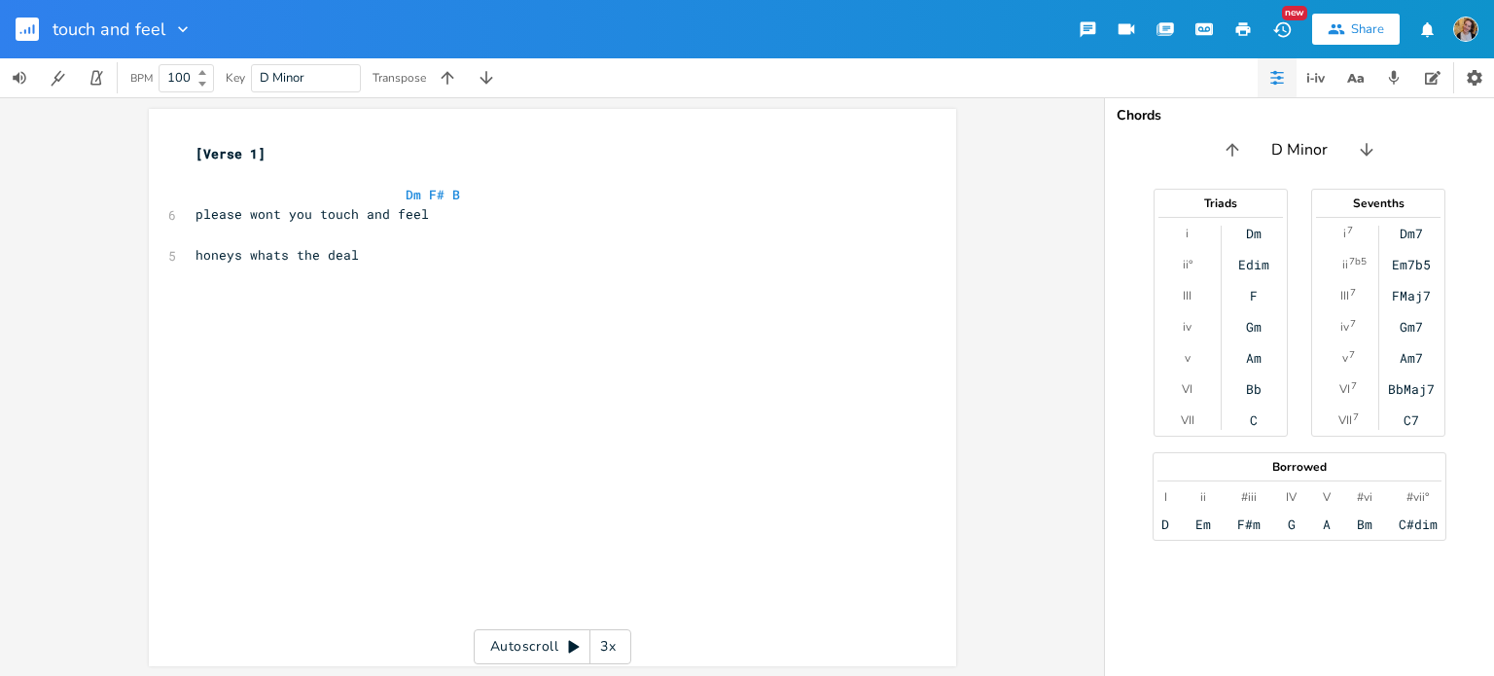
type input "f"
click at [406, 197] on span "Dm" at bounding box center [414, 195] width 16 height 18
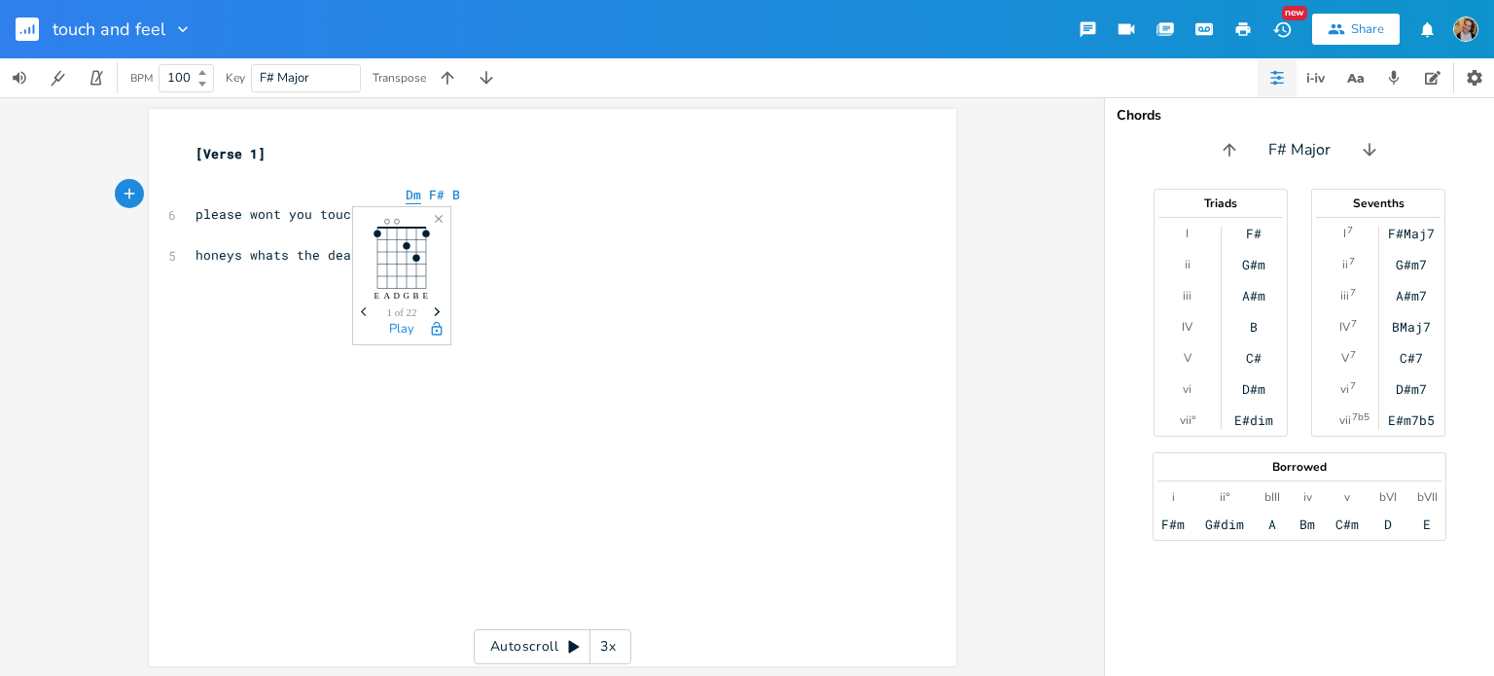
type textarea "#"
click at [528, 211] on pre "please wont you touch and feel" at bounding box center [543, 214] width 702 height 20
click at [554, 230] on pre "​" at bounding box center [543, 235] width 702 height 20
type input "b"
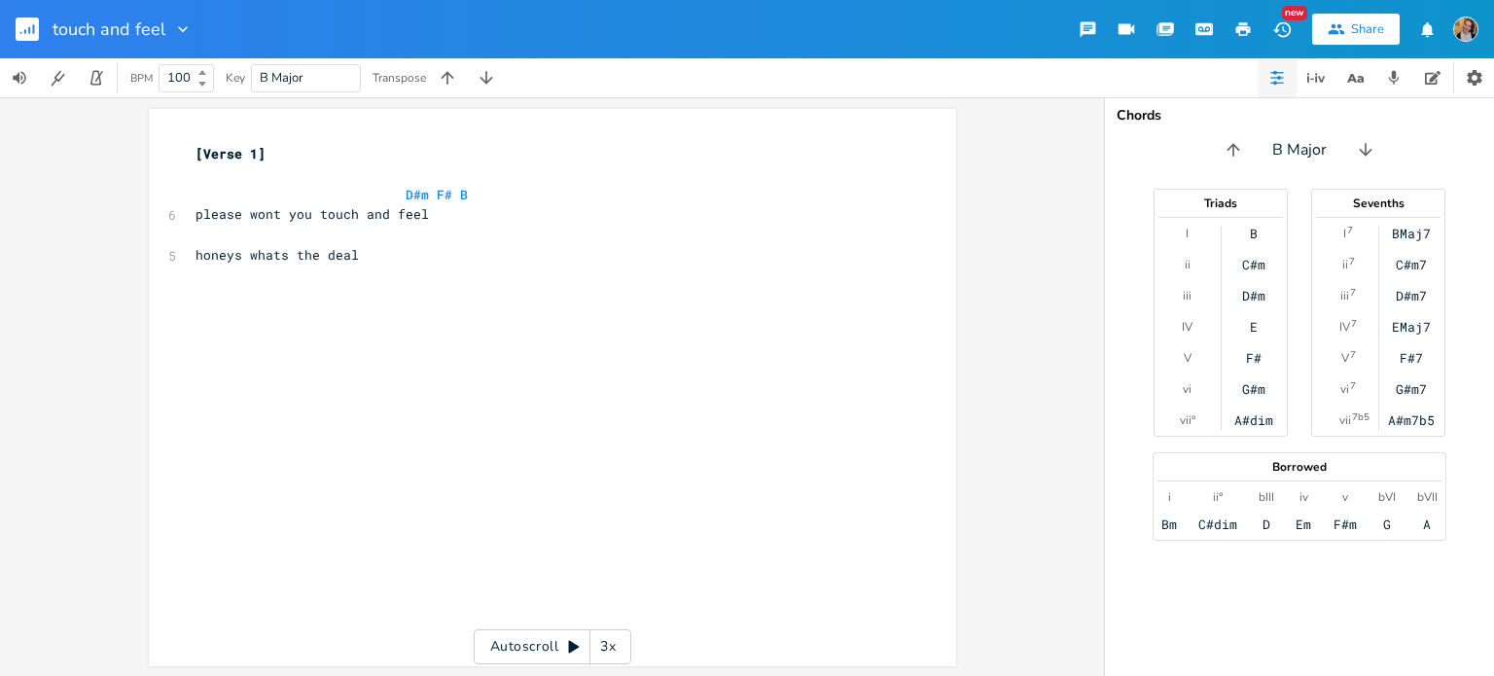
scroll to position [0, 0]
click at [424, 260] on pre "honeys whats the deal" at bounding box center [543, 255] width 702 height 20
type textarea "9"
type textarea "i'm offering my s"
type textarea "self on a silver p;la"
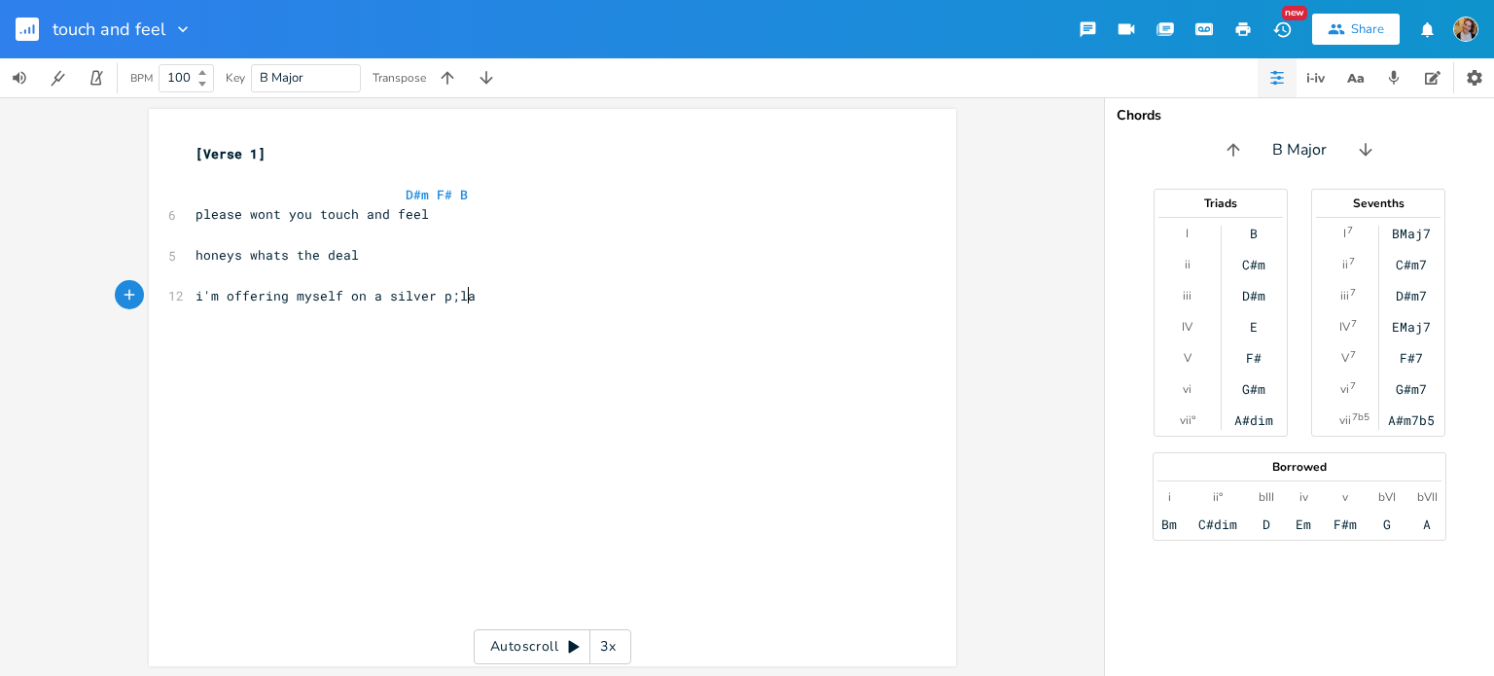
scroll to position [0, 107]
type textarea "latte"
type textarea "er"
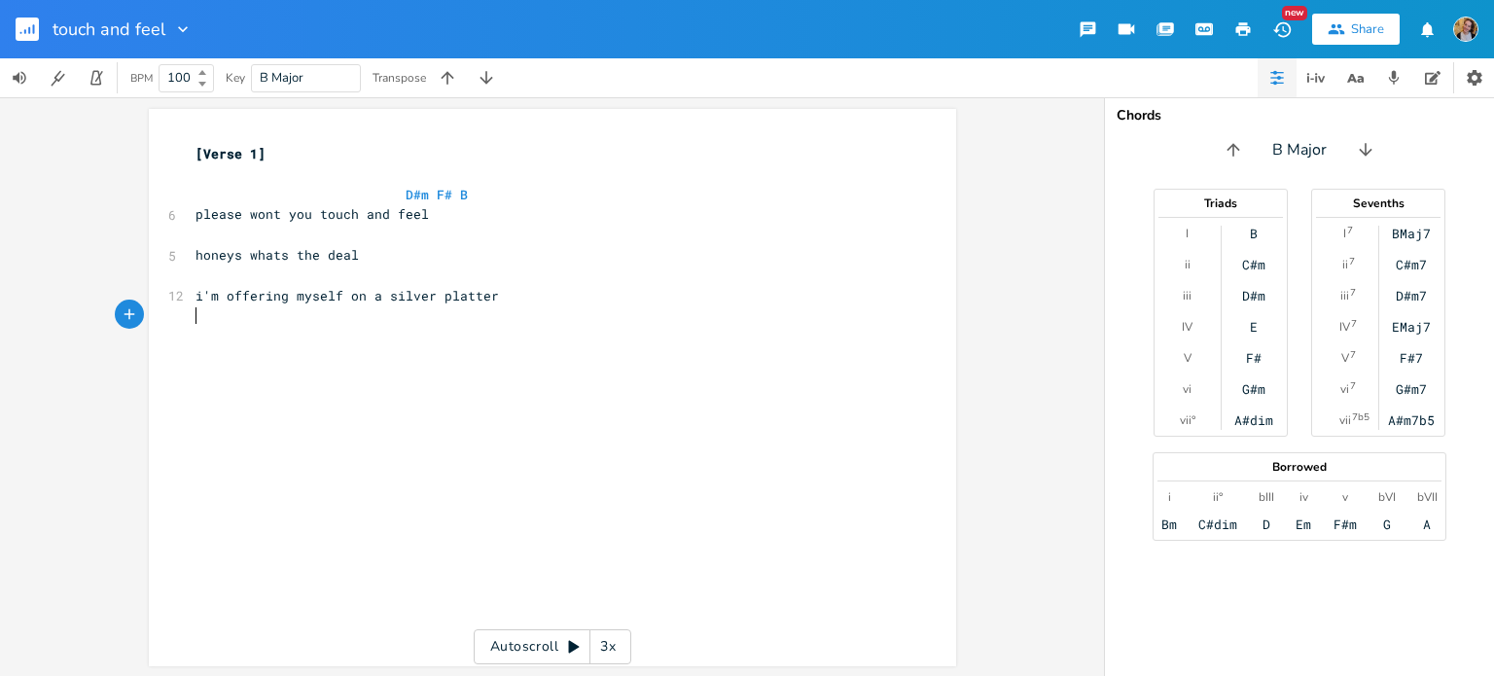
type textarea "w"
type textarea "wont you bring your fork and spii"
type textarea "oon"
type textarea "i"
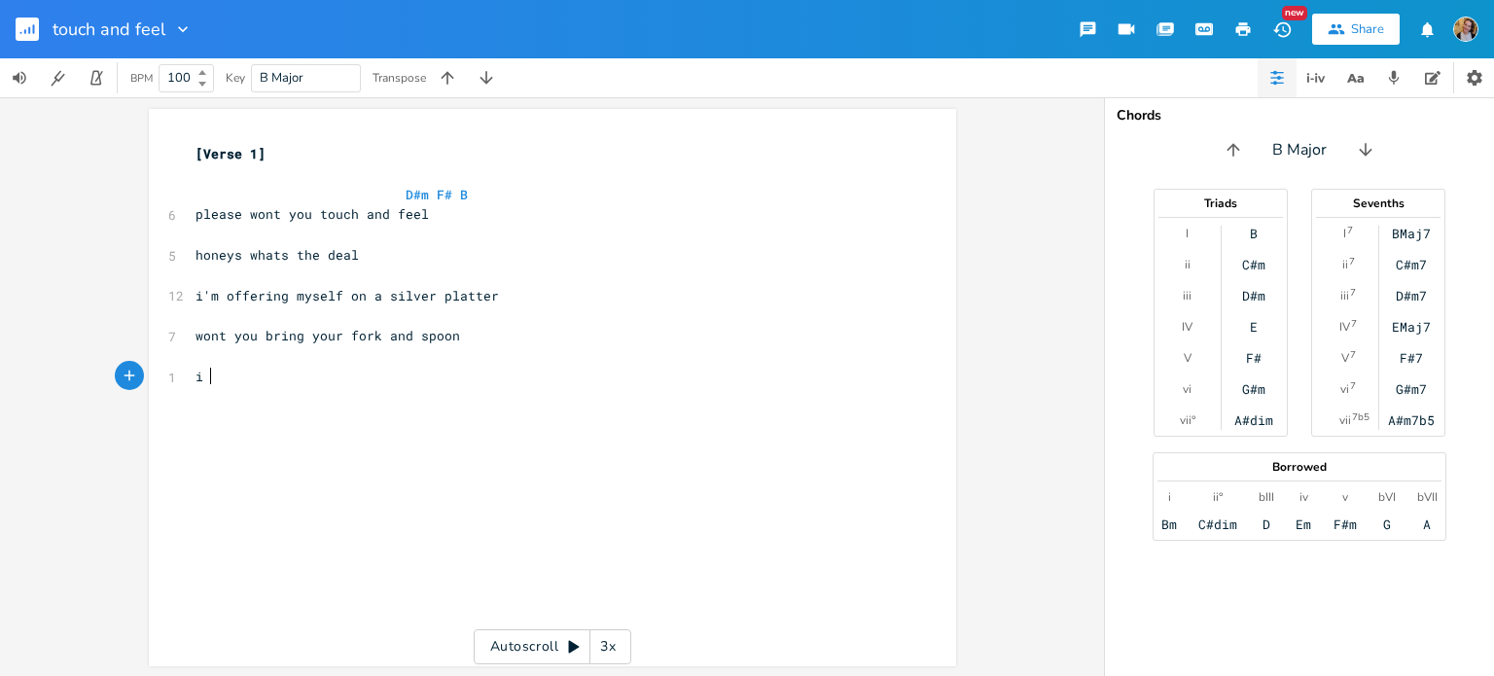
scroll to position [0, 5]
type textarea "D#m F# B"
drag, startPoint x: 390, startPoint y: 199, endPoint x: 474, endPoint y: 200, distance: 83.7
click at [474, 200] on pre "D#m F# B" at bounding box center [543, 195] width 702 height 20
click at [348, 236] on pre "​" at bounding box center [543, 235] width 702 height 20
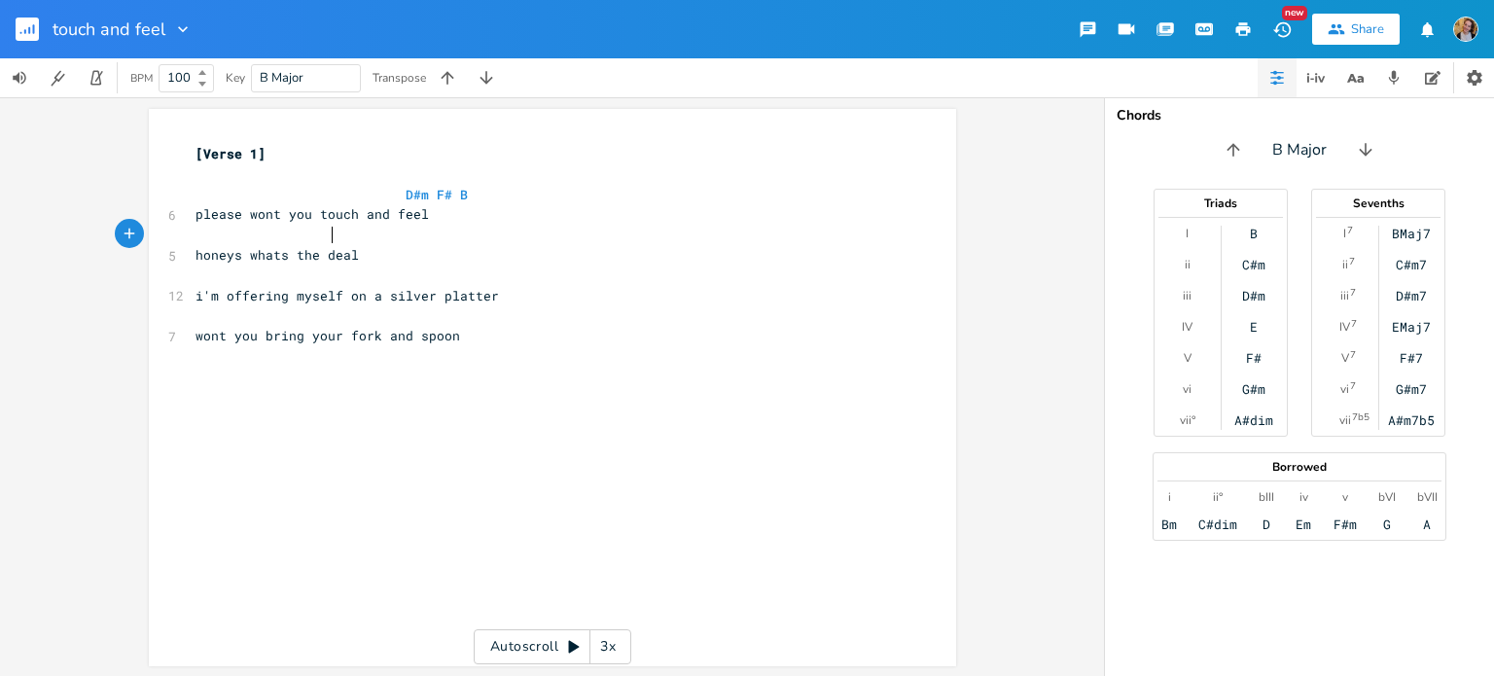
scroll to position [0, 62]
paste textarea
click at [346, 278] on pre "​" at bounding box center [543, 276] width 702 height 20
type textarea "G"
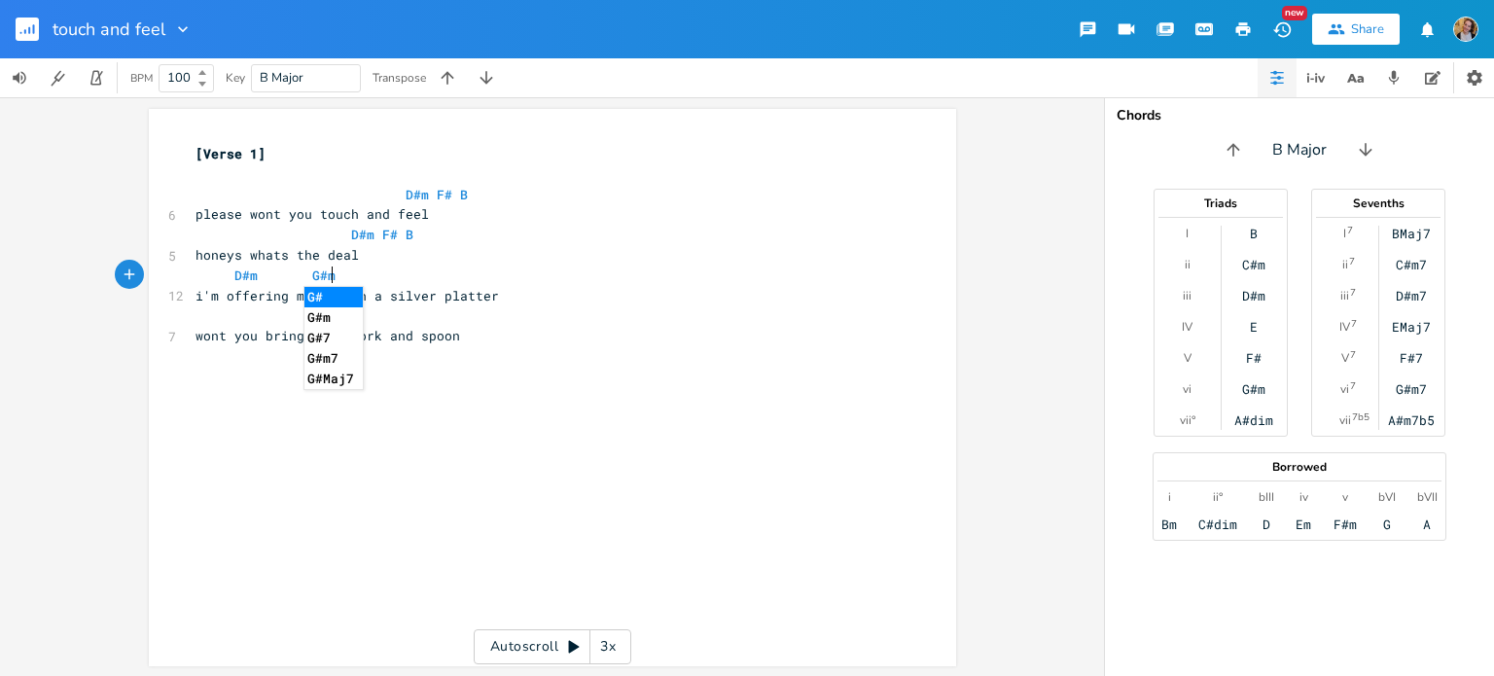
scroll to position [0, 78]
type textarea "D#m G#m"
click at [341, 305] on pre "i'm offering myself on a silver platter" at bounding box center [543, 296] width 702 height 20
type textarea "to you"
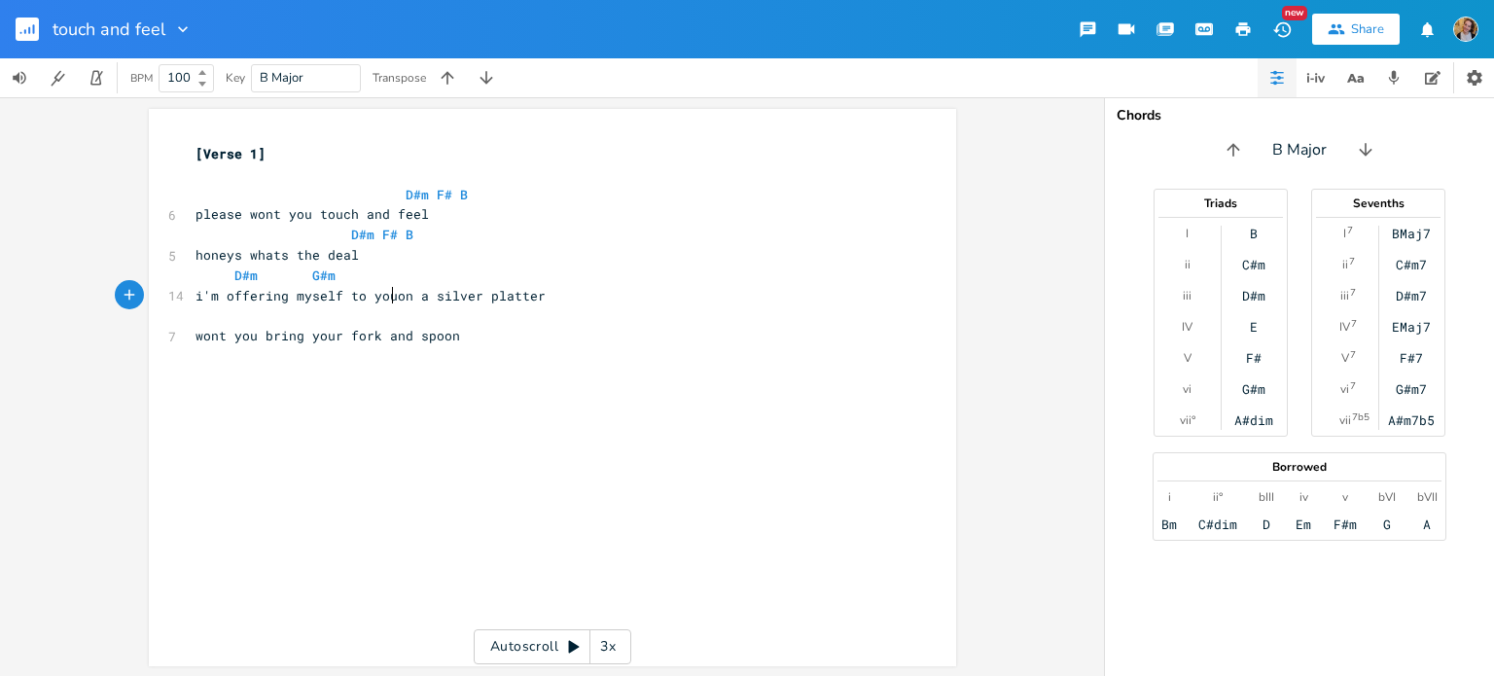
scroll to position [0, 38]
click at [355, 283] on pre "D#m G#m" at bounding box center [543, 276] width 702 height 20
type textarea "F# G#m D#m"
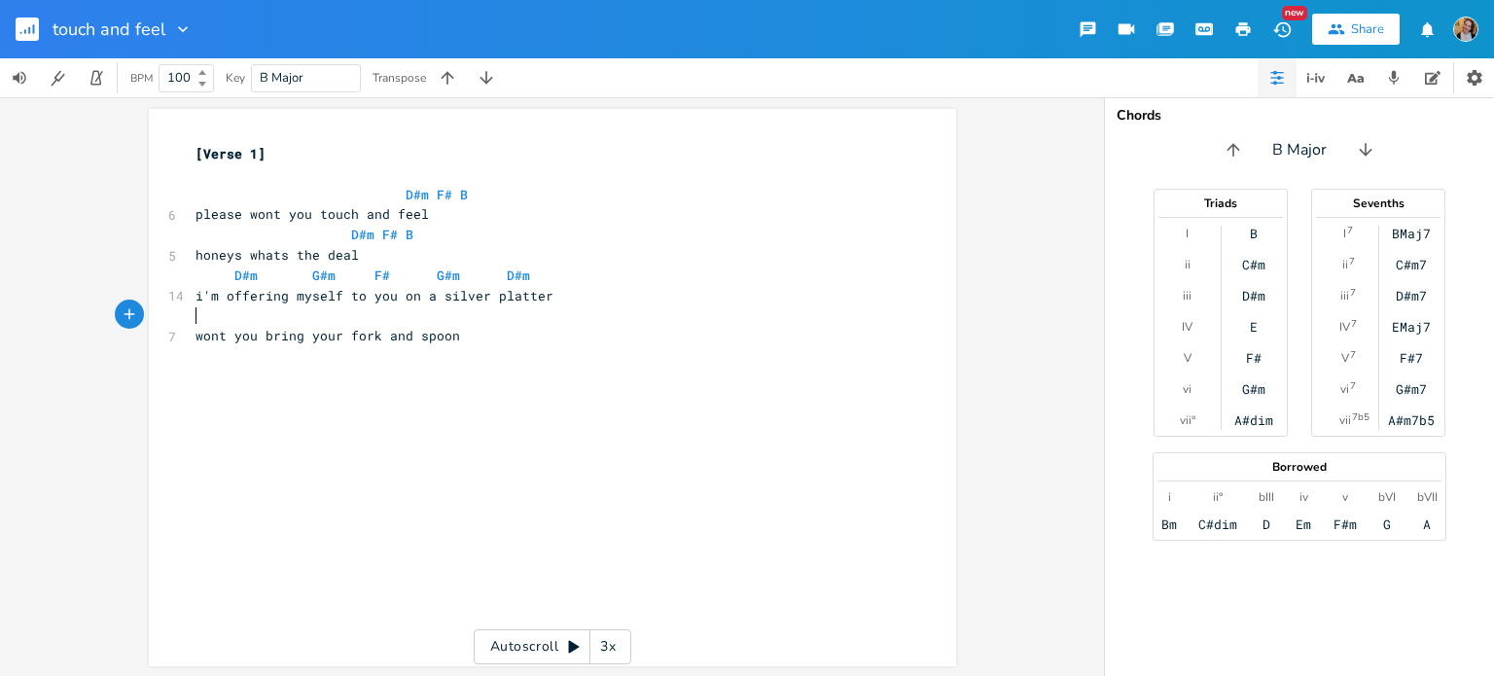
click at [394, 315] on pre "​" at bounding box center [543, 315] width 702 height 20
click at [530, 354] on pre "​" at bounding box center [543, 356] width 702 height 20
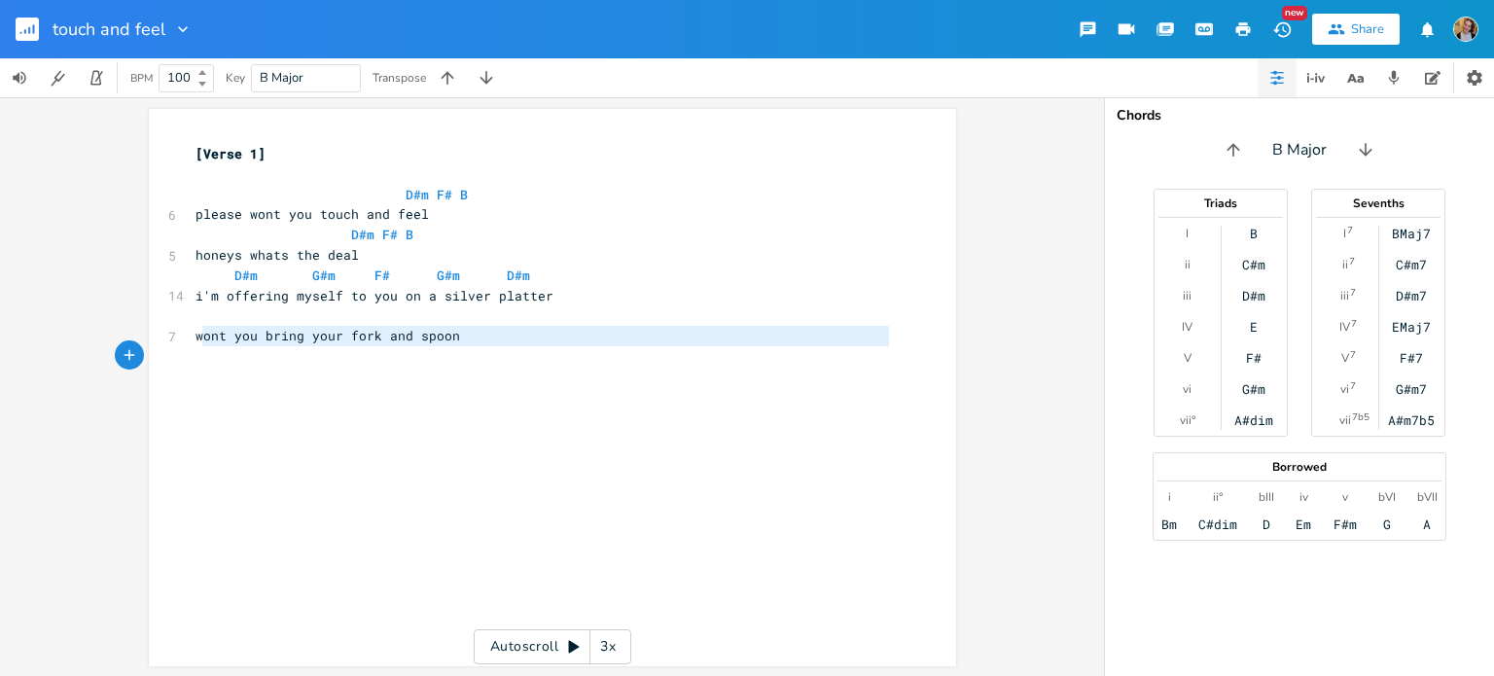
type textarea "ont you"
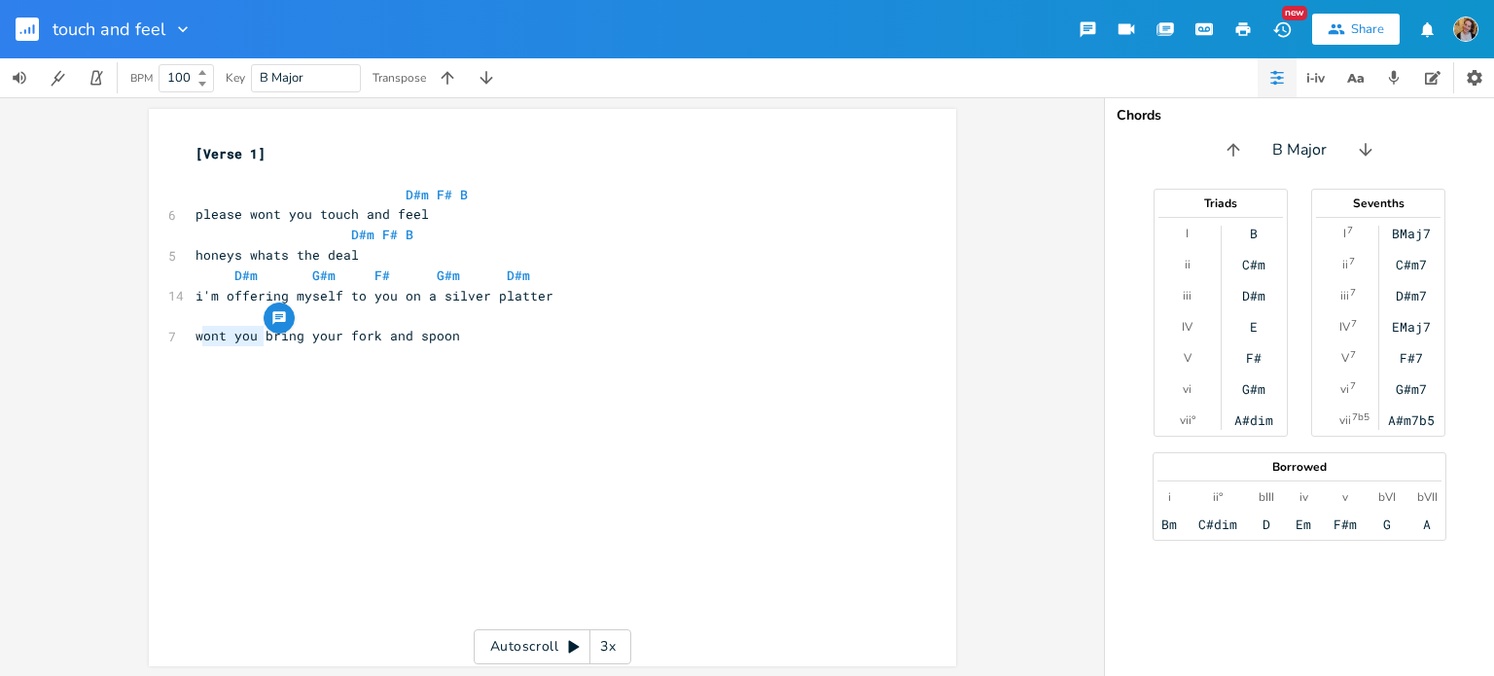
drag, startPoint x: 196, startPoint y: 334, endPoint x: 259, endPoint y: 344, distance: 64.1
click at [259, 344] on pre "wont you bring your fork and spoon" at bounding box center [543, 336] width 702 height 20
click at [430, 336] on pre "bring your fork and spoon" at bounding box center [543, 336] width 702 height 20
type textarea "because im in the mood"
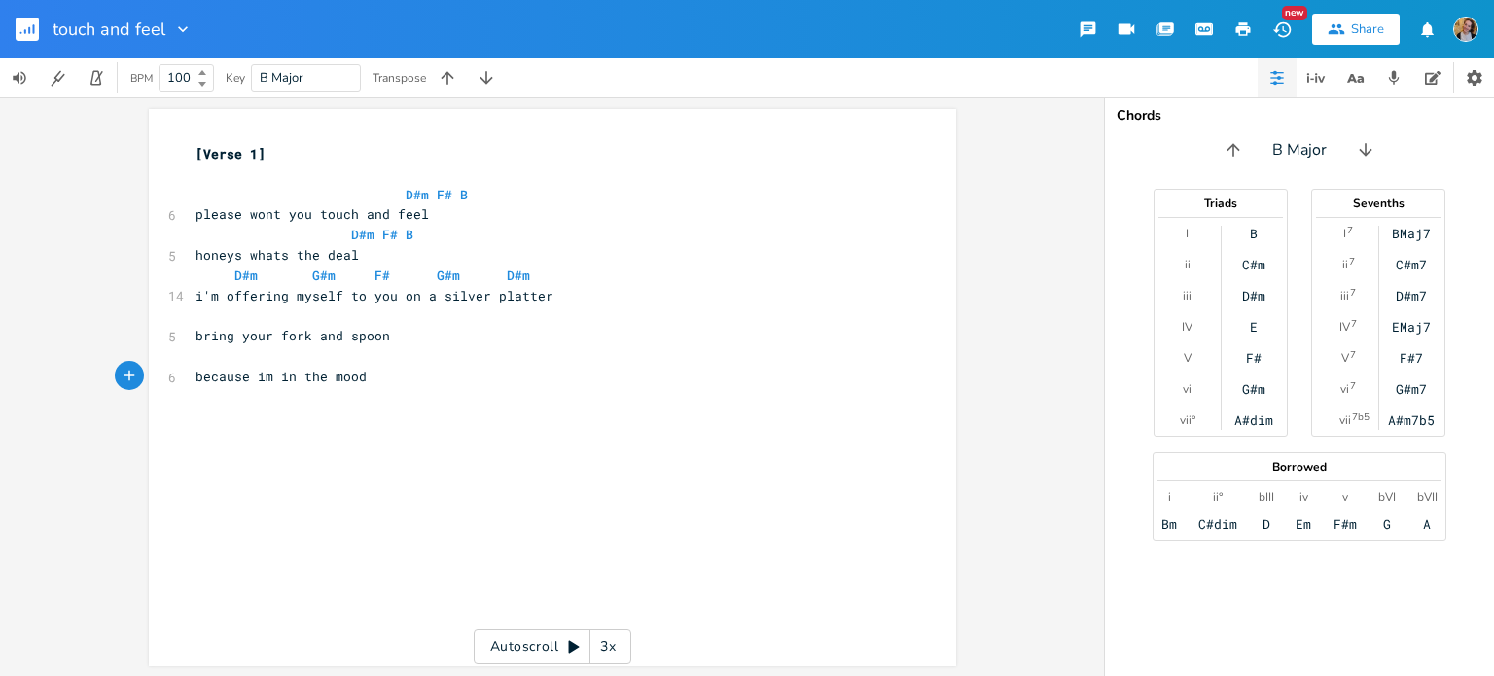
click at [384, 307] on pre "​" at bounding box center [543, 315] width 702 height 20
click at [561, 279] on pre "D#m G#m F# G#m D#m" at bounding box center [543, 276] width 702 height 20
type textarea "F#m B"
click at [408, 330] on pre "bring your fork and spoon" at bounding box center [543, 336] width 702 height 20
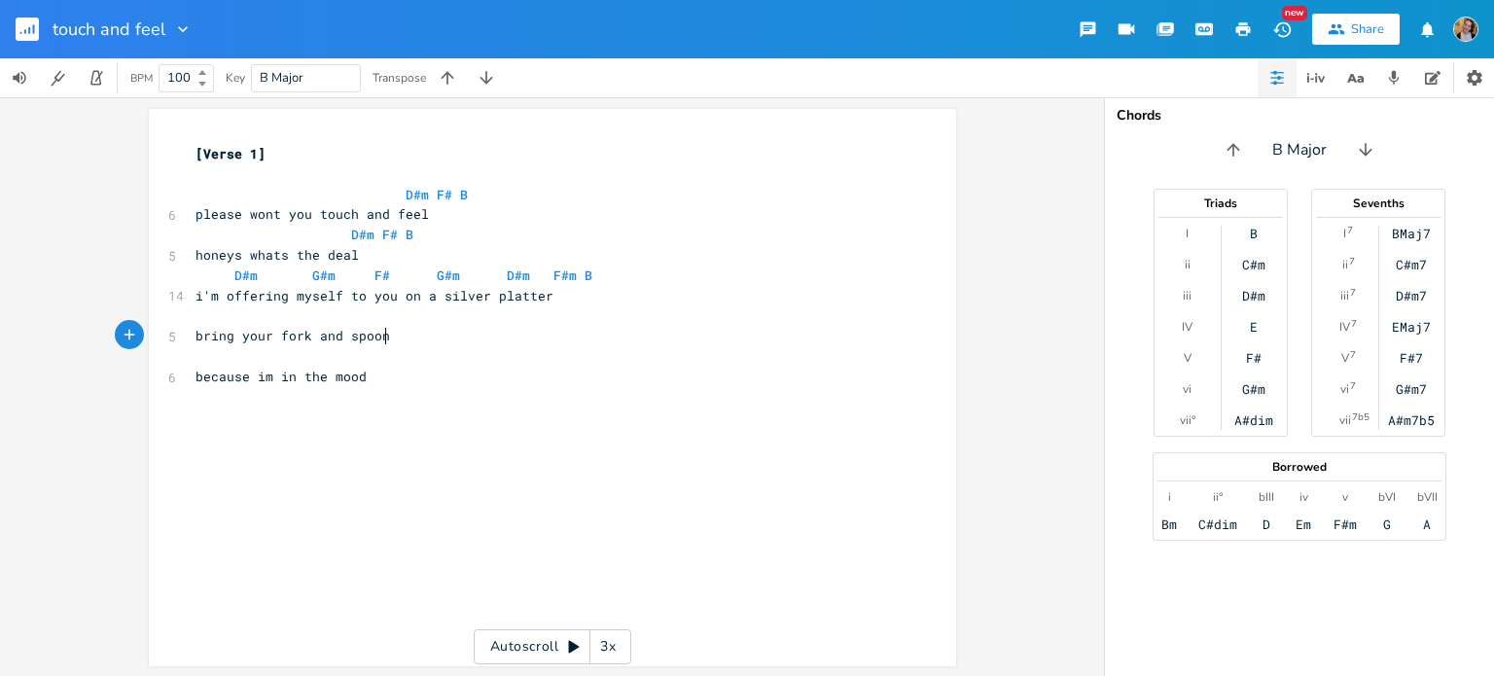
click at [395, 327] on pre "bring your fork and spoon" at bounding box center [543, 336] width 702 height 20
type textarea "D#m F# B"
drag, startPoint x: 474, startPoint y: 192, endPoint x: 397, endPoint y: 191, distance: 76.9
click at [397, 191] on pre "D#m F# B" at bounding box center [543, 195] width 702 height 20
click at [267, 319] on pre "​" at bounding box center [543, 315] width 702 height 20
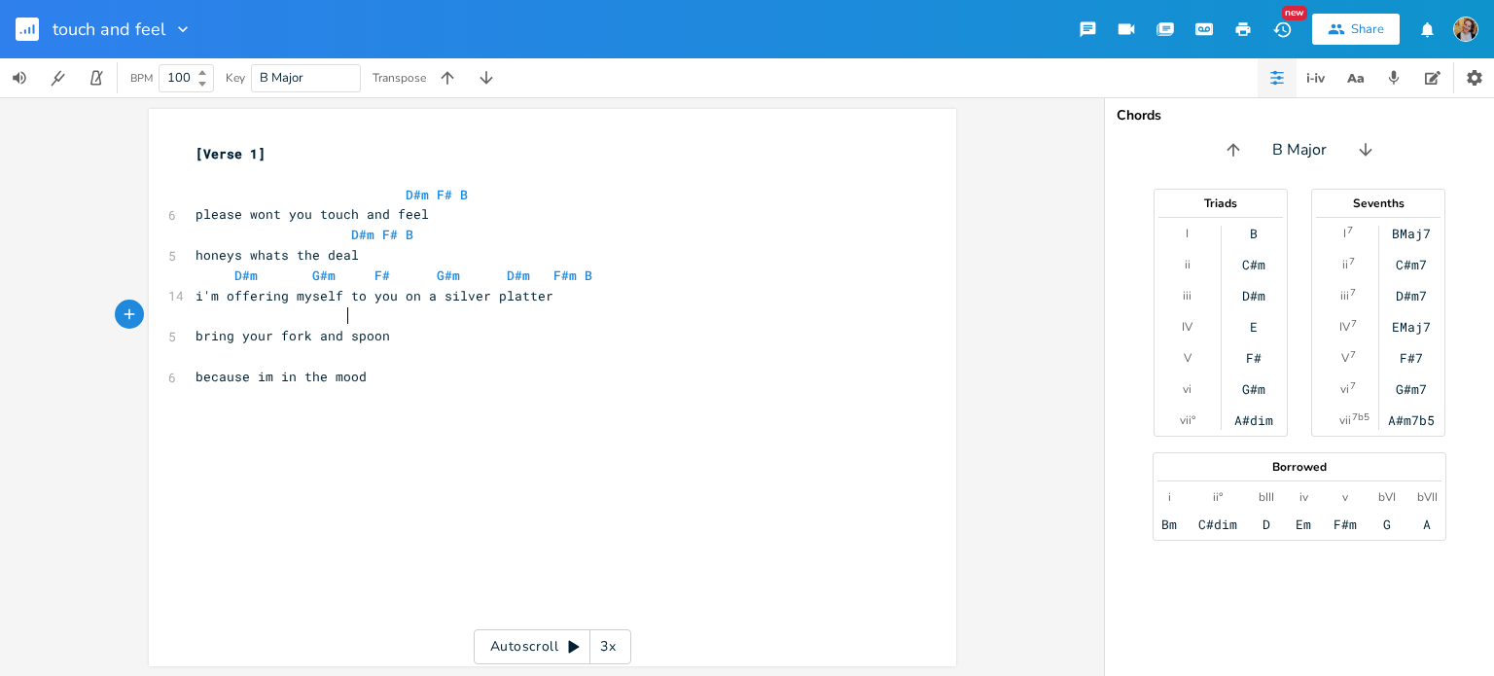
scroll to position [0, 82]
paste textarea
click at [265, 369] on span "because im in the mood" at bounding box center [281, 377] width 171 height 18
click at [354, 353] on pre "​" at bounding box center [543, 356] width 702 height 20
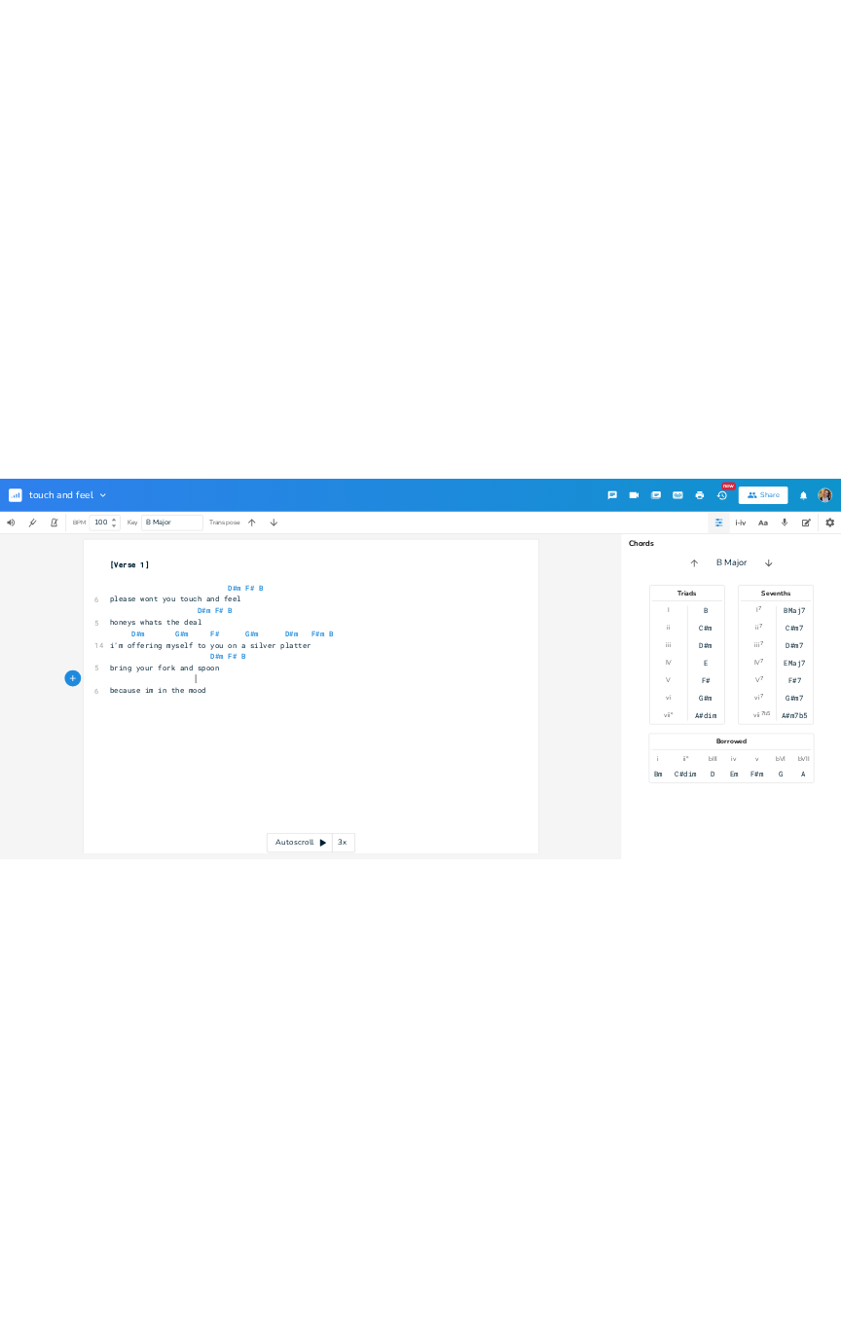
scroll to position [0, 65]
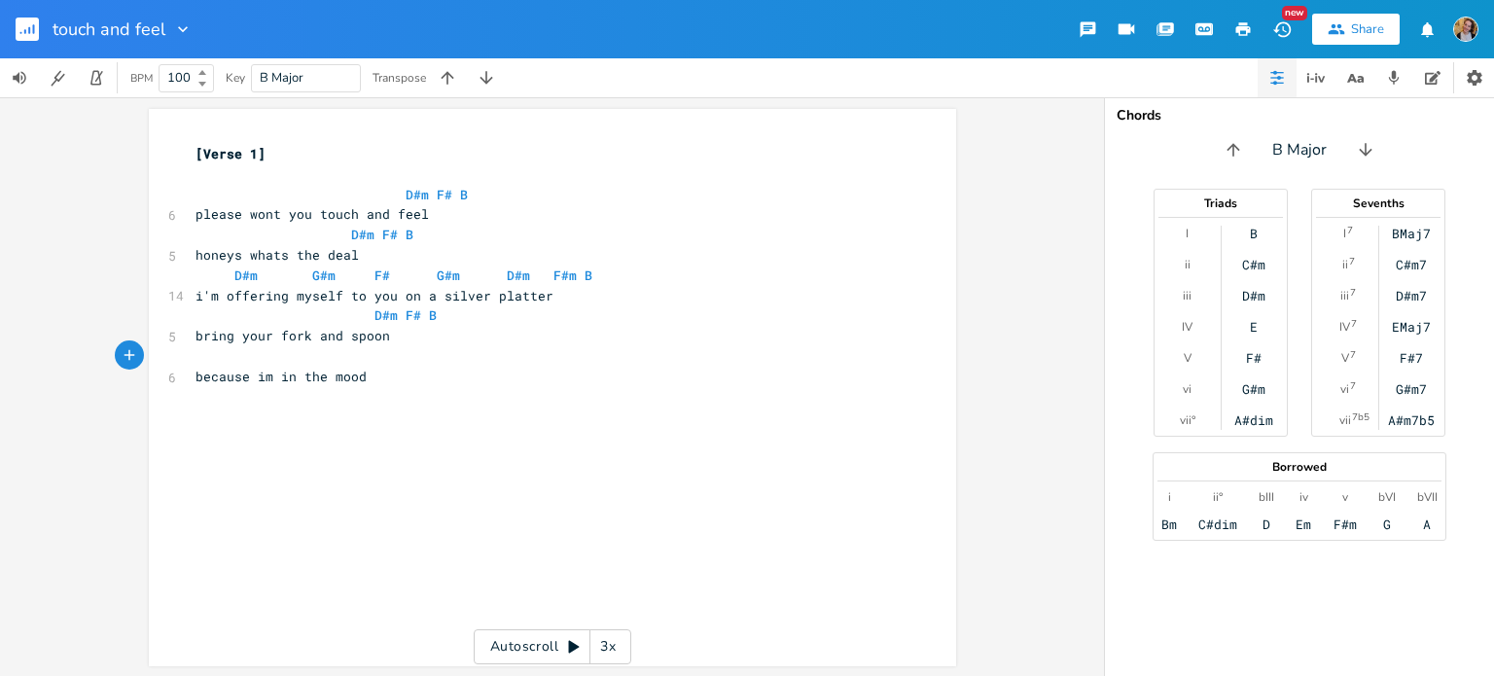
paste textarea
click at [487, 371] on pre "because im in the mood" at bounding box center [543, 377] width 702 height 20
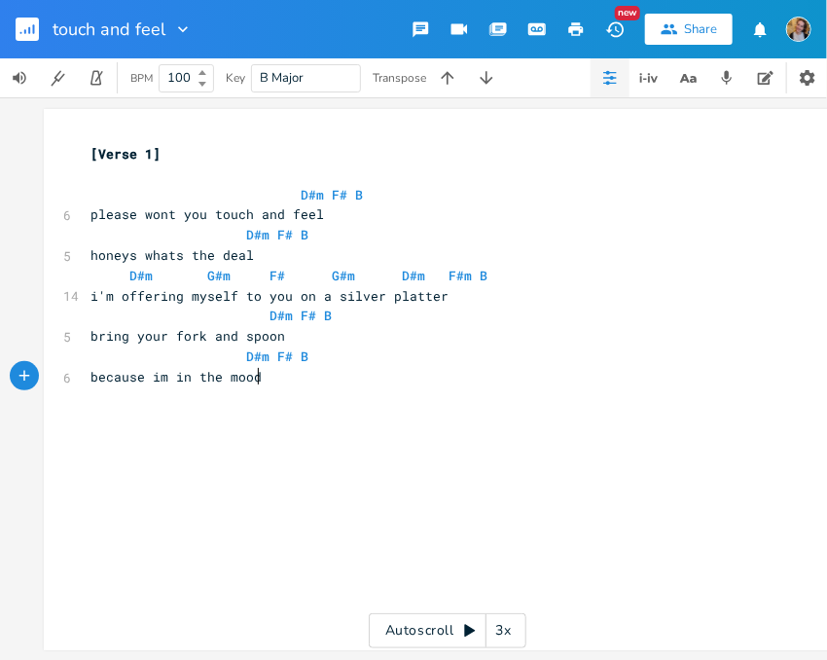
click at [448, 269] on span "F#m" at bounding box center [459, 276] width 23 height 18
click at [448, 280] on span "F#m" at bounding box center [459, 276] width 23 height 18
type textarea "#"
click at [459, 269] on div "button" at bounding box center [470, 257] width 31 height 31
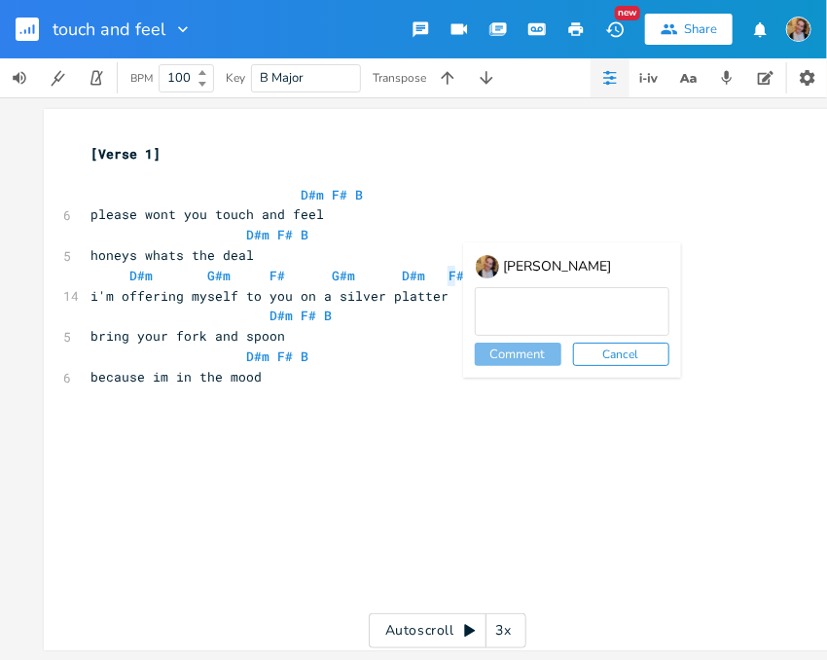
click at [463, 271] on div "[PERSON_NAME] Comment Cancel" at bounding box center [572, 309] width 218 height 135
click at [602, 346] on button "Cancel" at bounding box center [621, 353] width 96 height 23
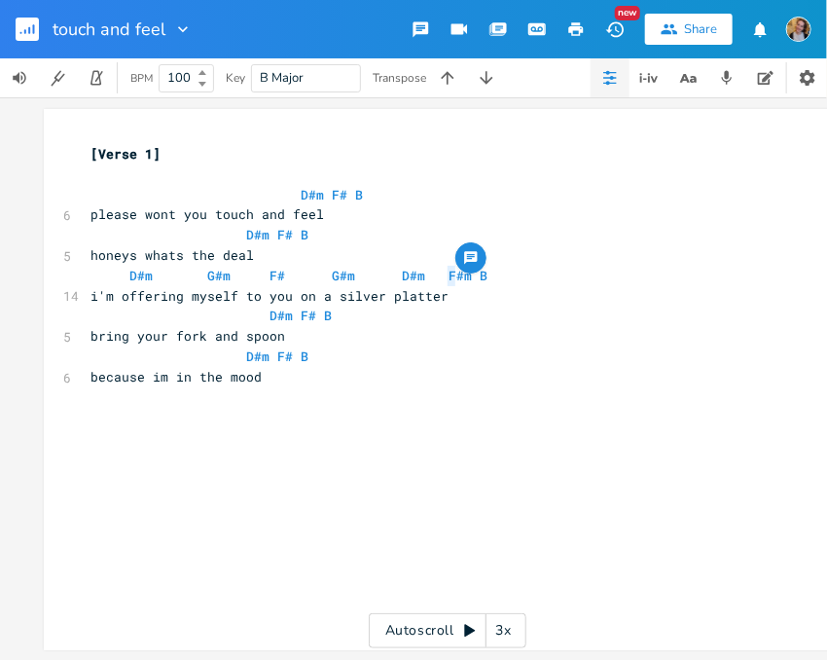
click at [480, 278] on span "B" at bounding box center [484, 276] width 8 height 18
click at [453, 273] on span "F#m" at bounding box center [459, 276] width 23 height 18
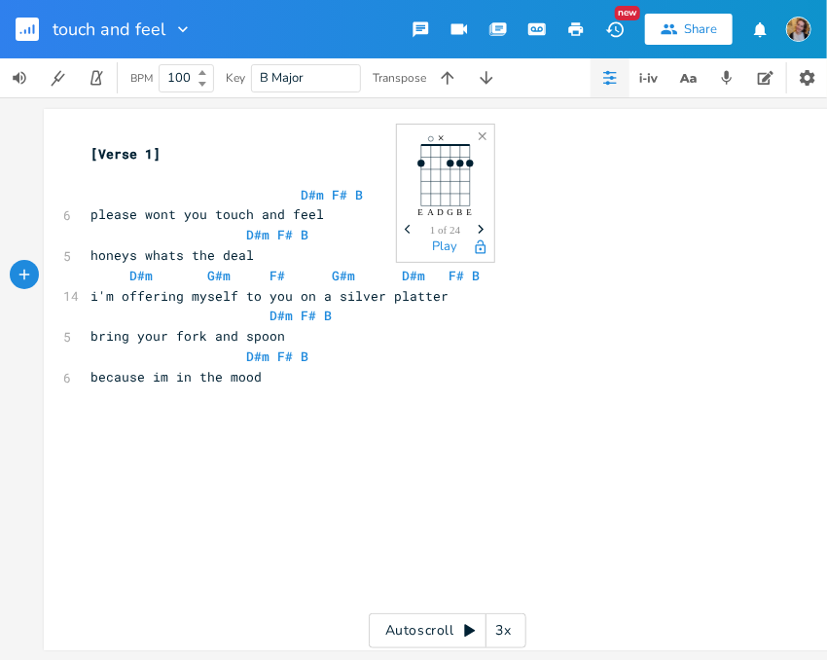
click at [581, 336] on pre "bring your fork and spoon" at bounding box center [438, 336] width 702 height 20
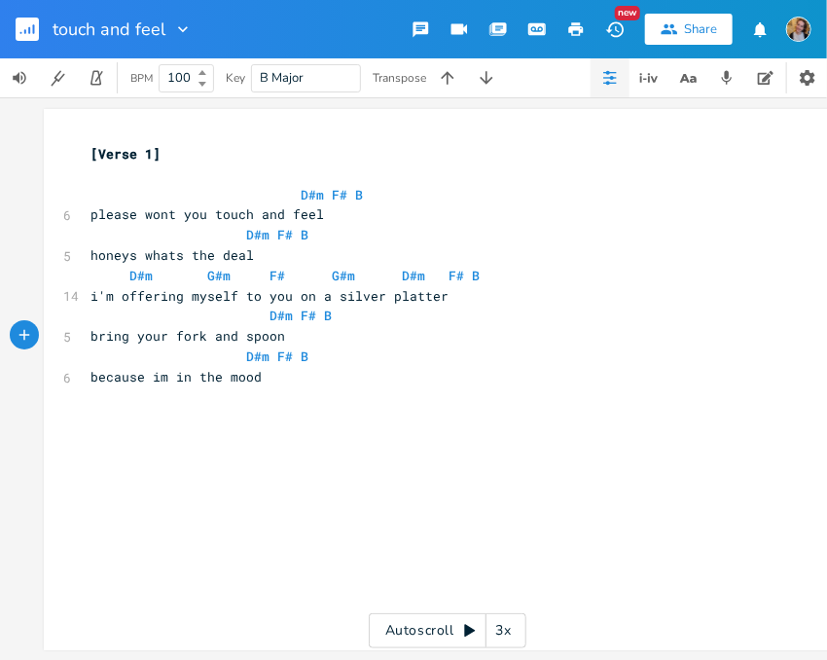
click at [498, 181] on pre "​" at bounding box center [438, 174] width 702 height 20
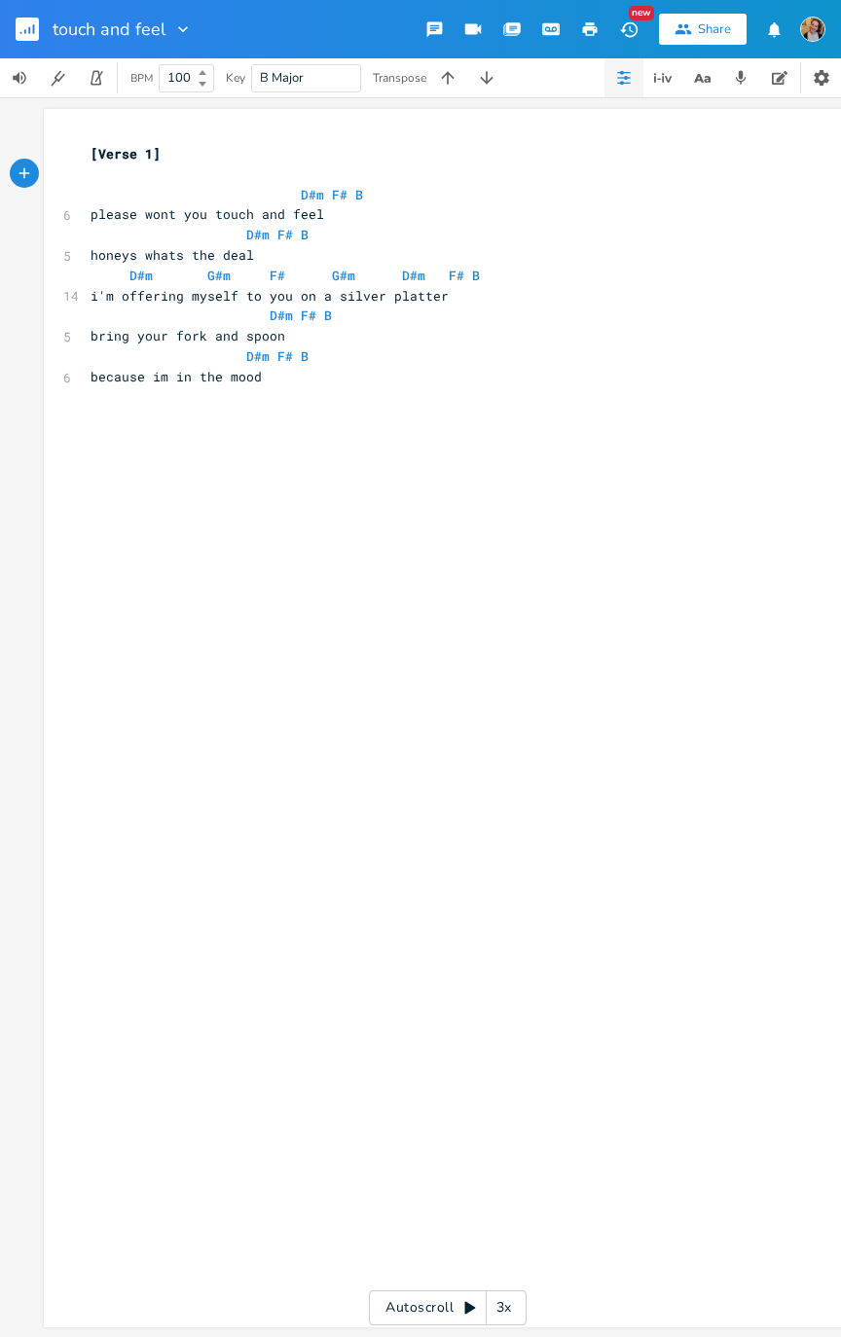
click at [20, 32] on icon "button" at bounding box center [21, 33] width 2 height 2
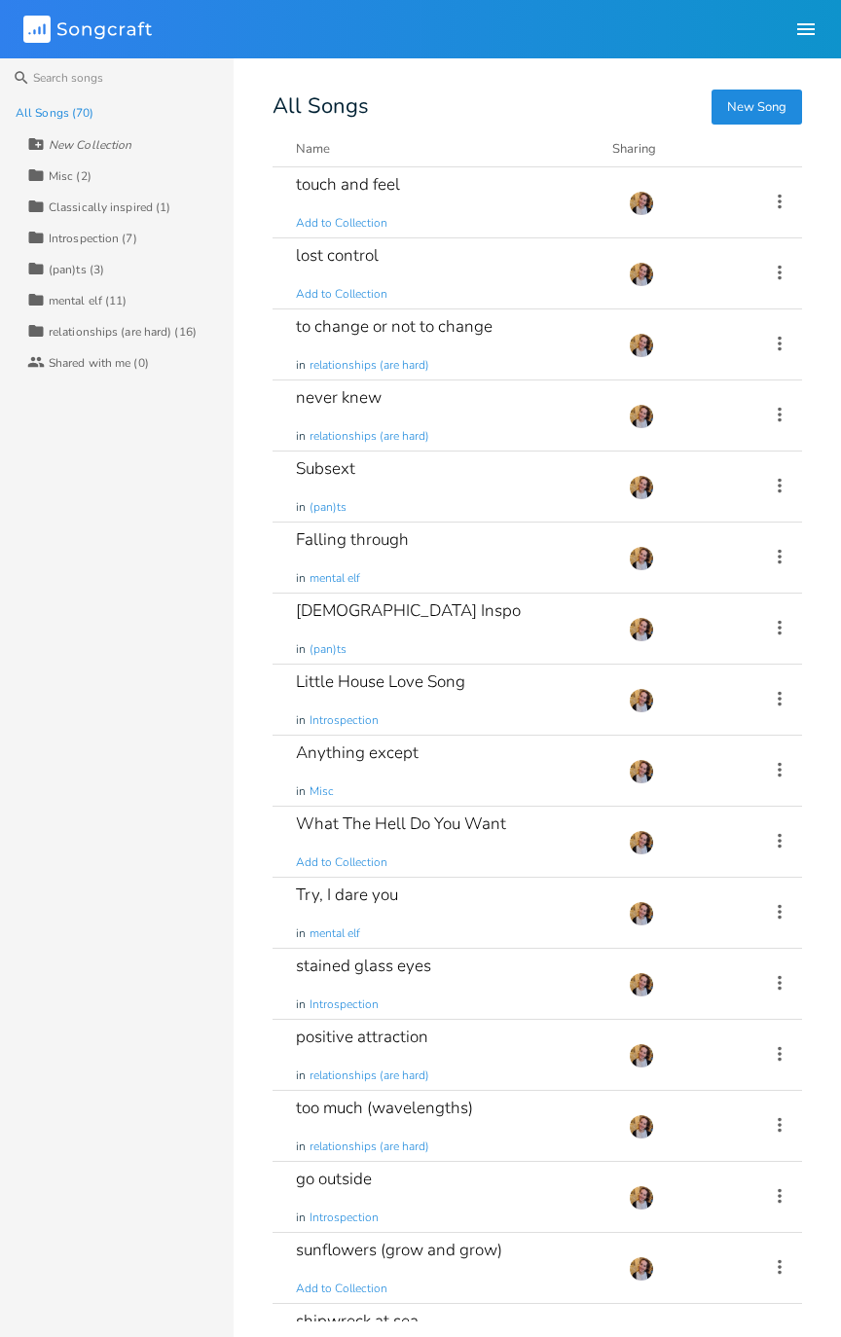
click at [769, 675] on icon at bounding box center [779, 698] width 21 height 21
click at [676, 675] on span "Demo Manage Demo" at bounding box center [666, 859] width 94 height 14
click at [530, 675] on div "Little House Love Song in Introspection" at bounding box center [450, 699] width 309 height 70
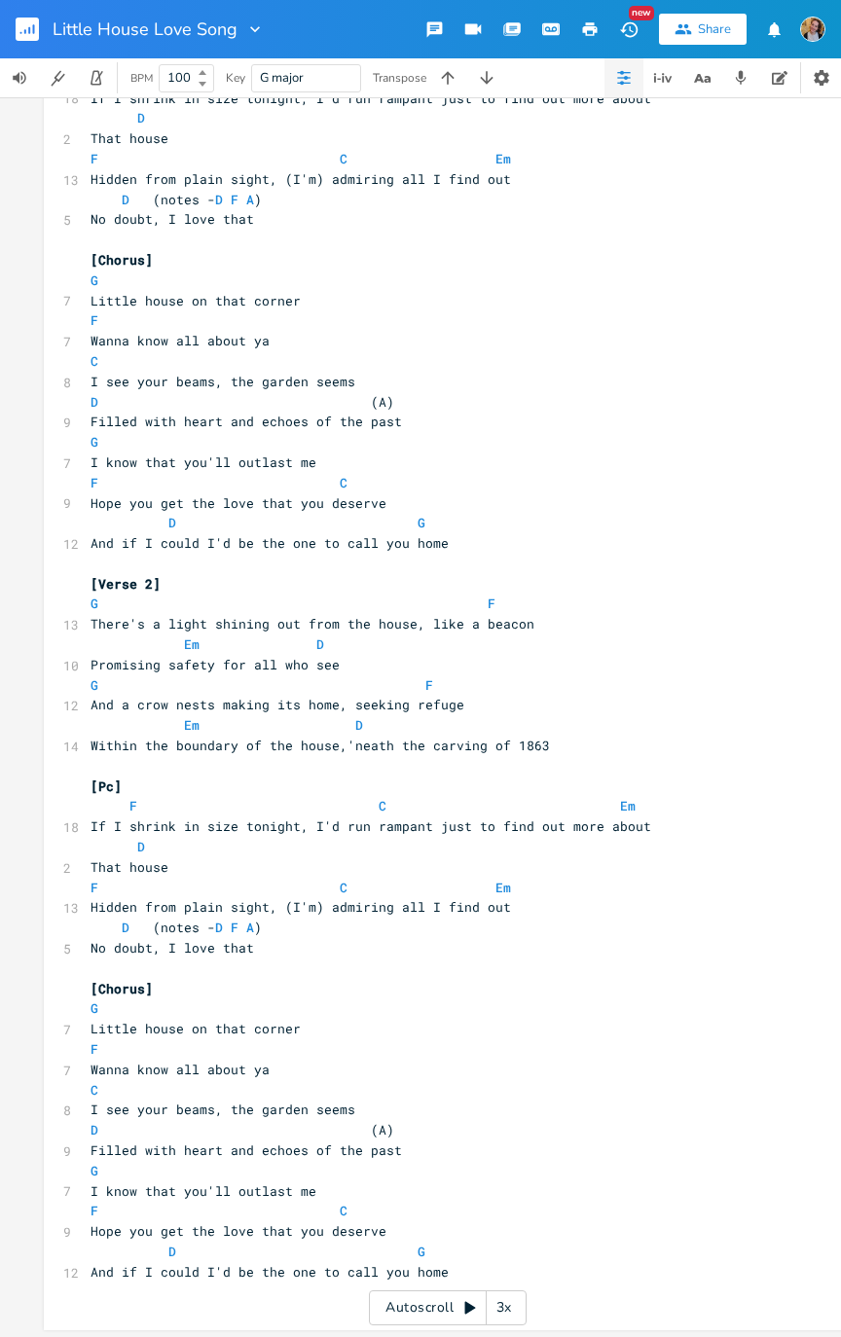
scroll to position [315, 0]
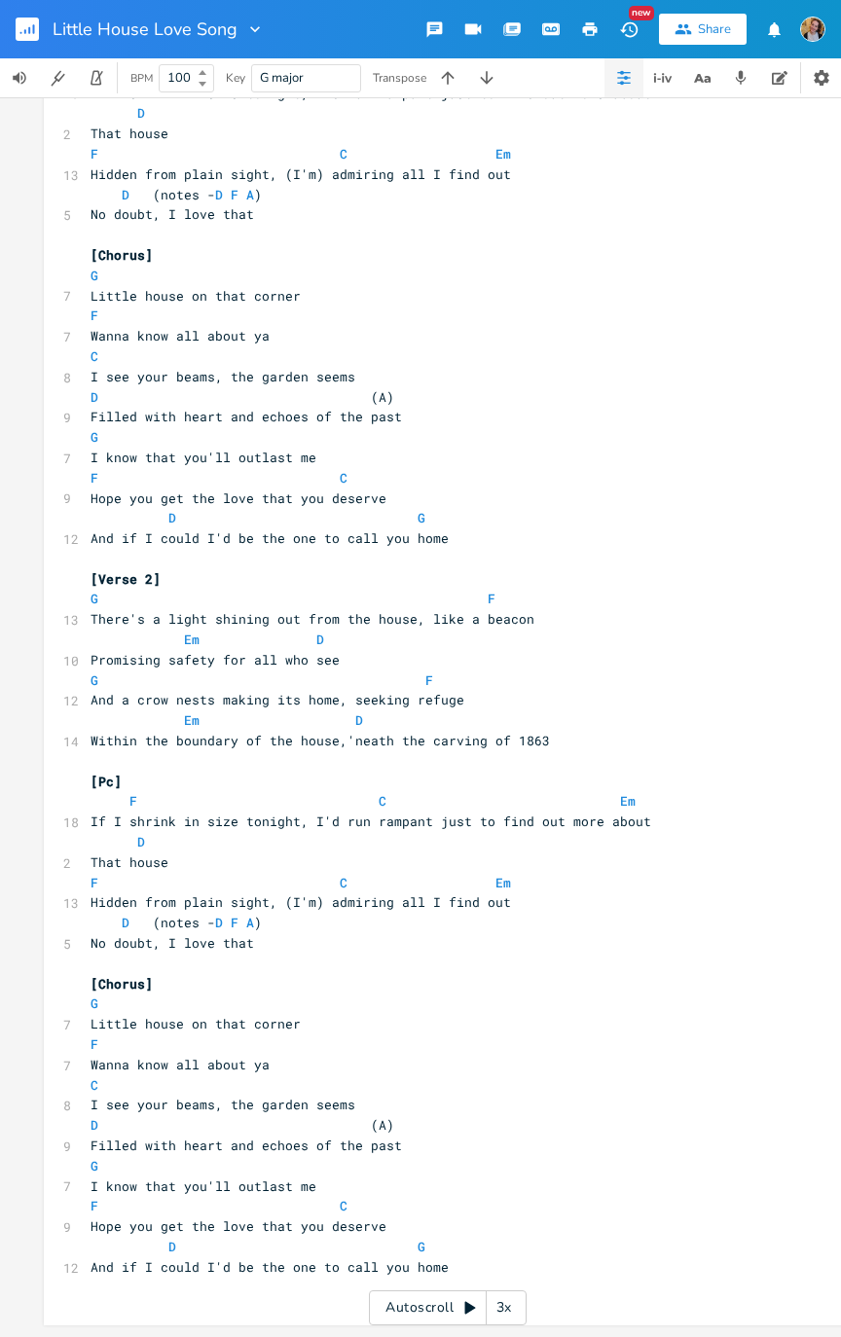
click at [551, 24] on icon "button" at bounding box center [550, 29] width 15 height 10
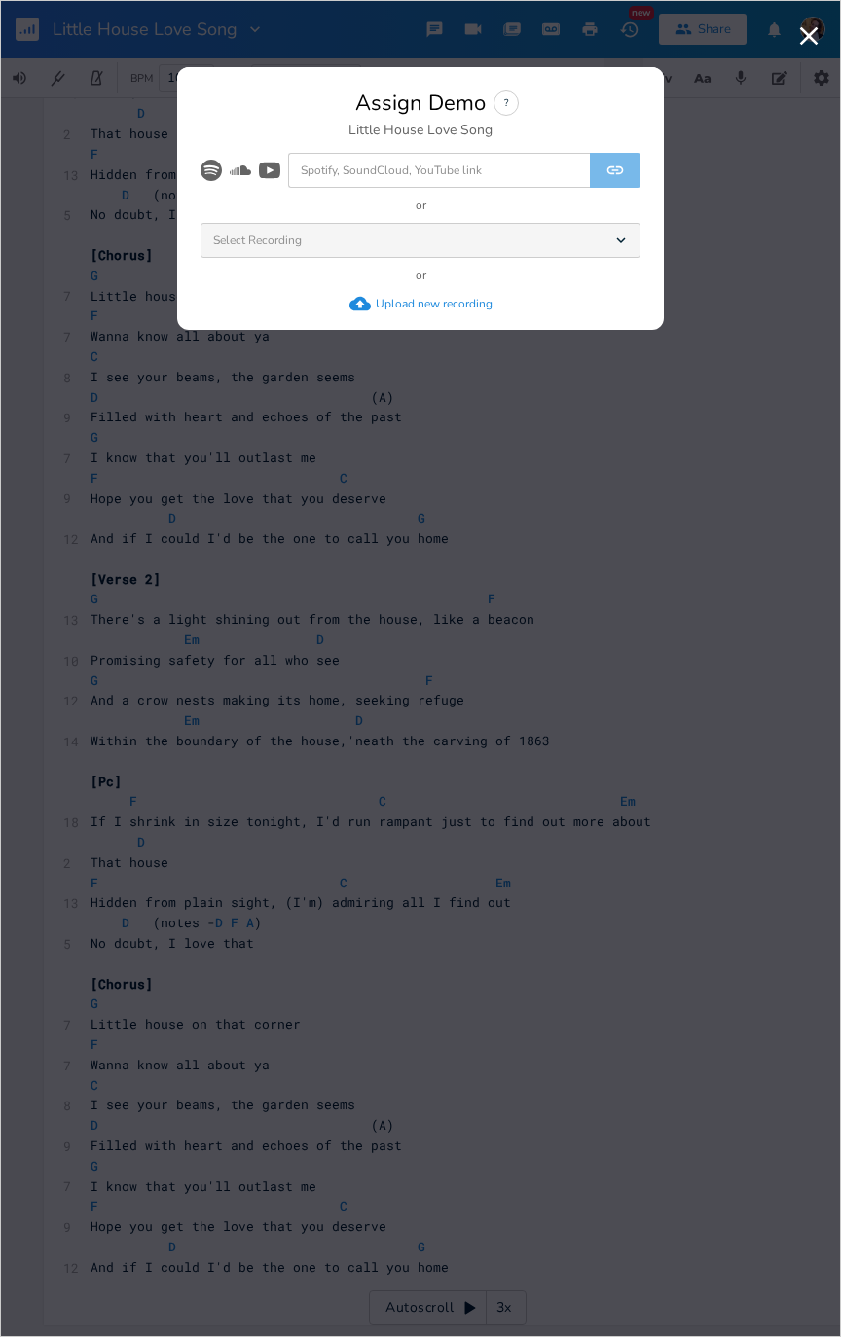
click at [821, 37] on icon "button" at bounding box center [808, 35] width 31 height 31
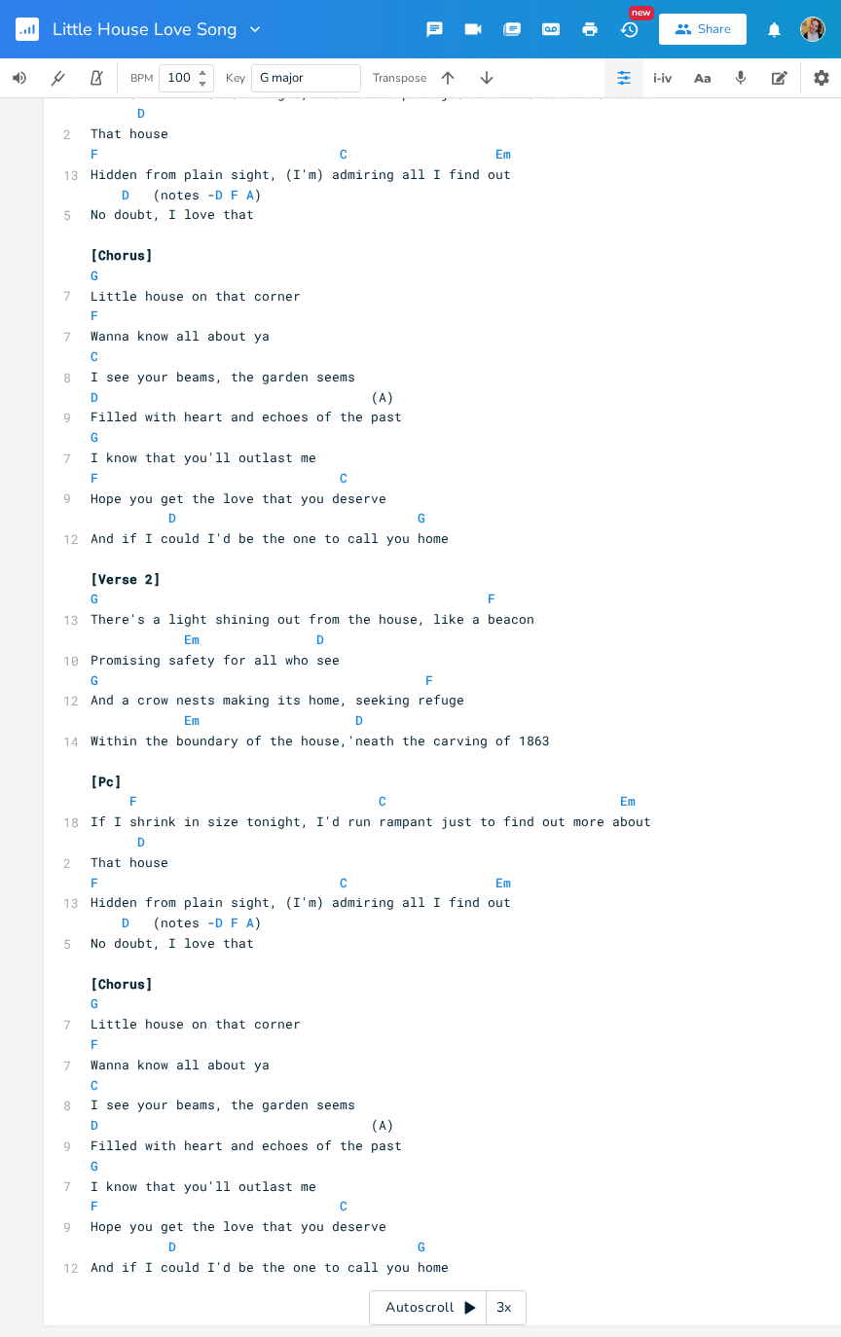
click at [34, 8] on button "button" at bounding box center [35, 29] width 39 height 47
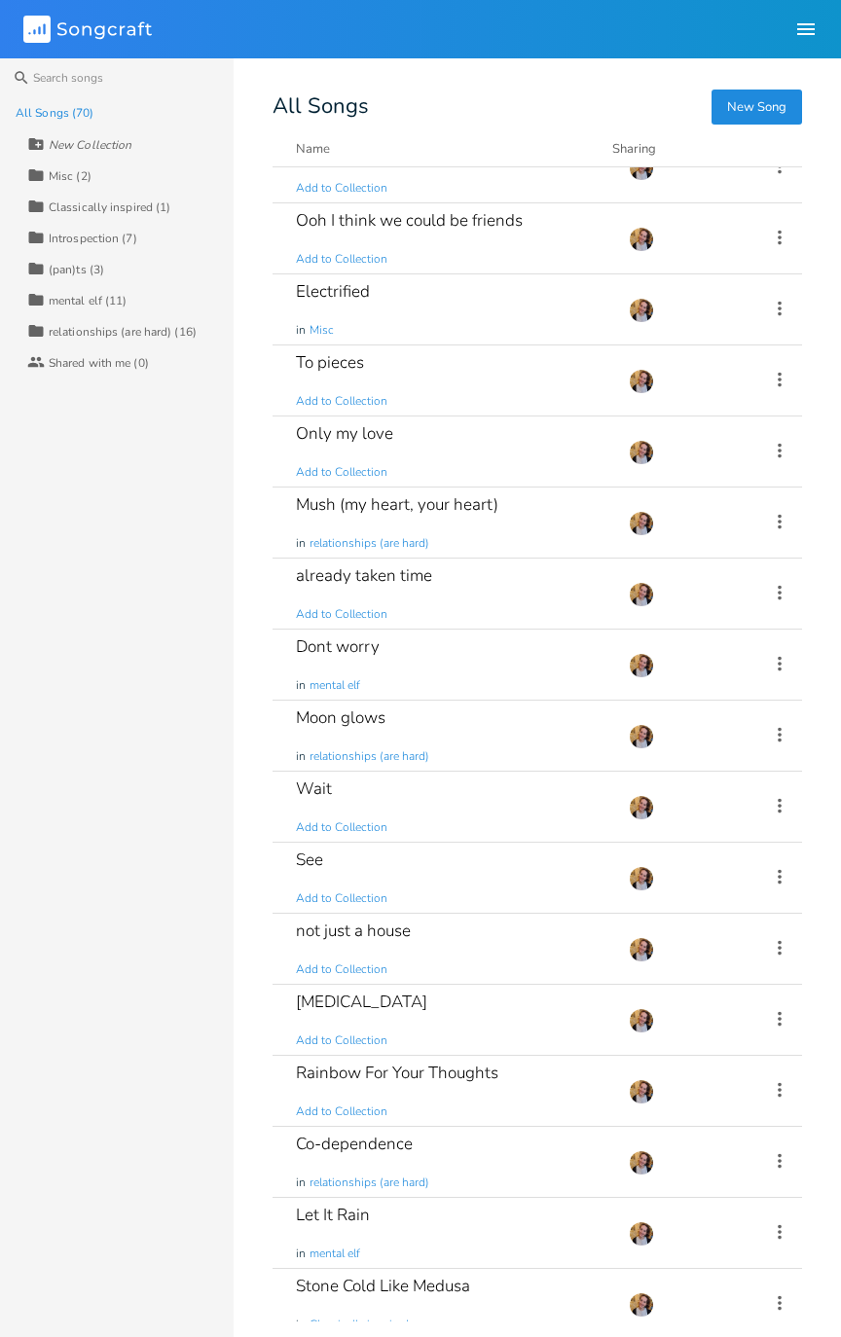
scroll to position [3017, 0]
click at [506, 588] on div "already taken time Add to Collection" at bounding box center [450, 594] width 309 height 70
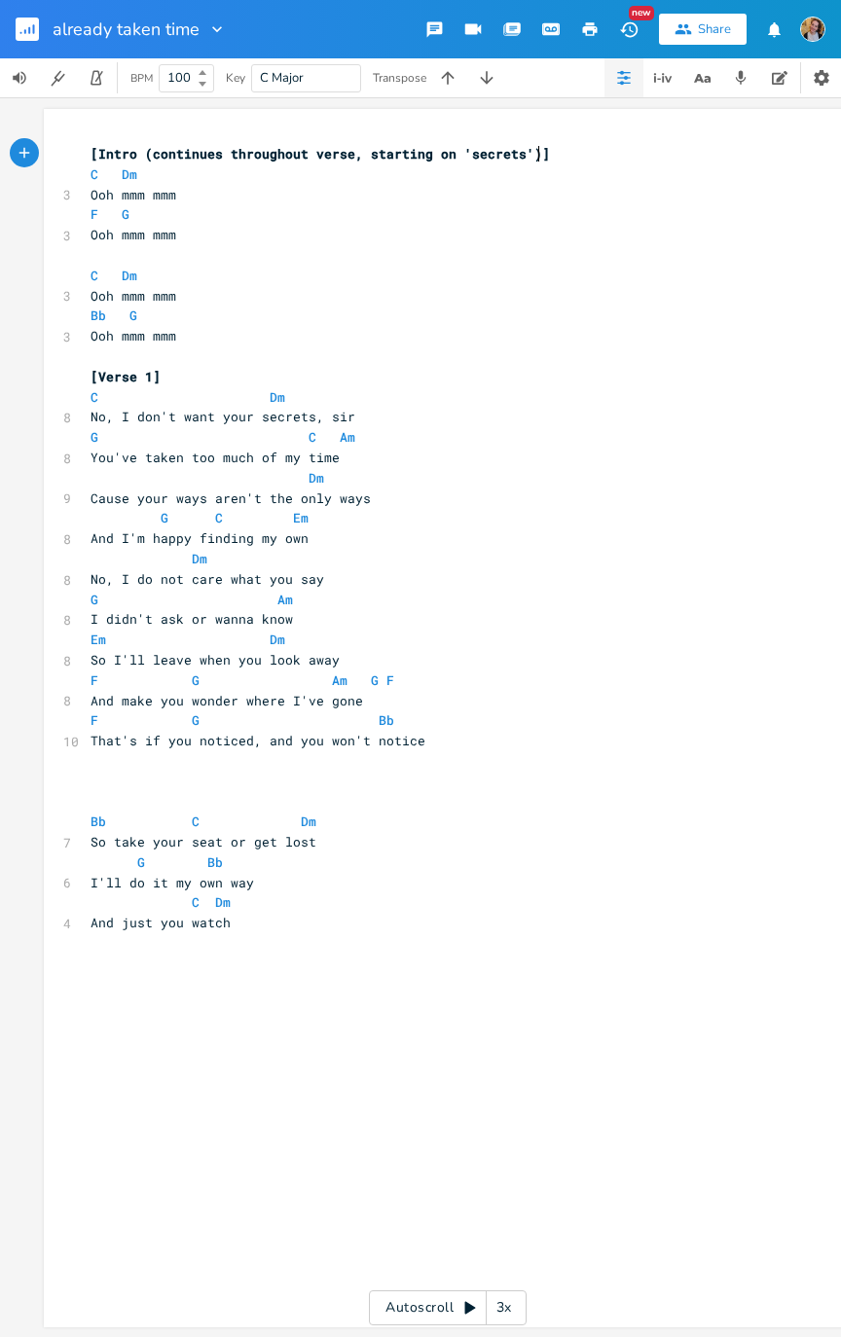
click at [36, 23] on rect "button" at bounding box center [27, 29] width 23 height 23
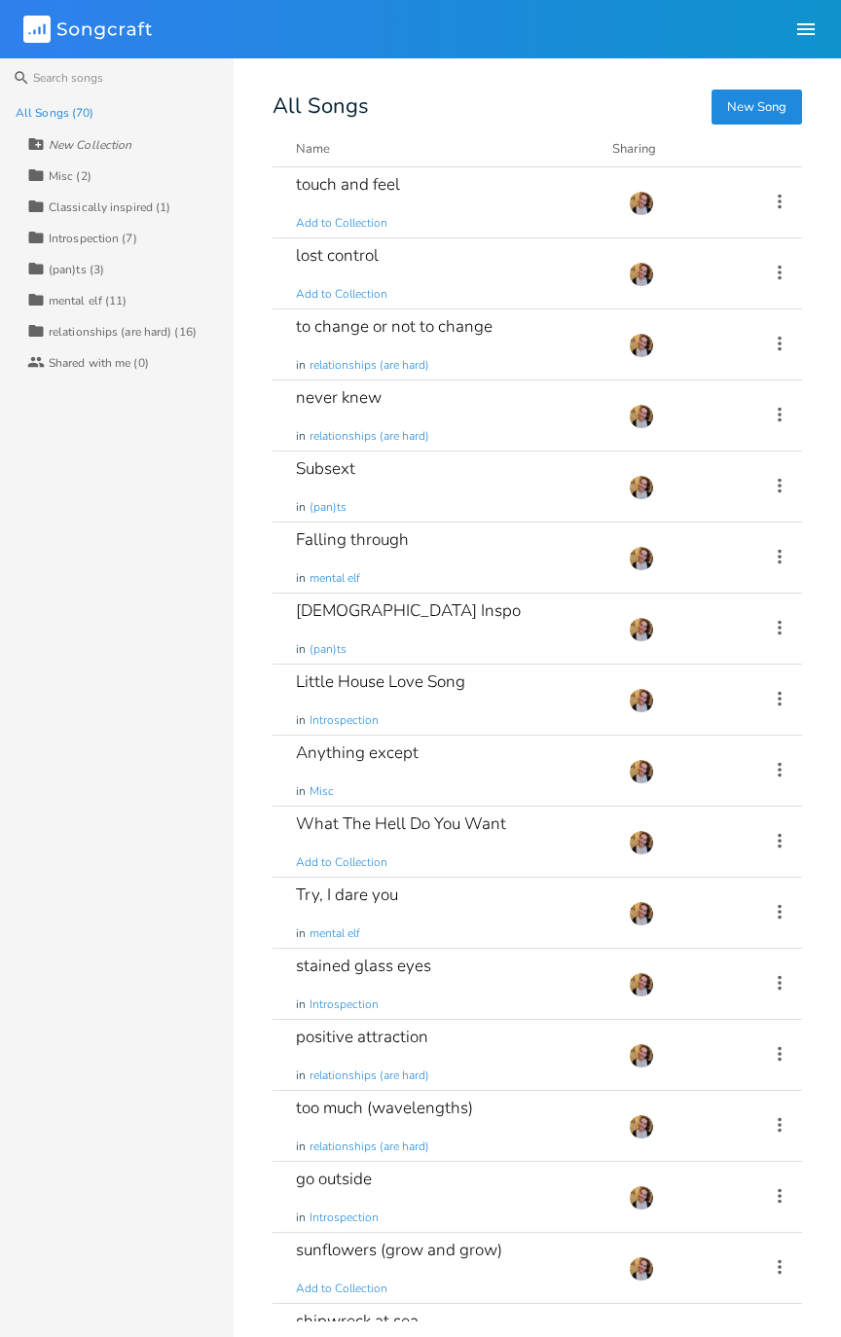
click at [535, 675] on div "What The Hell Do You Want Add to Collection" at bounding box center [450, 842] width 309 height 70
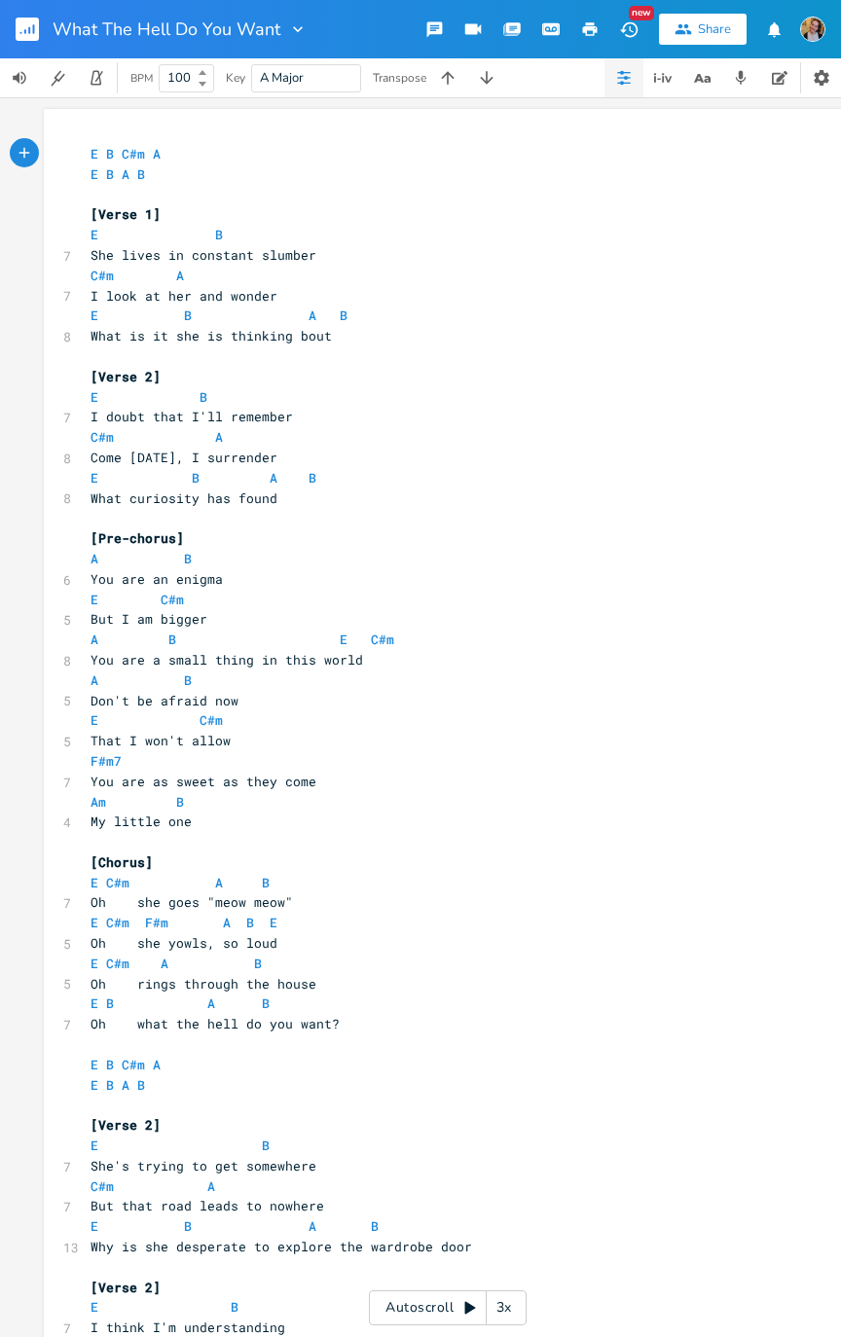
click at [557, 41] on button "button" at bounding box center [550, 29] width 39 height 35
click at [462, 675] on icon at bounding box center [470, 1308] width 16 height 16
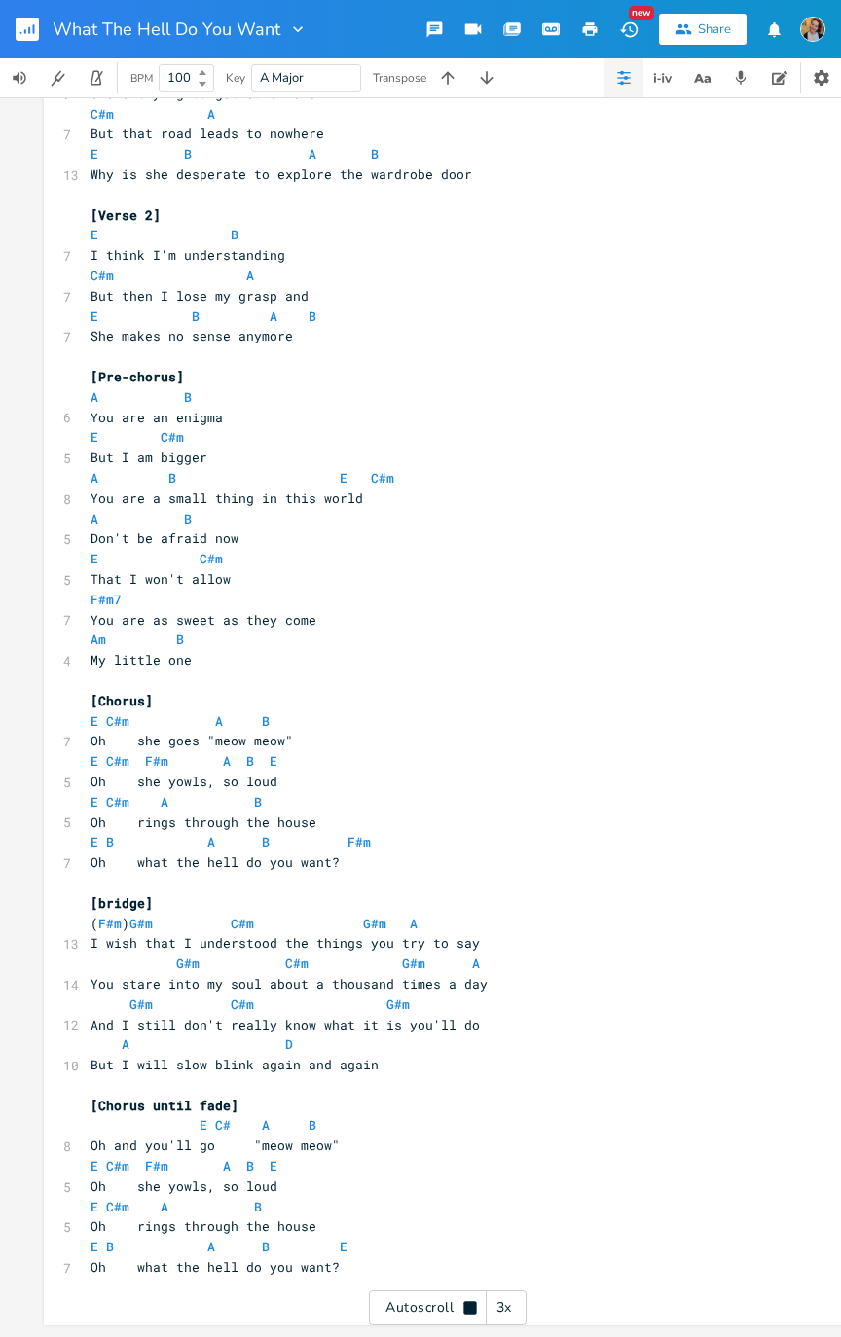
scroll to position [1083, 0]
click at [19, 22] on rect "button" at bounding box center [27, 29] width 23 height 23
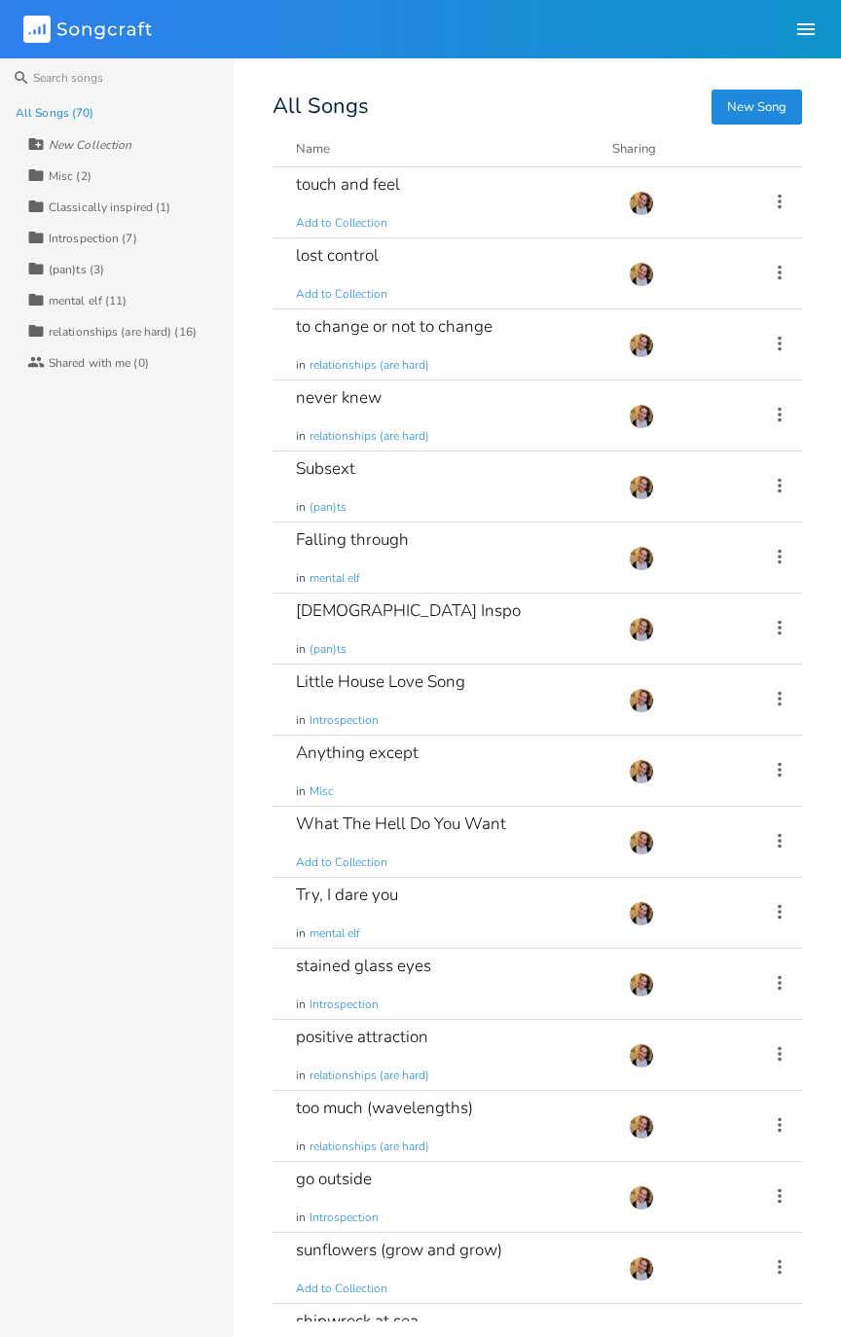
click at [442, 675] on div "Try, I dare you in mental elf" at bounding box center [450, 913] width 309 height 70
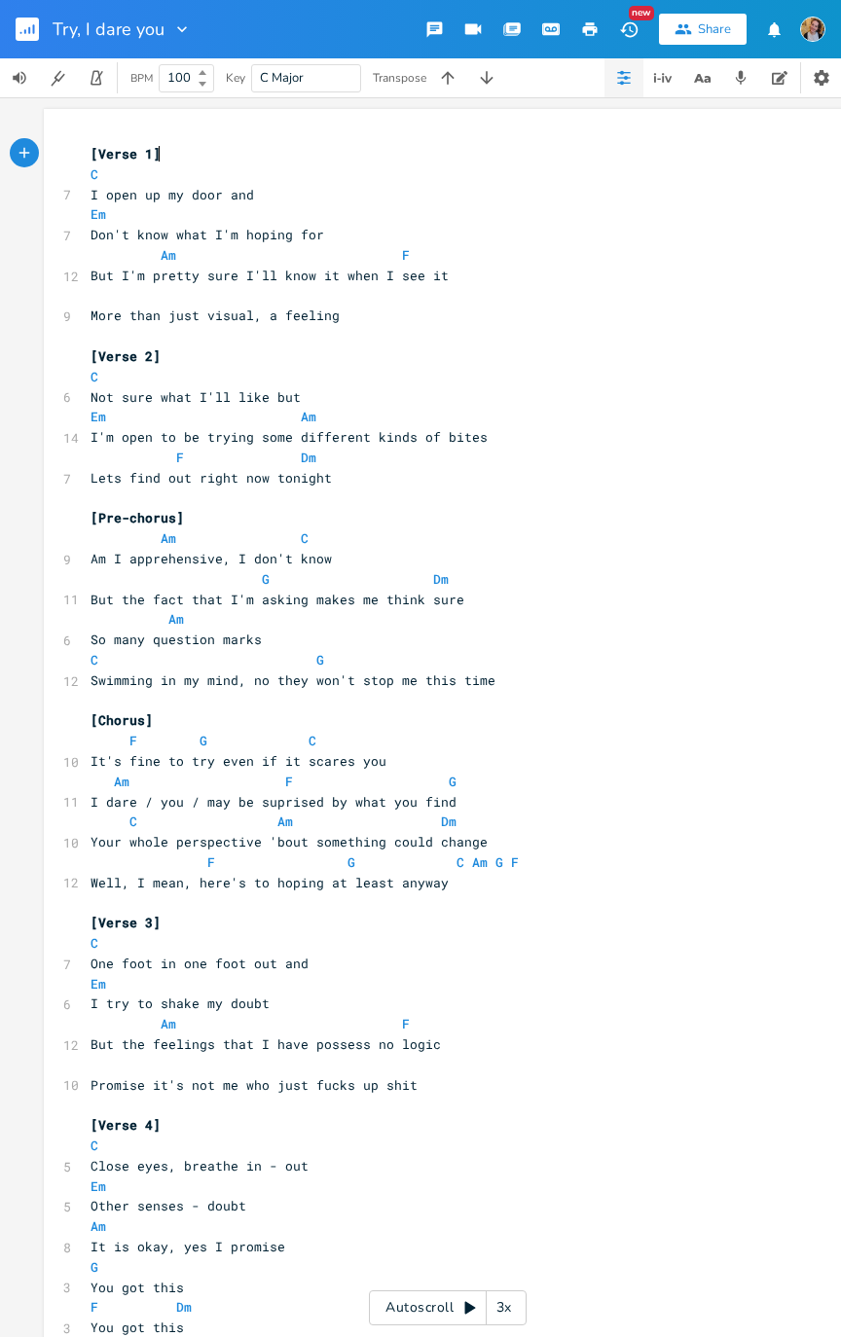
click at [550, 43] on button "button" at bounding box center [550, 29] width 39 height 35
click at [20, 32] on icon "button" at bounding box center [21, 33] width 2 height 2
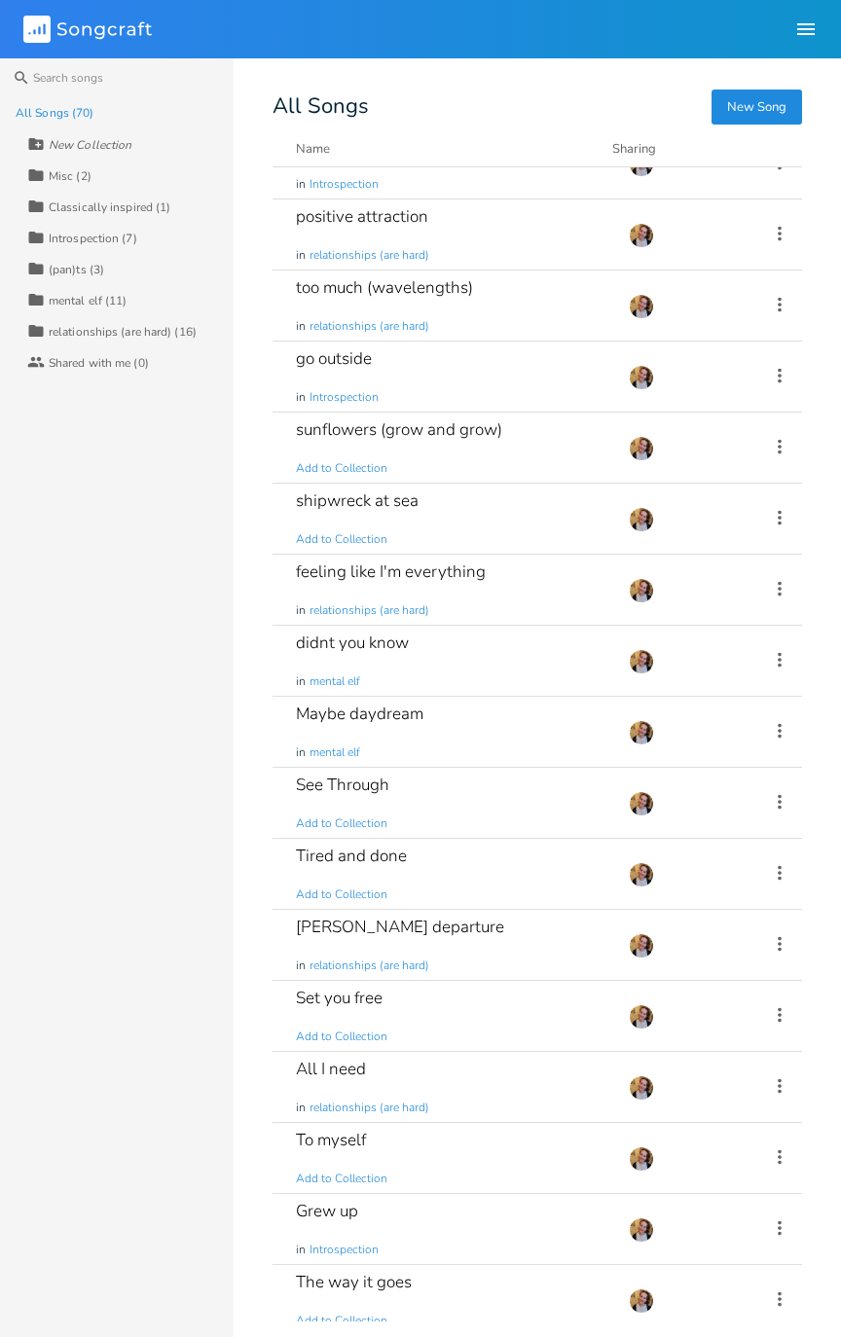
scroll to position [821, 0]
click at [493, 675] on div "[PERSON_NAME] departure in relationships (are hard)" at bounding box center [450, 944] width 309 height 70
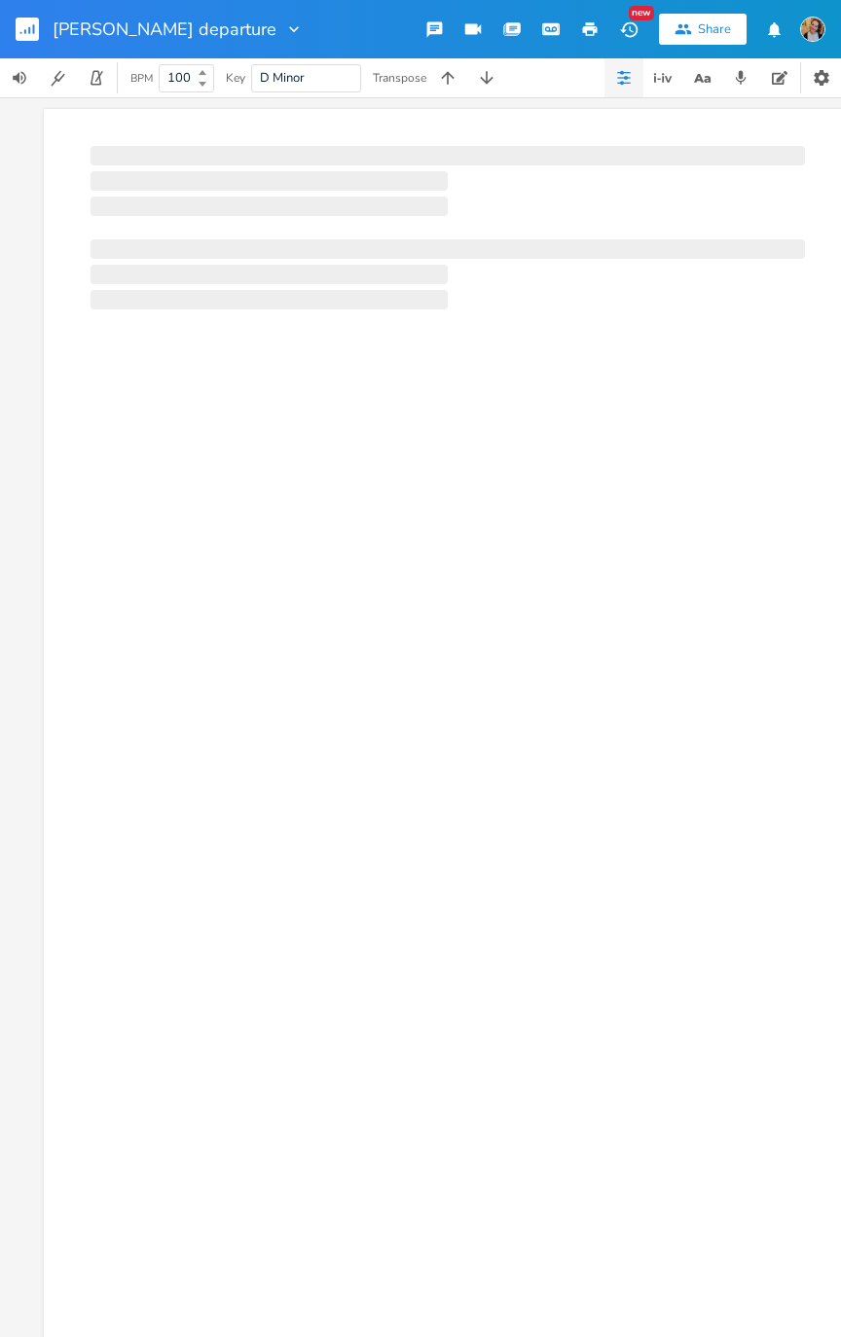
click at [539, 43] on button "button" at bounding box center [550, 29] width 39 height 35
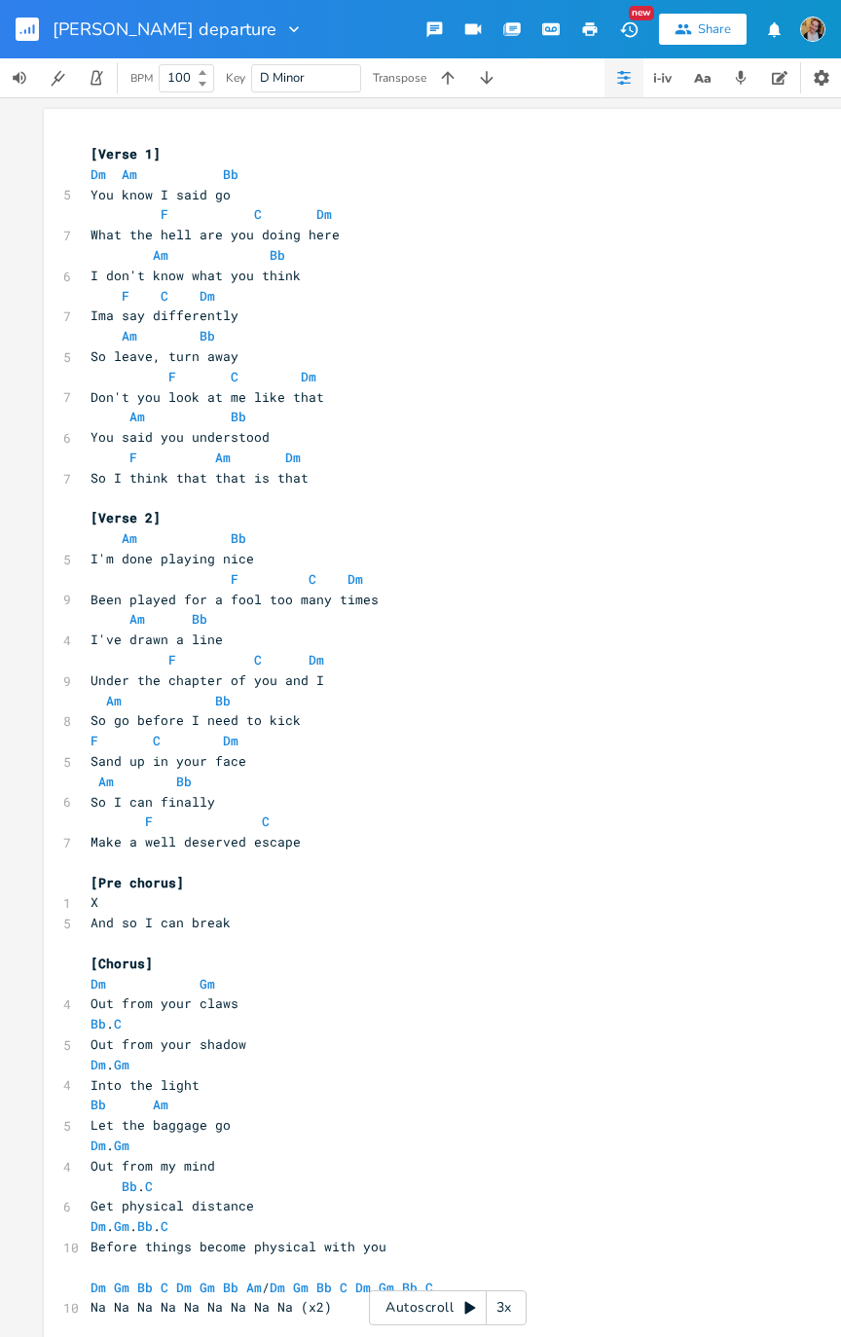
click at [17, 21] on rect "button" at bounding box center [27, 29] width 23 height 23
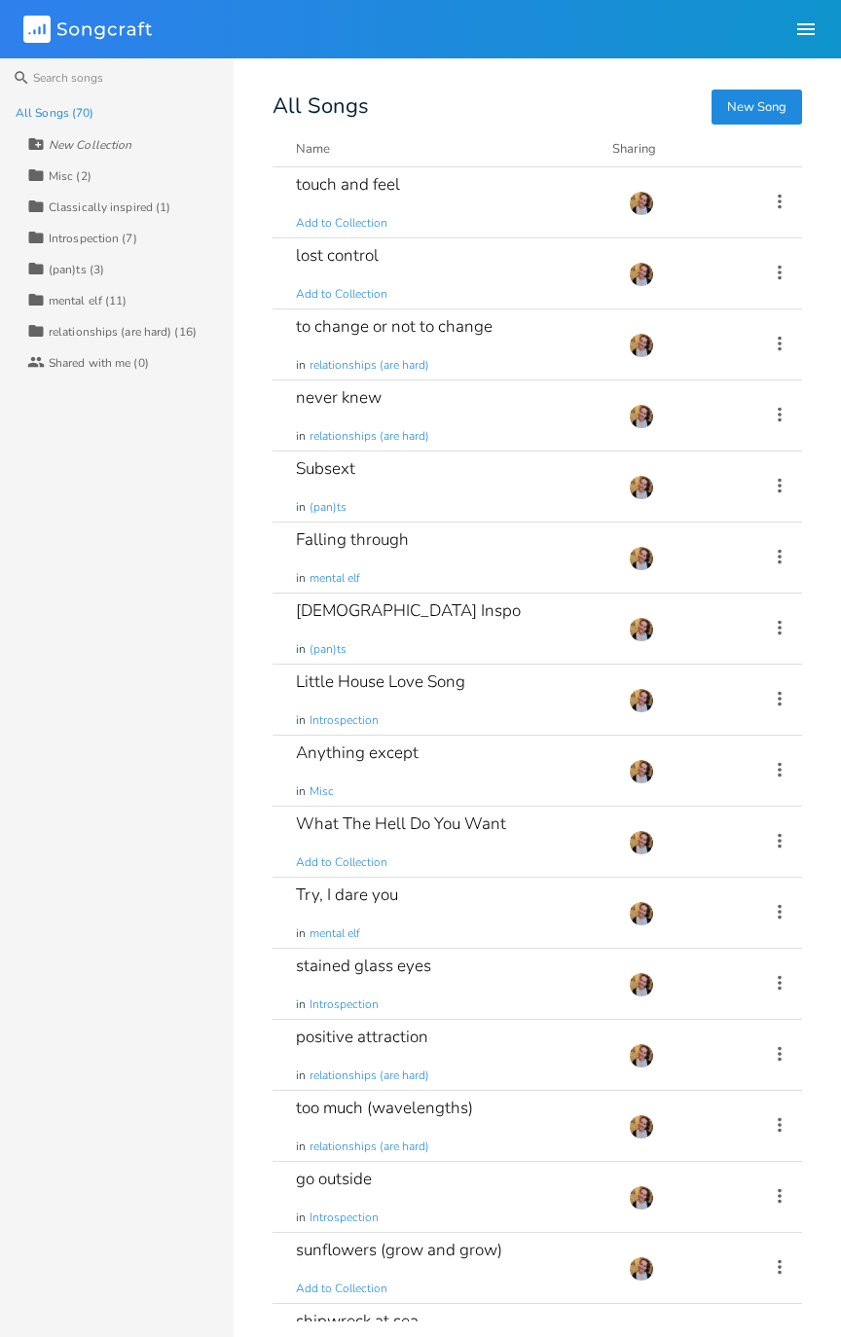
click at [552, 406] on div "never knew in relationships (are hard)" at bounding box center [450, 415] width 309 height 70
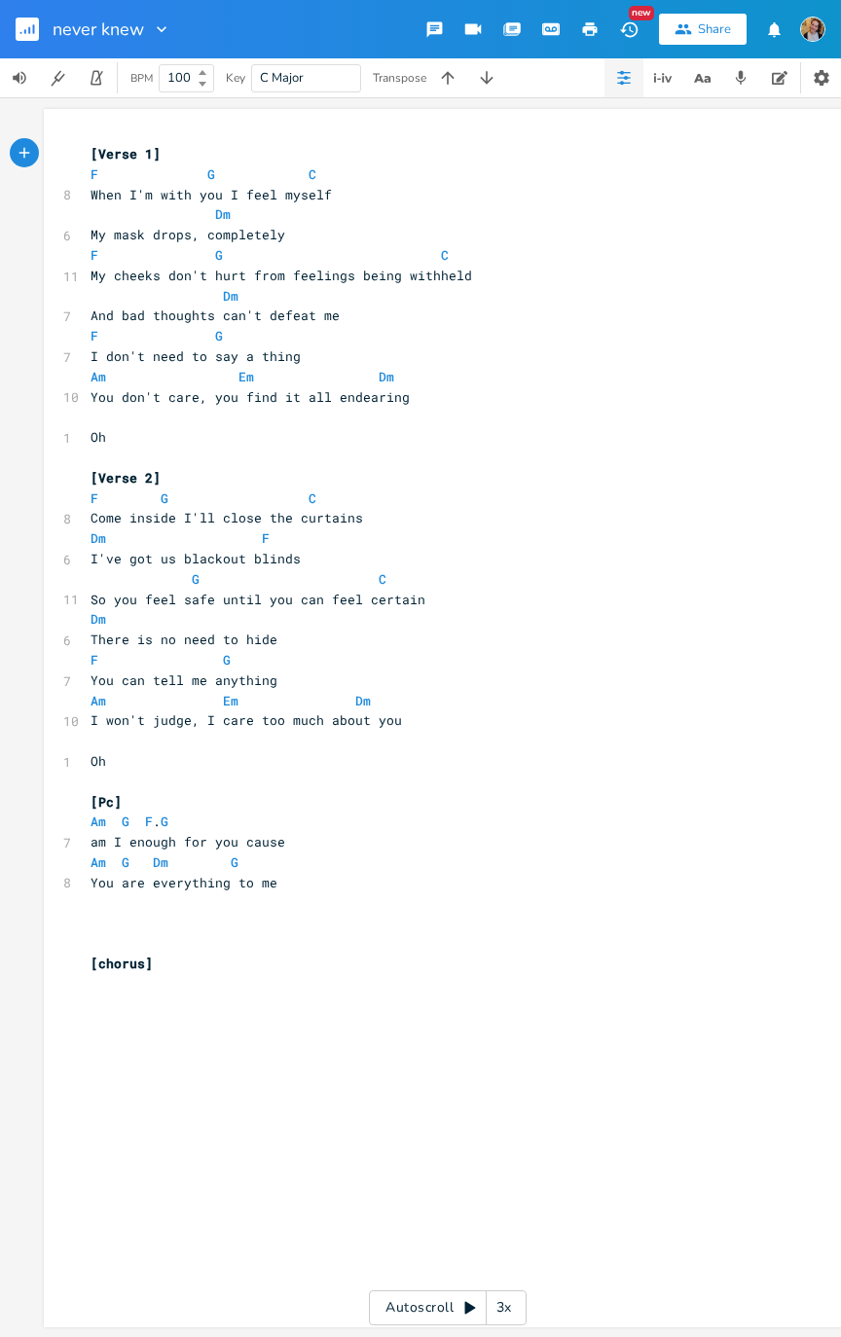
click at [42, 36] on button "button" at bounding box center [35, 29] width 39 height 47
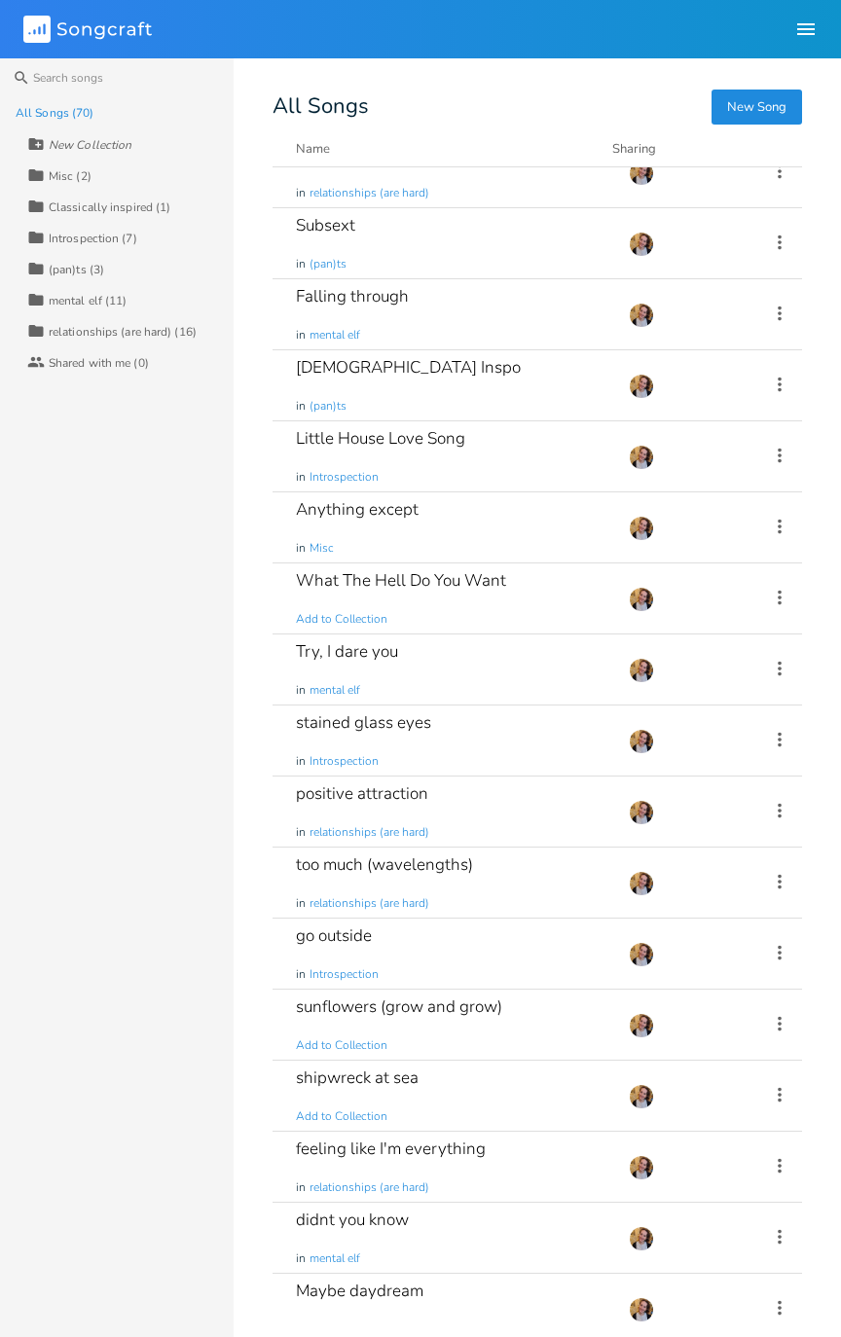
scroll to position [256, 0]
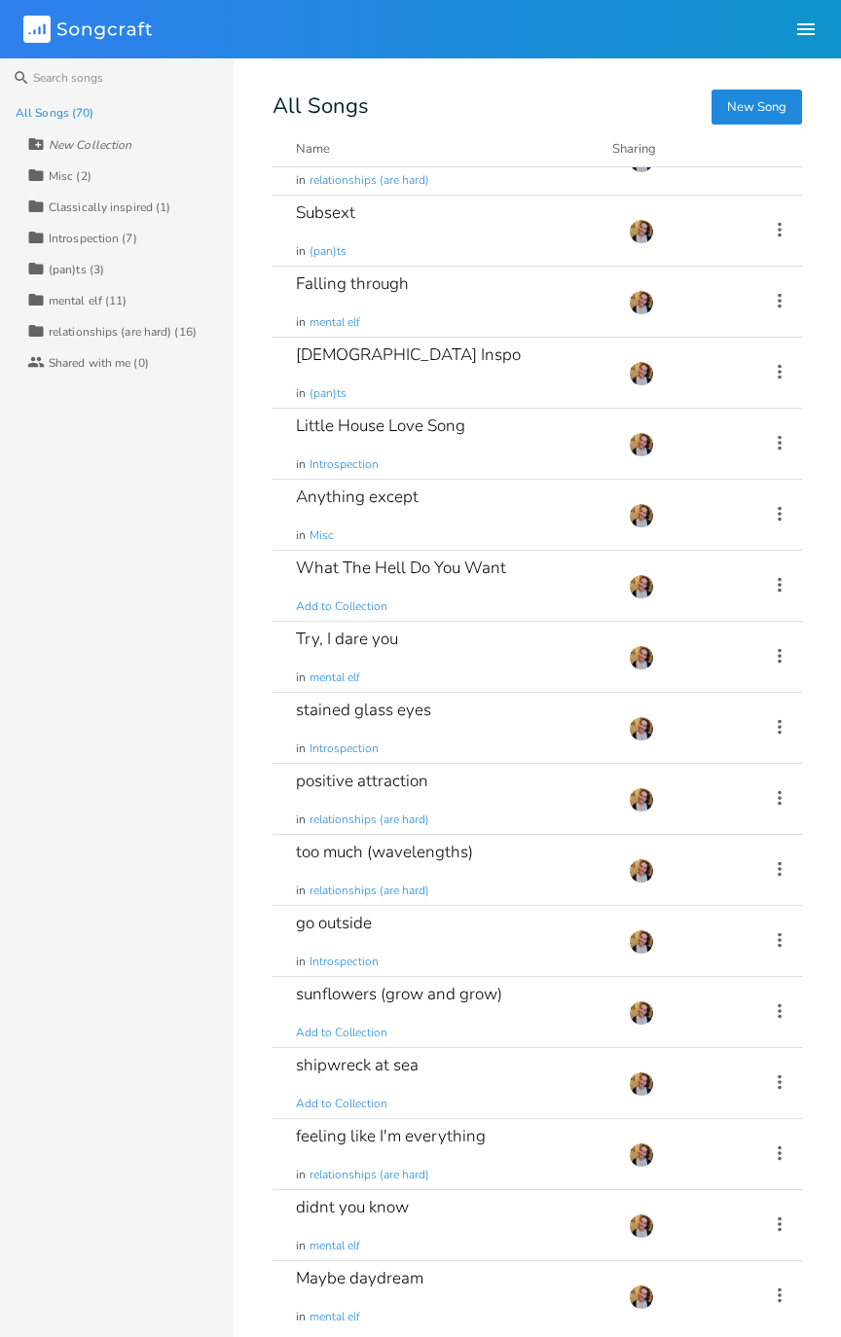
click at [529, 506] on div "Anything except in Misc" at bounding box center [450, 515] width 309 height 70
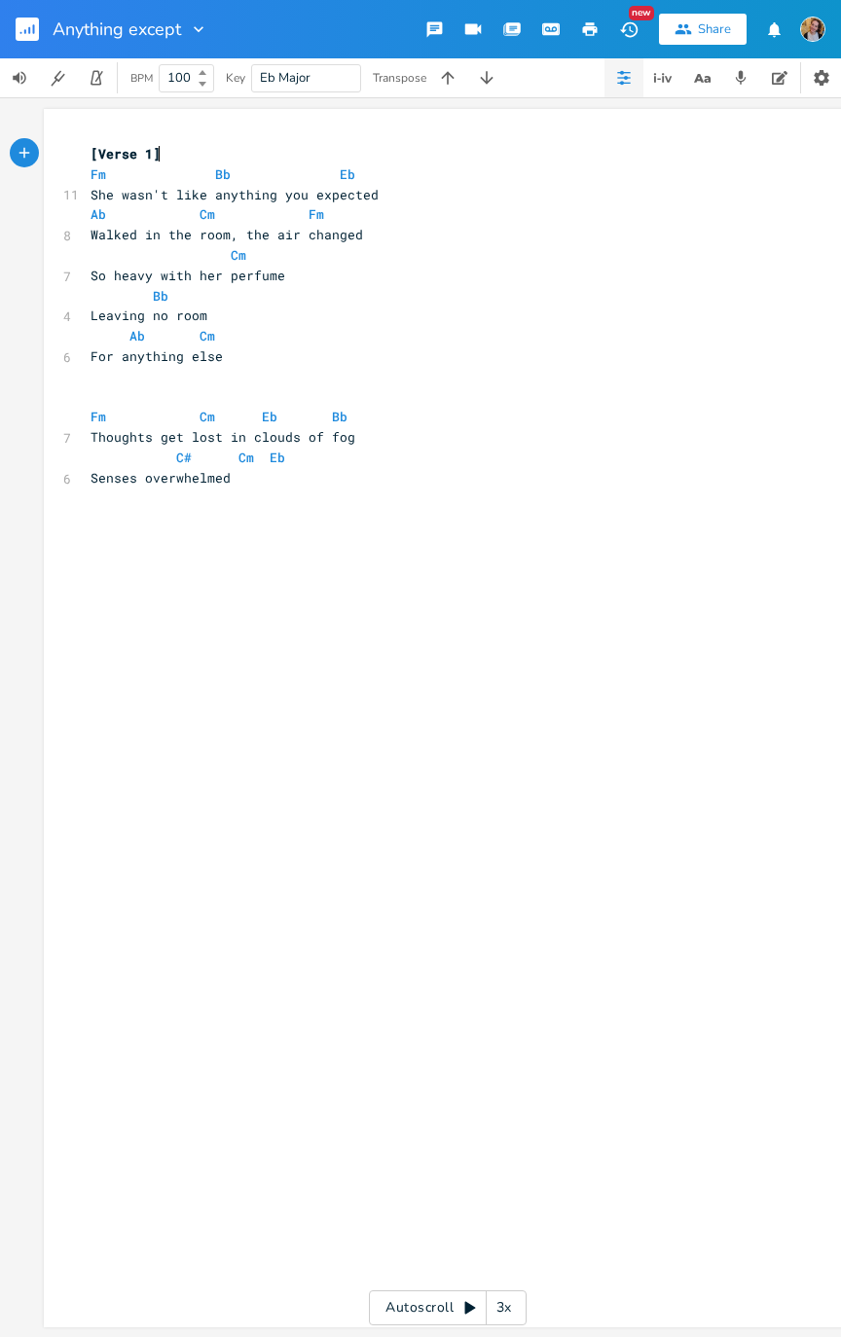
click at [16, 30] on rect "button" at bounding box center [27, 29] width 23 height 23
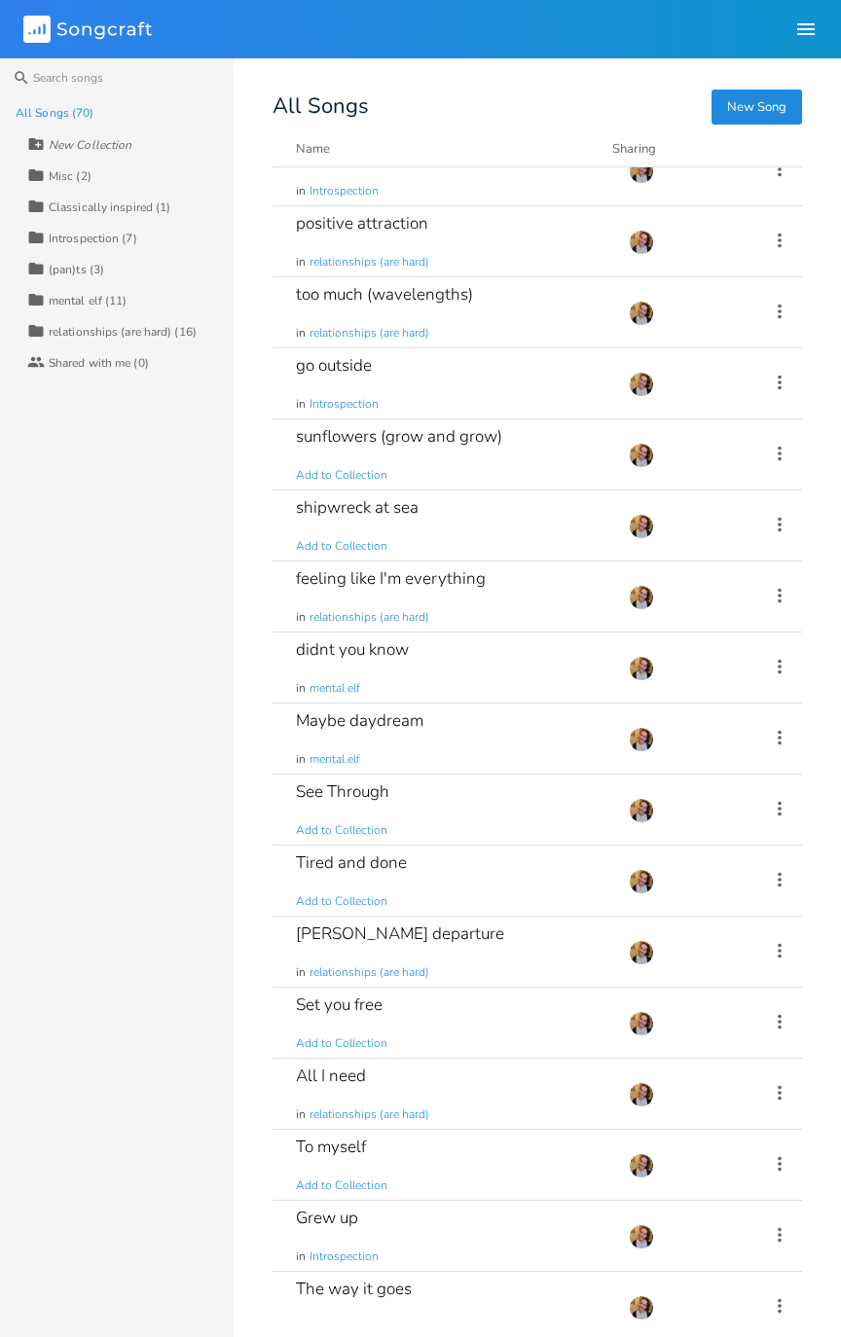
scroll to position [837, 0]
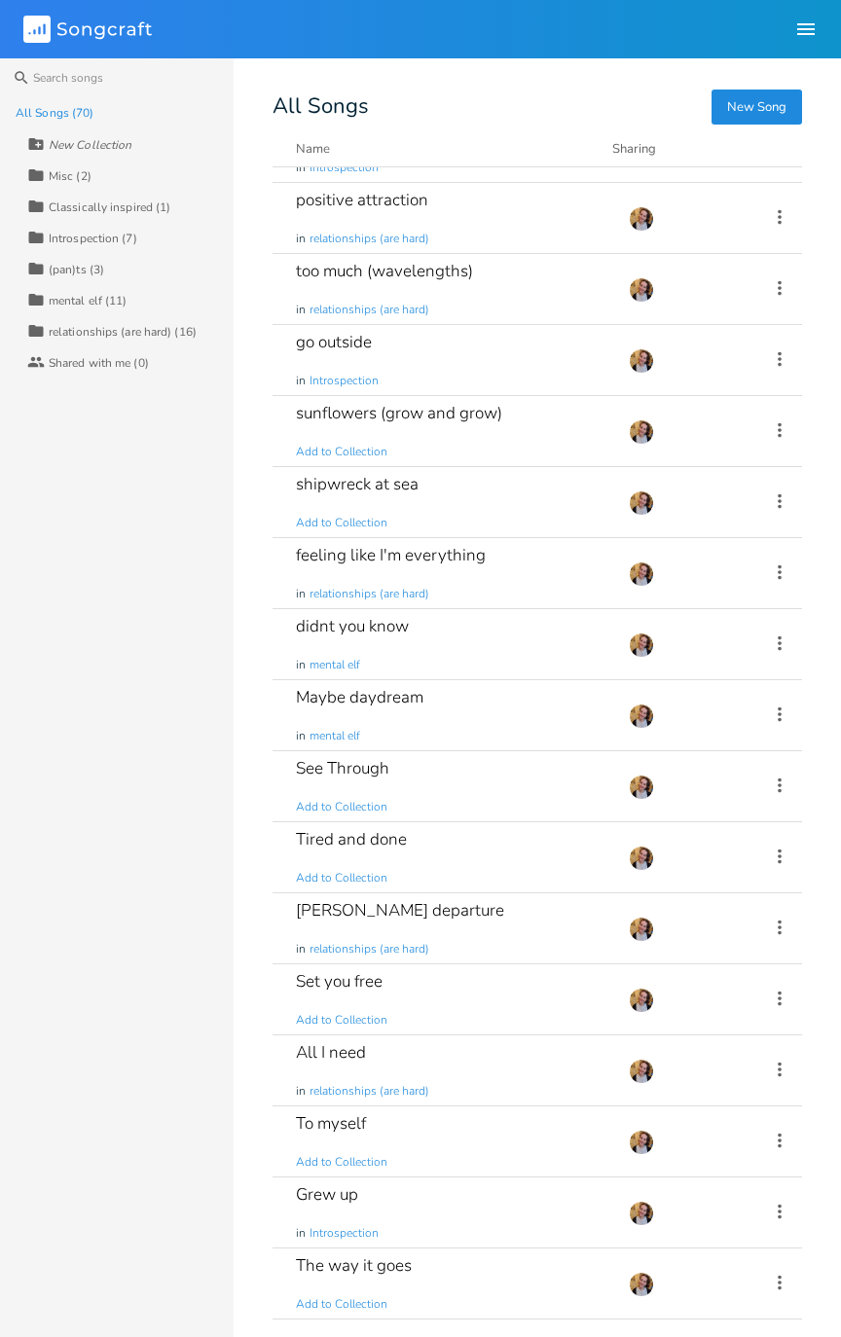
click at [556, 651] on div "didnt you know in mental elf" at bounding box center [450, 644] width 309 height 70
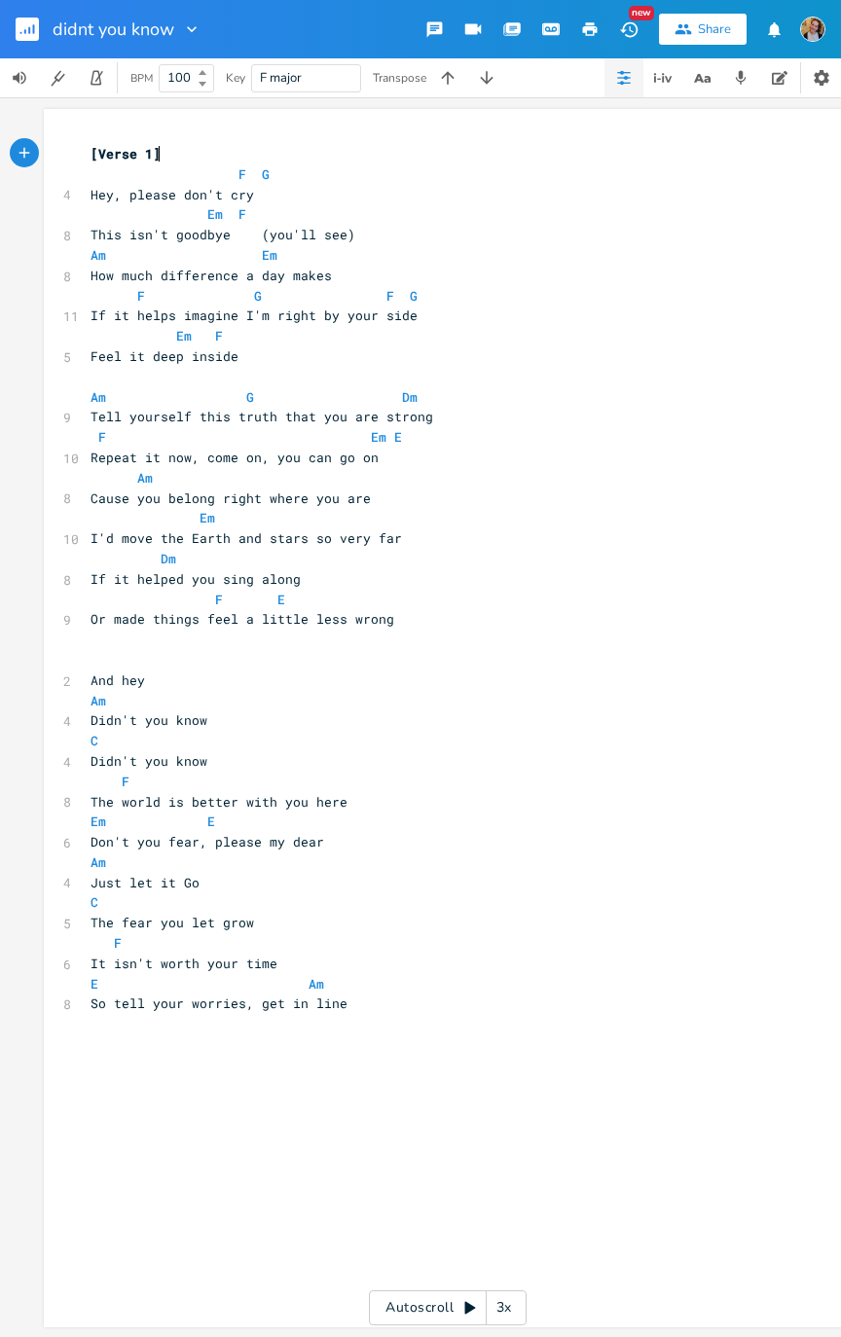
click at [31, 35] on rect "button" at bounding box center [27, 29] width 23 height 23
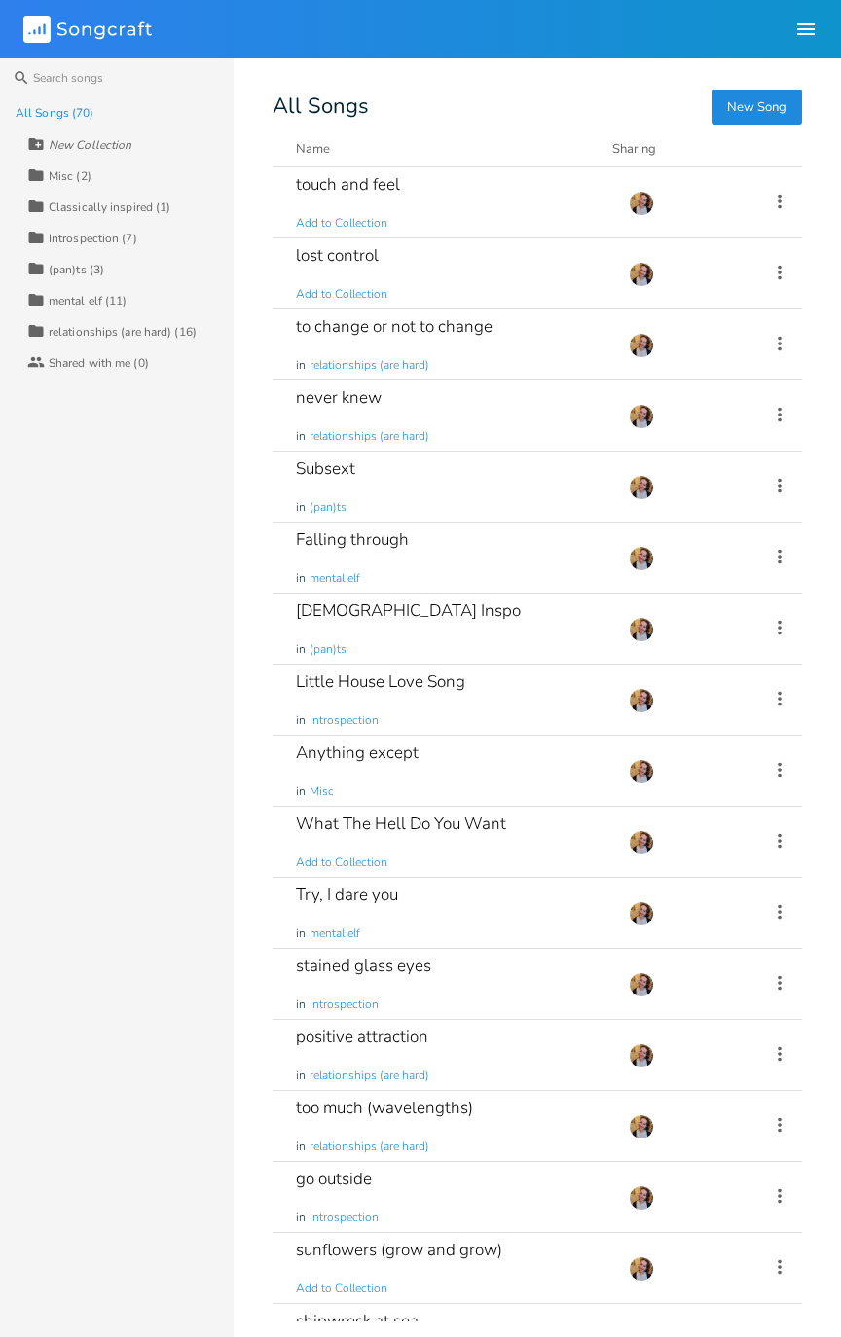
click at [553, 364] on div "to change or not to change in relationships (are hard)" at bounding box center [450, 344] width 309 height 70
